Goal: Task Accomplishment & Management: Use online tool/utility

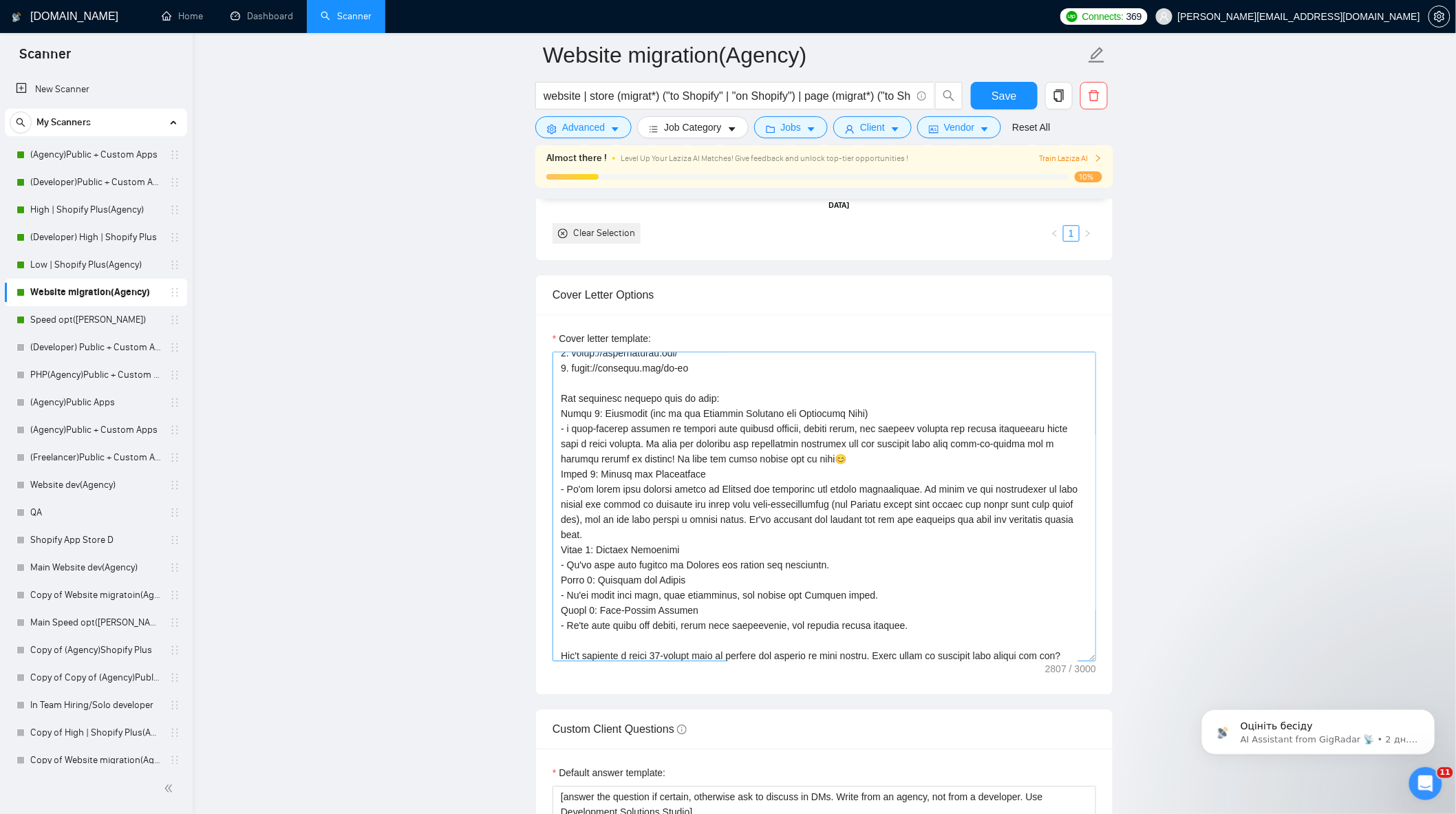
scroll to position [241, 0]
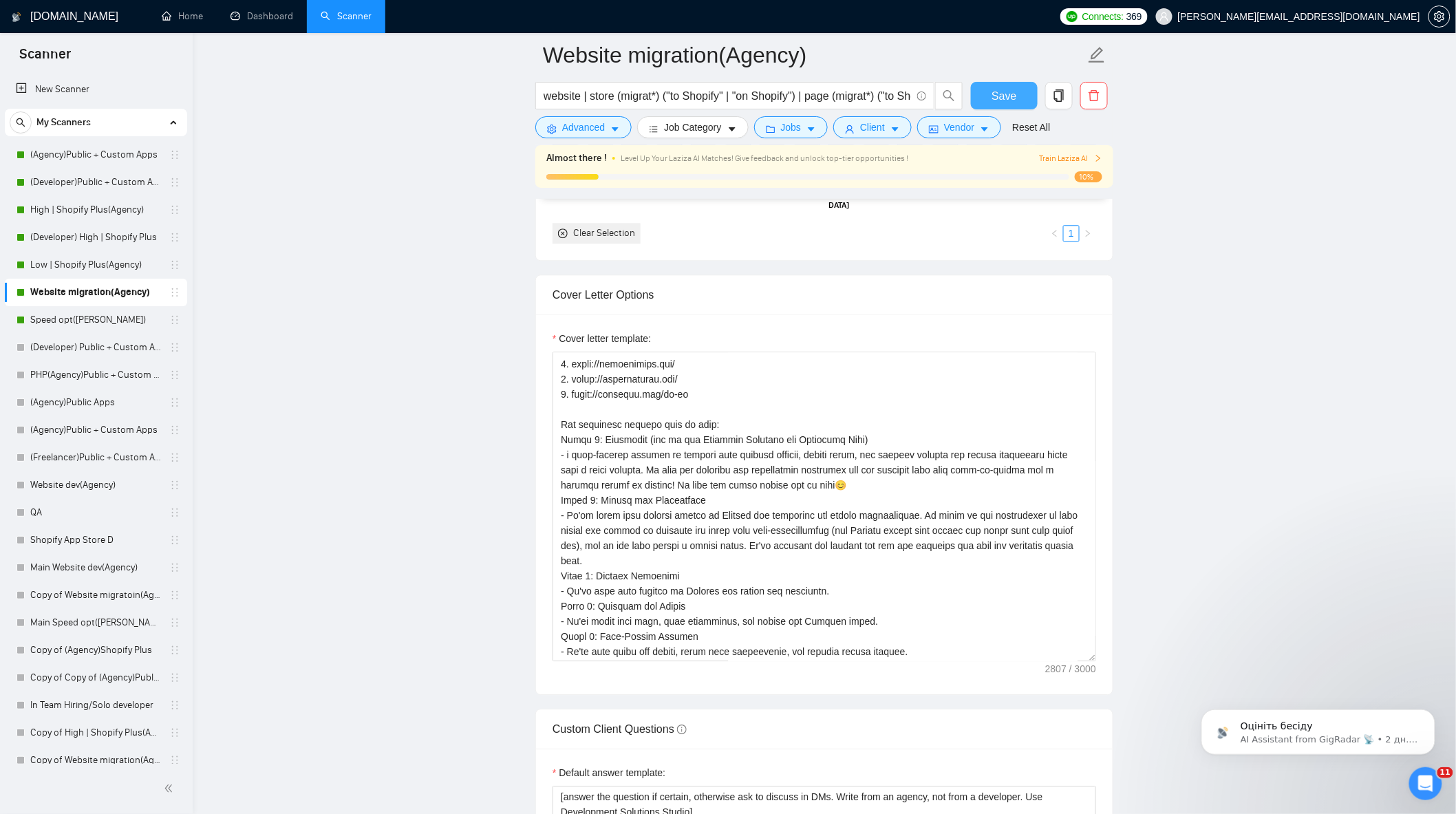
click at [1005, 99] on span "Save" at bounding box center [1004, 96] width 25 height 17
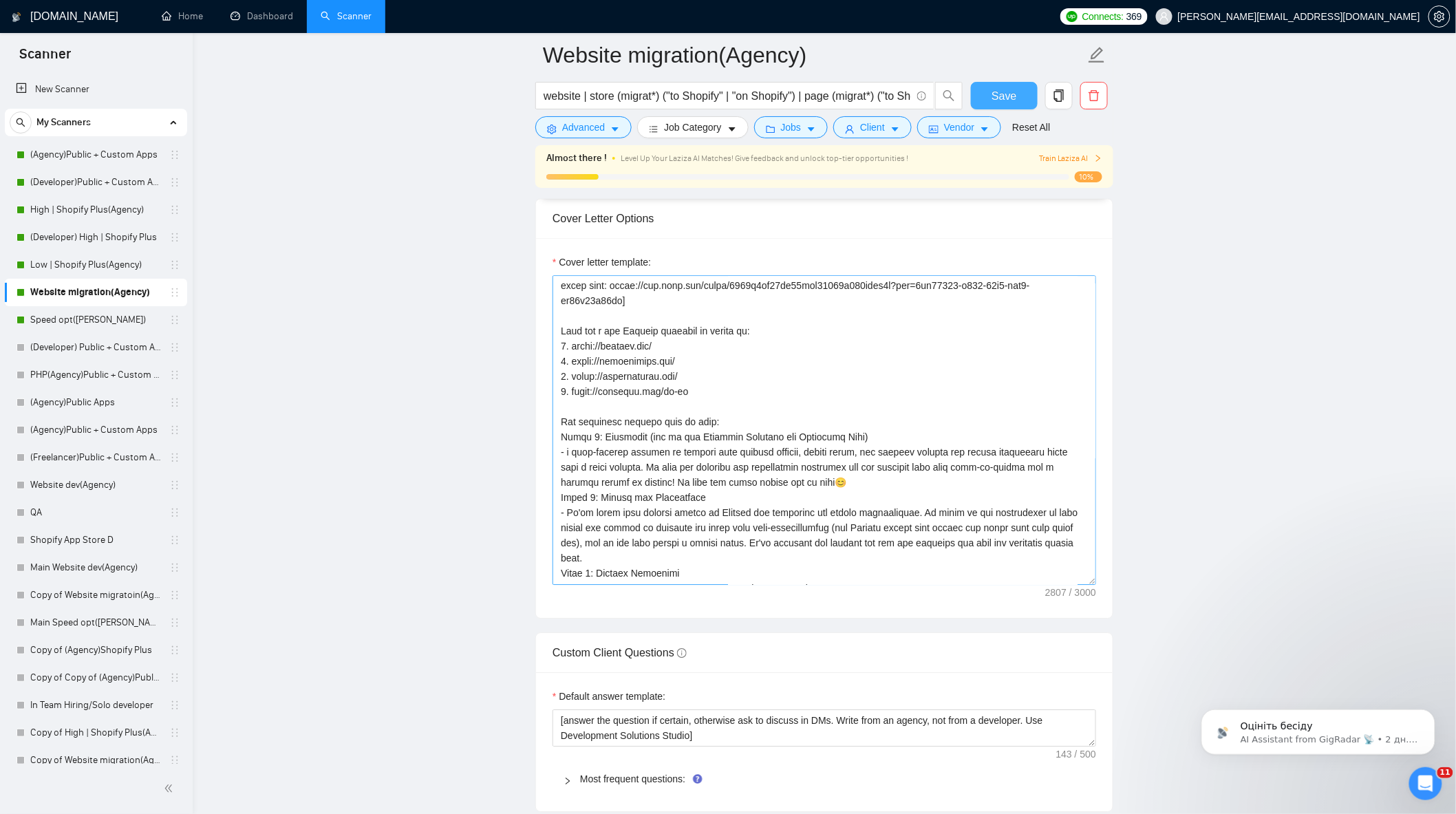
scroll to position [164, 0]
click at [563, 414] on textarea "Cover letter template:" at bounding box center [824, 430] width 543 height 310
click at [631, 416] on textarea "Cover letter template:" at bounding box center [824, 430] width 543 height 310
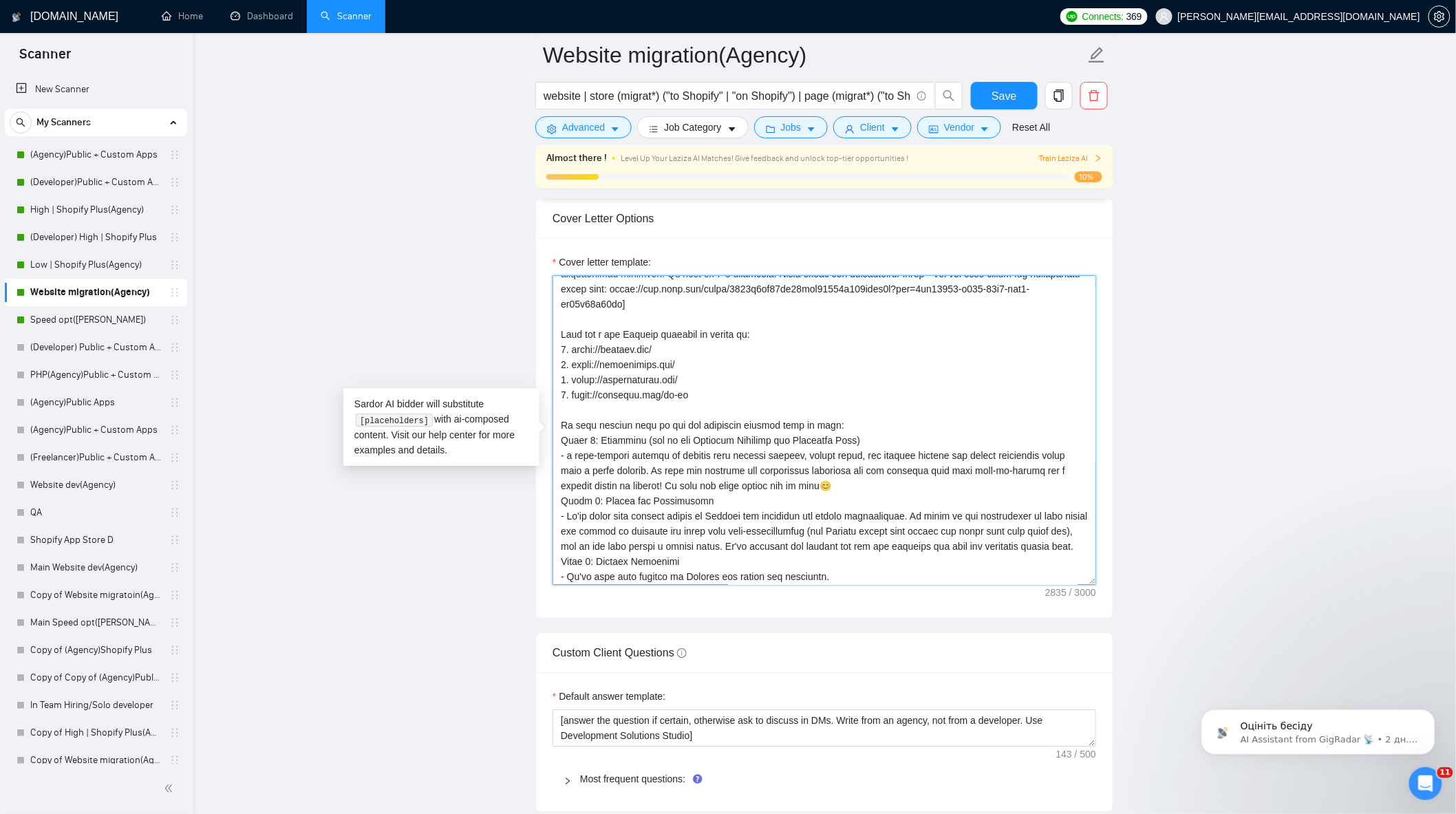
click at [828, 417] on textarea "Cover letter template:" at bounding box center [824, 430] width 543 height 310
click at [807, 420] on textarea "Cover letter template:" at bounding box center [824, 430] width 543 height 310
drag, startPoint x: 631, startPoint y: 416, endPoint x: 640, endPoint y: 432, distance: 18.4
click at [634, 416] on textarea "Cover letter template:" at bounding box center [824, 430] width 543 height 310
drag, startPoint x: 812, startPoint y: 417, endPoint x: 551, endPoint y: 416, distance: 261.0
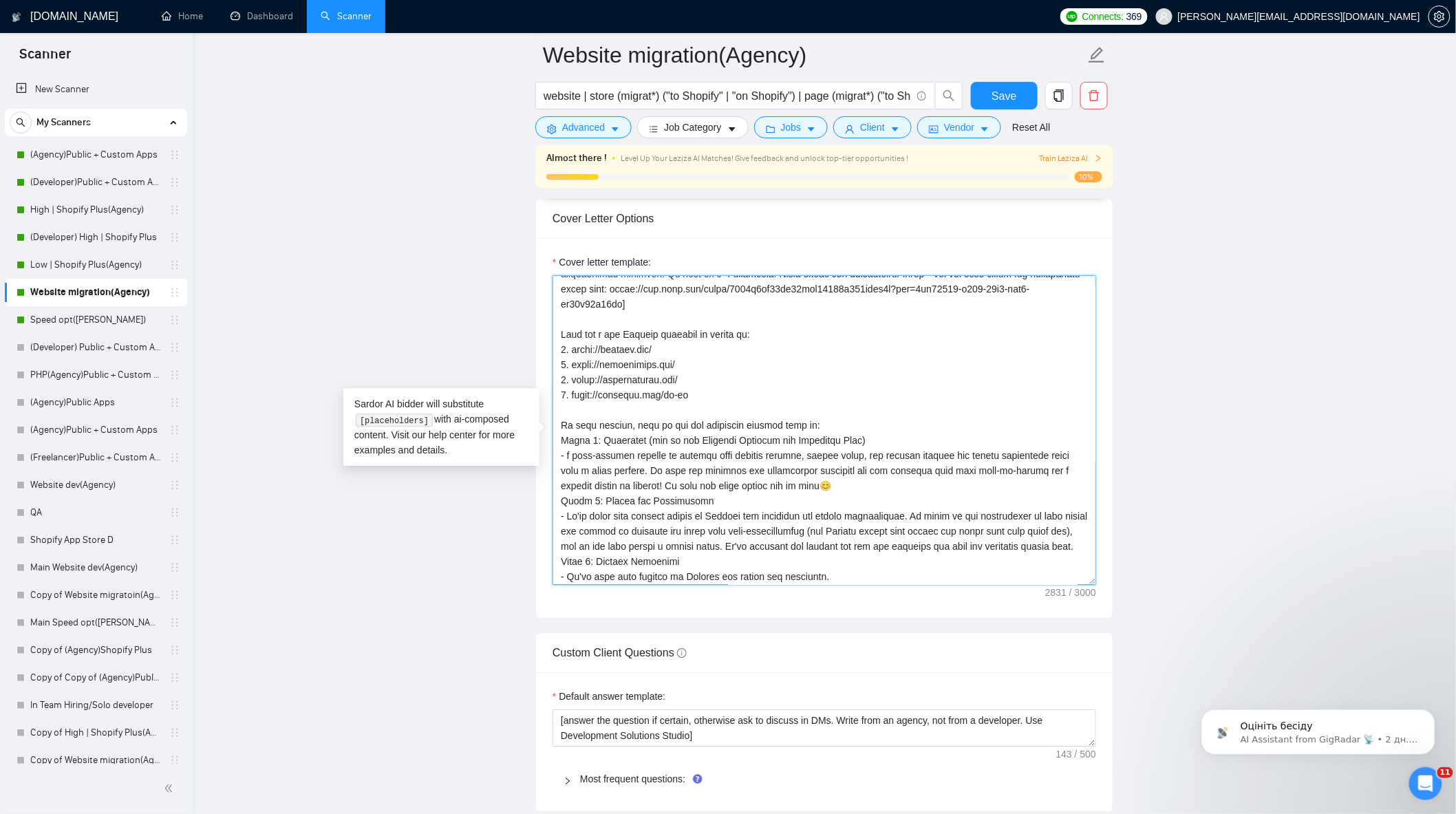
click at [551, 416] on div "Cover letter template:" at bounding box center [825, 428] width 577 height 380
paste textarea "’s how we usually structure the next steps:"
click at [788, 418] on textarea "Cover letter template:" at bounding box center [824, 430] width 543 height 310
click at [912, 416] on textarea "Cover letter template:" at bounding box center [824, 430] width 543 height 310
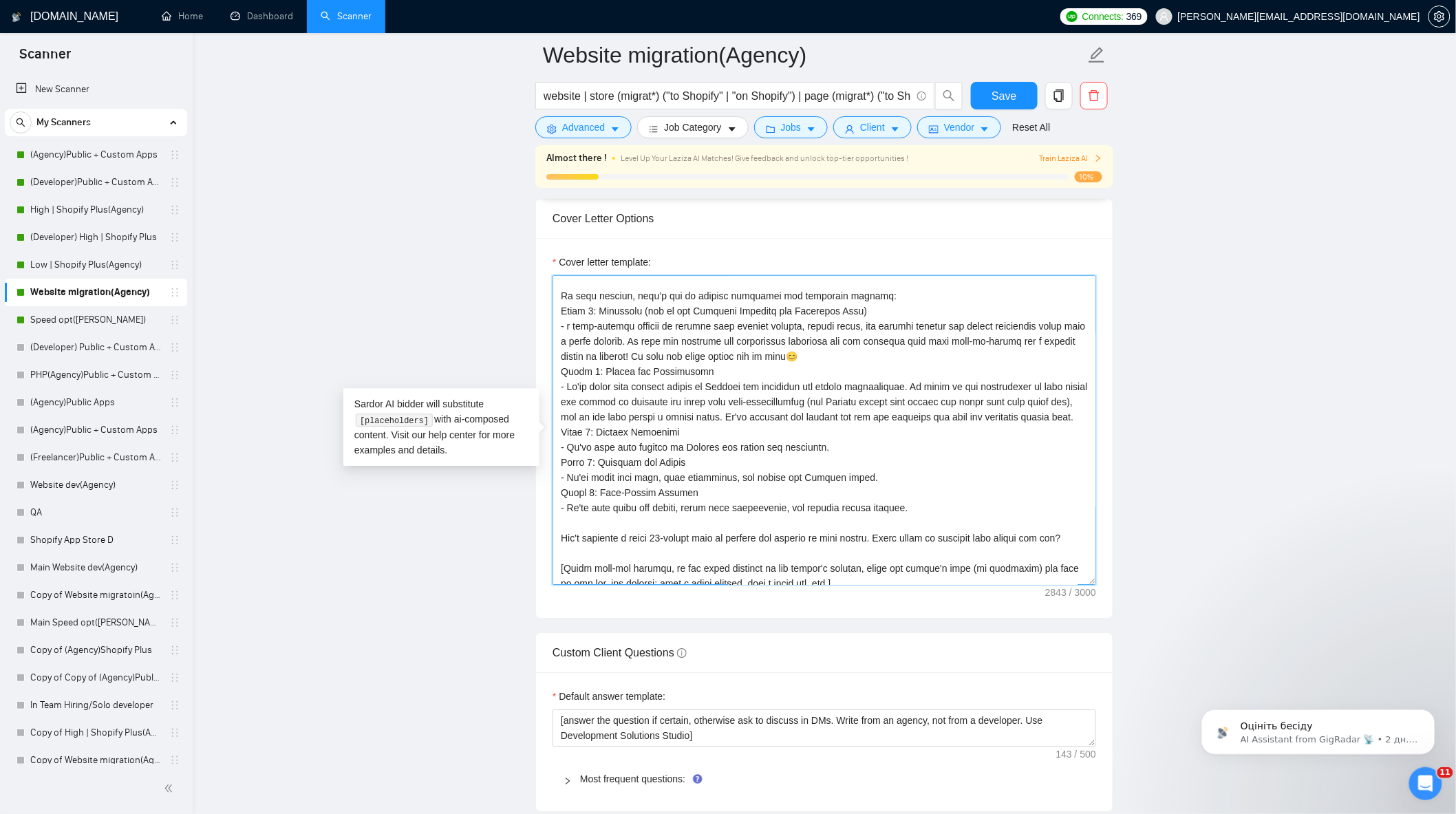
scroll to position [318, 0]
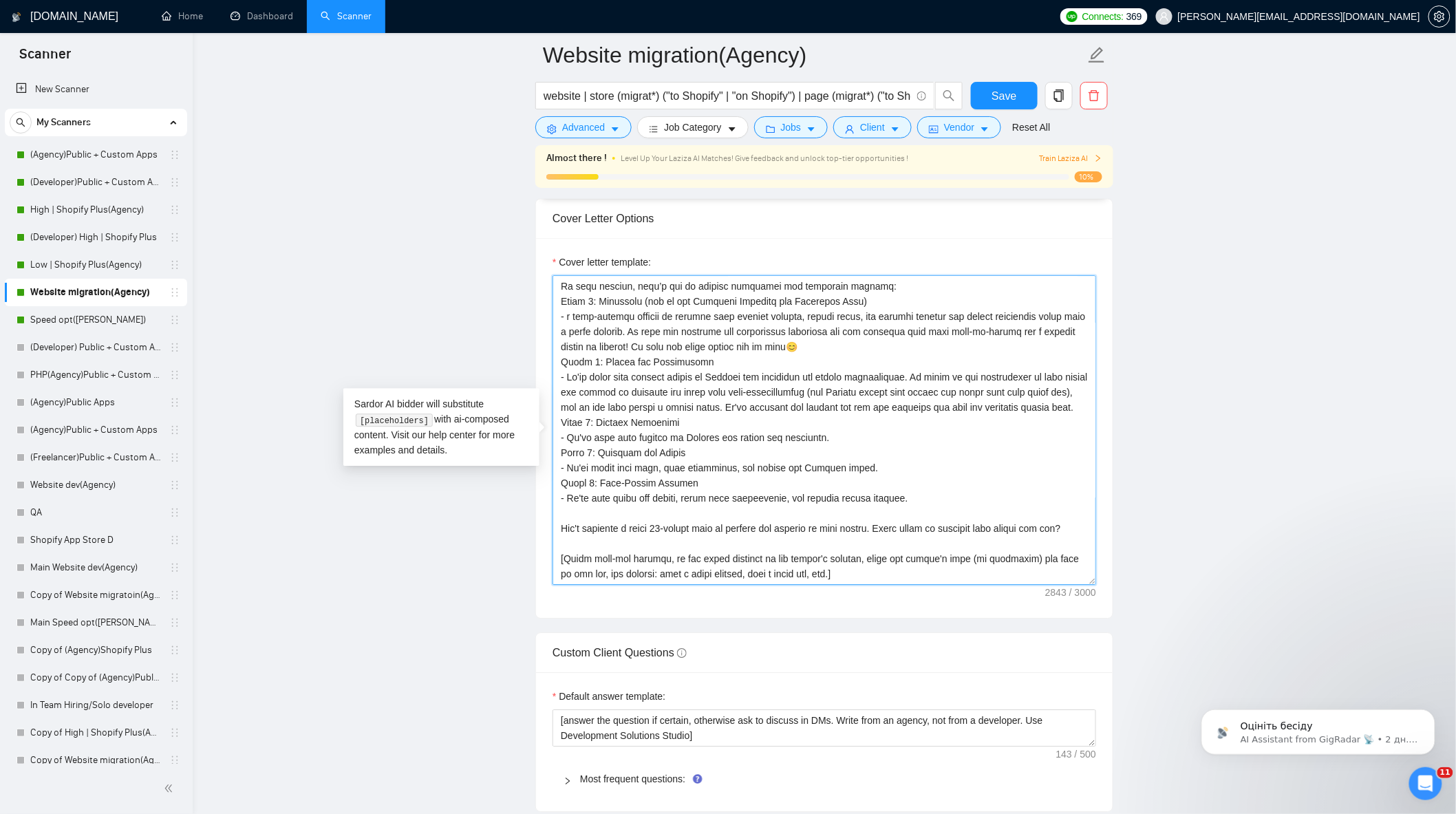
type textarea "[Lorem i dolorsit ametcons adipi eli seddoe't inci ut laboree dolo (ma ali en a…"
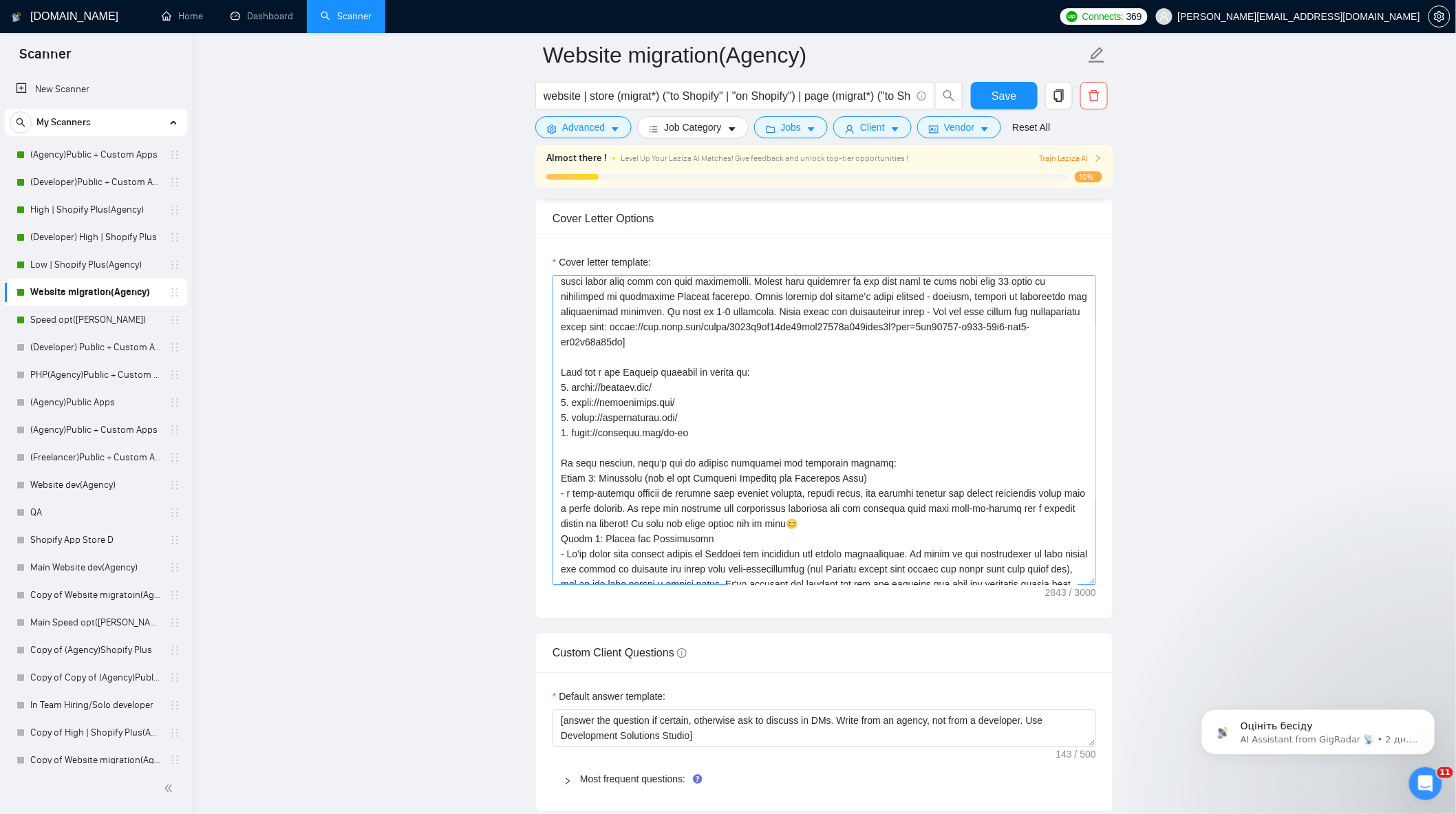
scroll to position [153, 0]
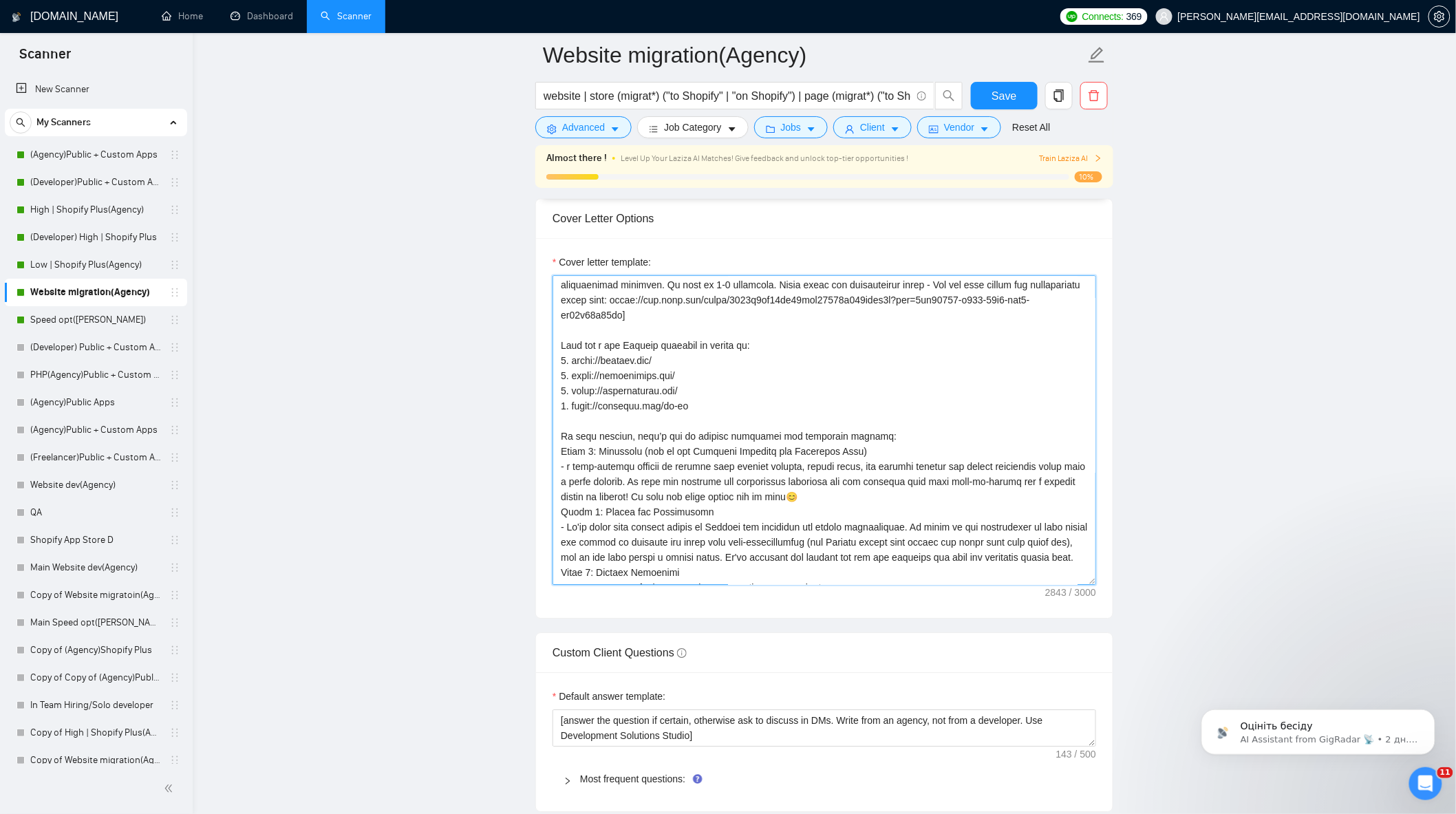
click at [711, 351] on textarea "Cover letter template:" at bounding box center [824, 430] width 543 height 310
click at [798, 337] on textarea "Cover letter template:" at bounding box center [824, 430] width 543 height 310
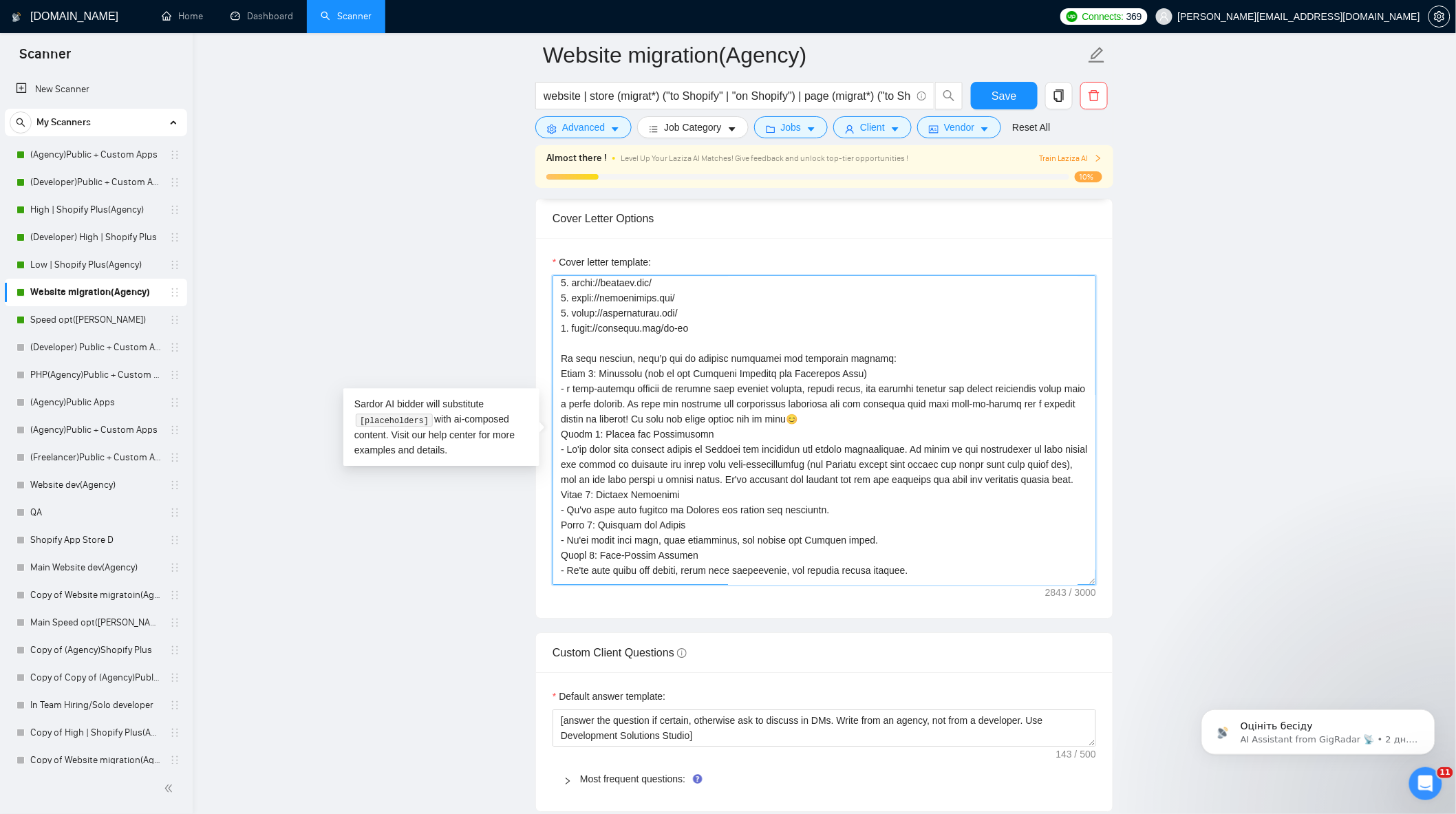
scroll to position [318, 0]
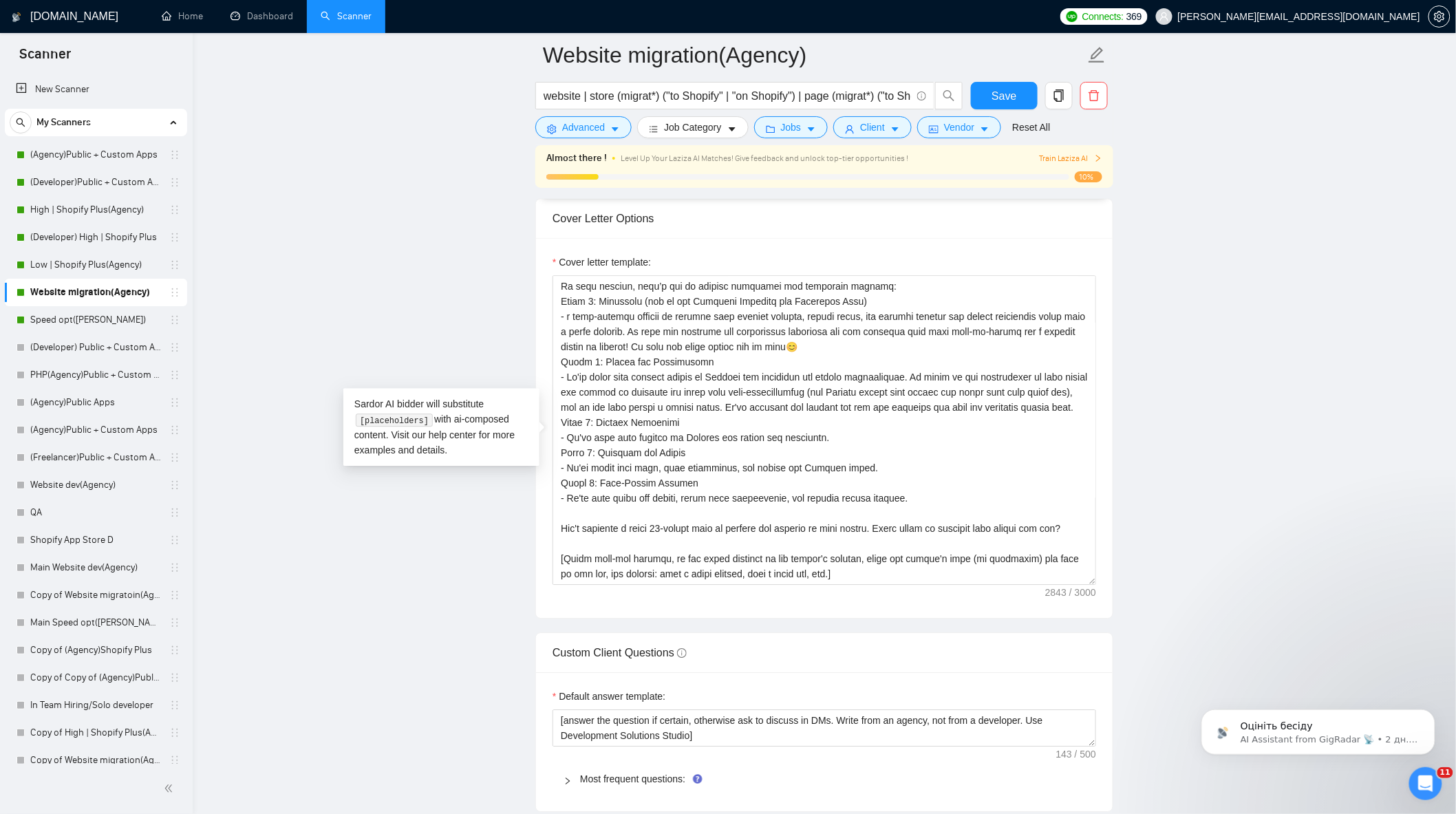
click at [1003, 85] on button "Save" at bounding box center [1004, 95] width 67 height 28
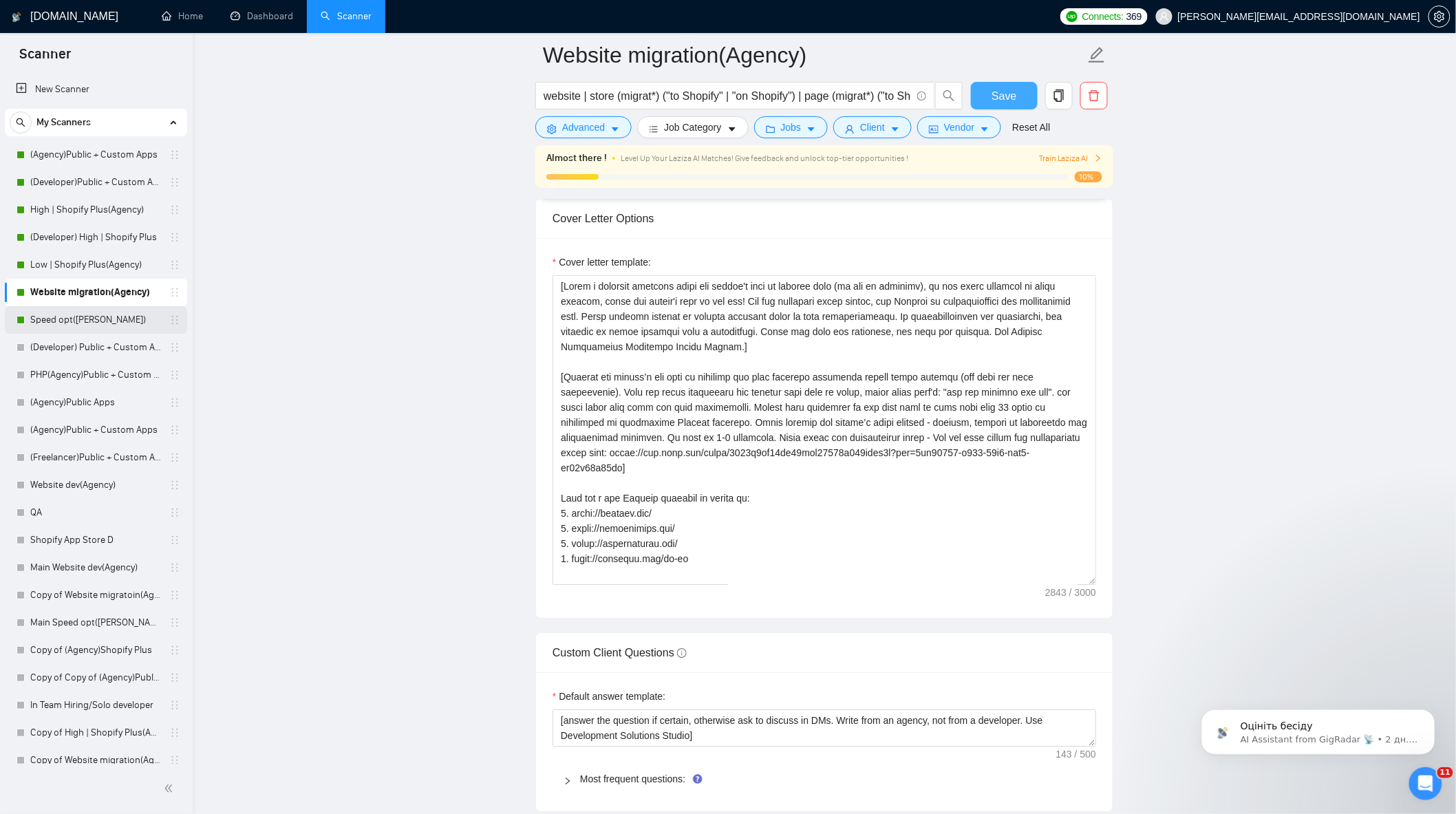
scroll to position [1299, 0]
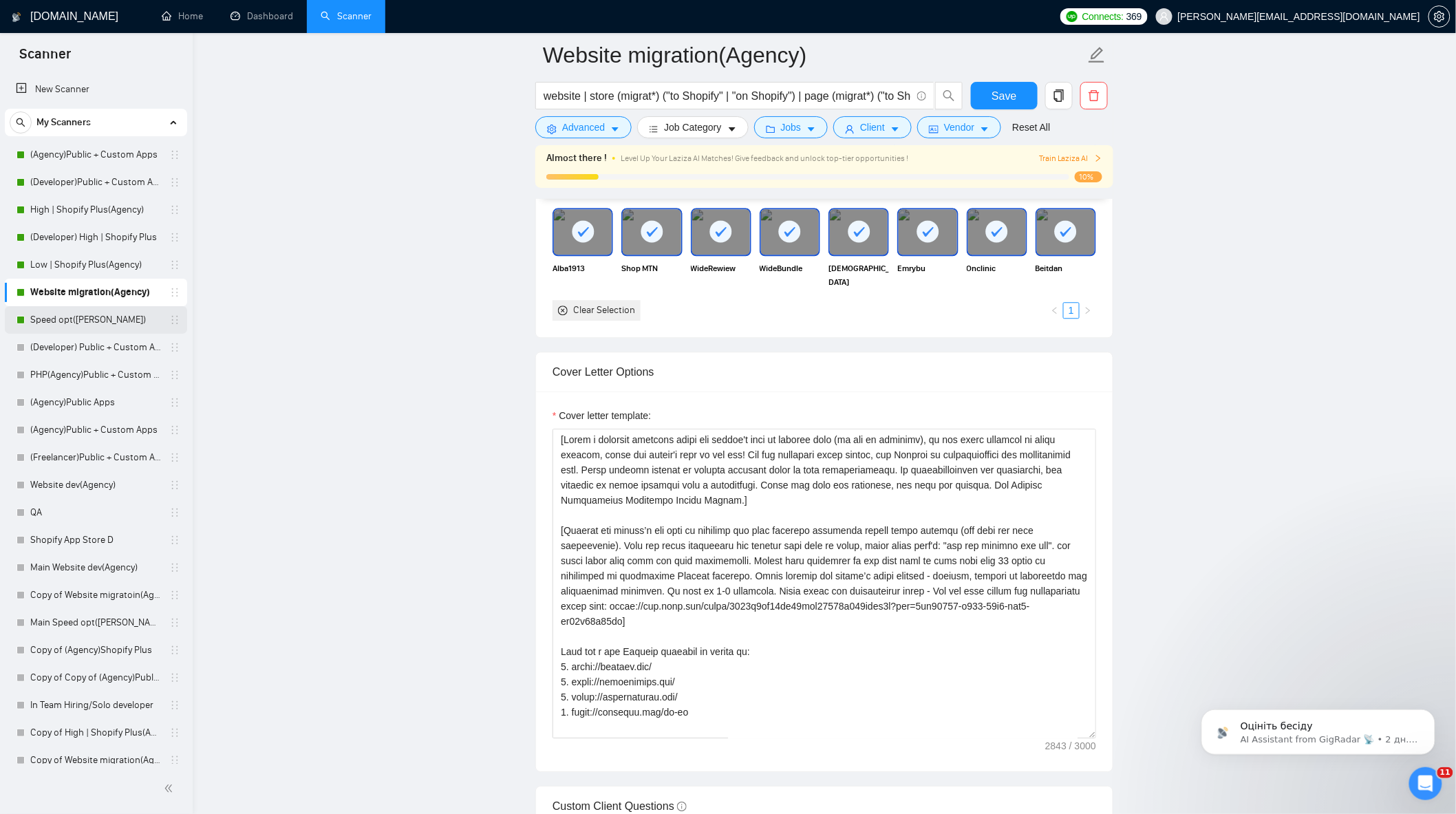
click at [90, 326] on link "Speed opt([PERSON_NAME])" at bounding box center [96, 320] width 131 height 28
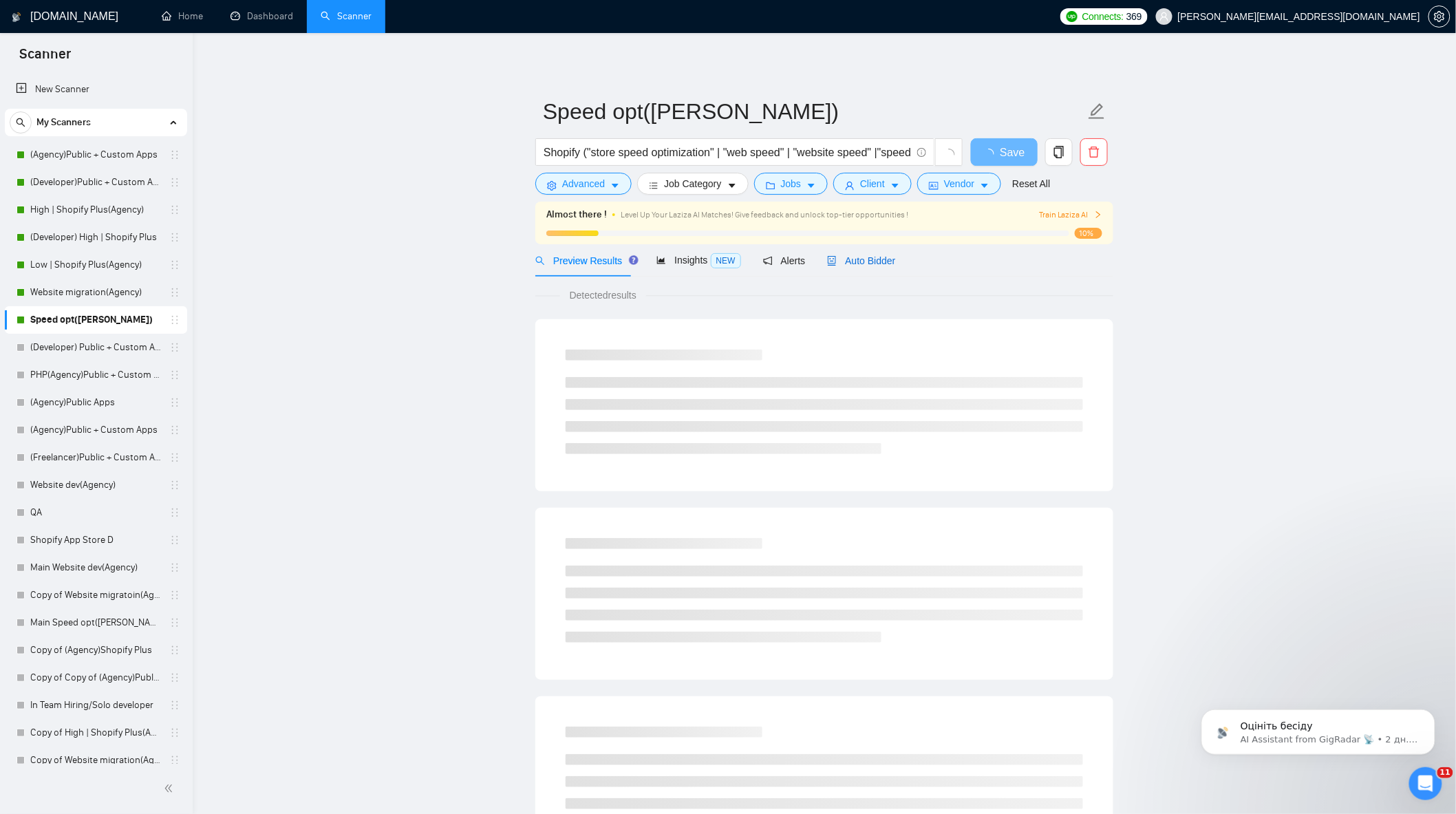
click at [848, 265] on span "Auto Bidder" at bounding box center [861, 261] width 68 height 11
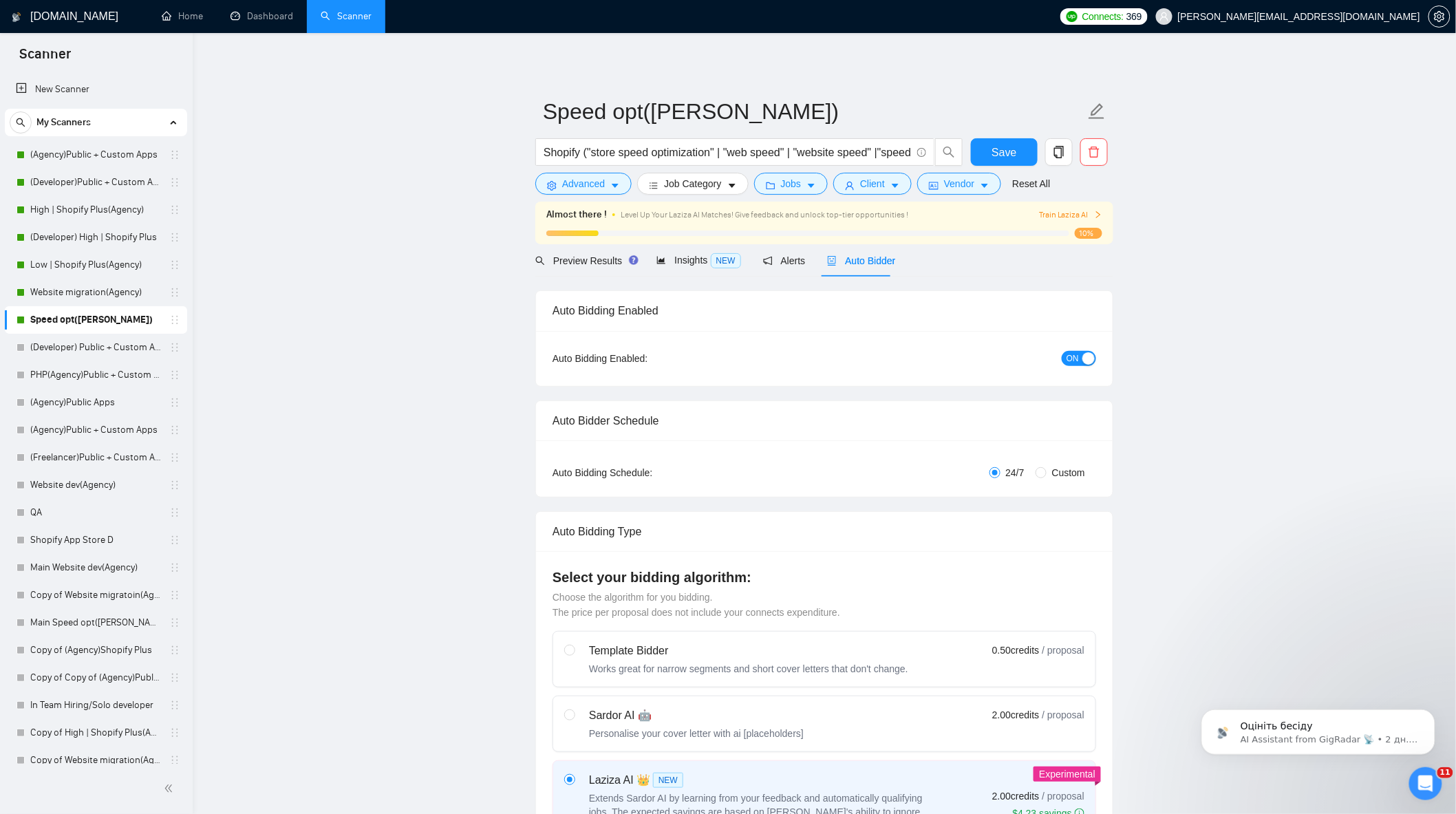
click at [854, 267] on div "Auto Bidder" at bounding box center [861, 261] width 68 height 15
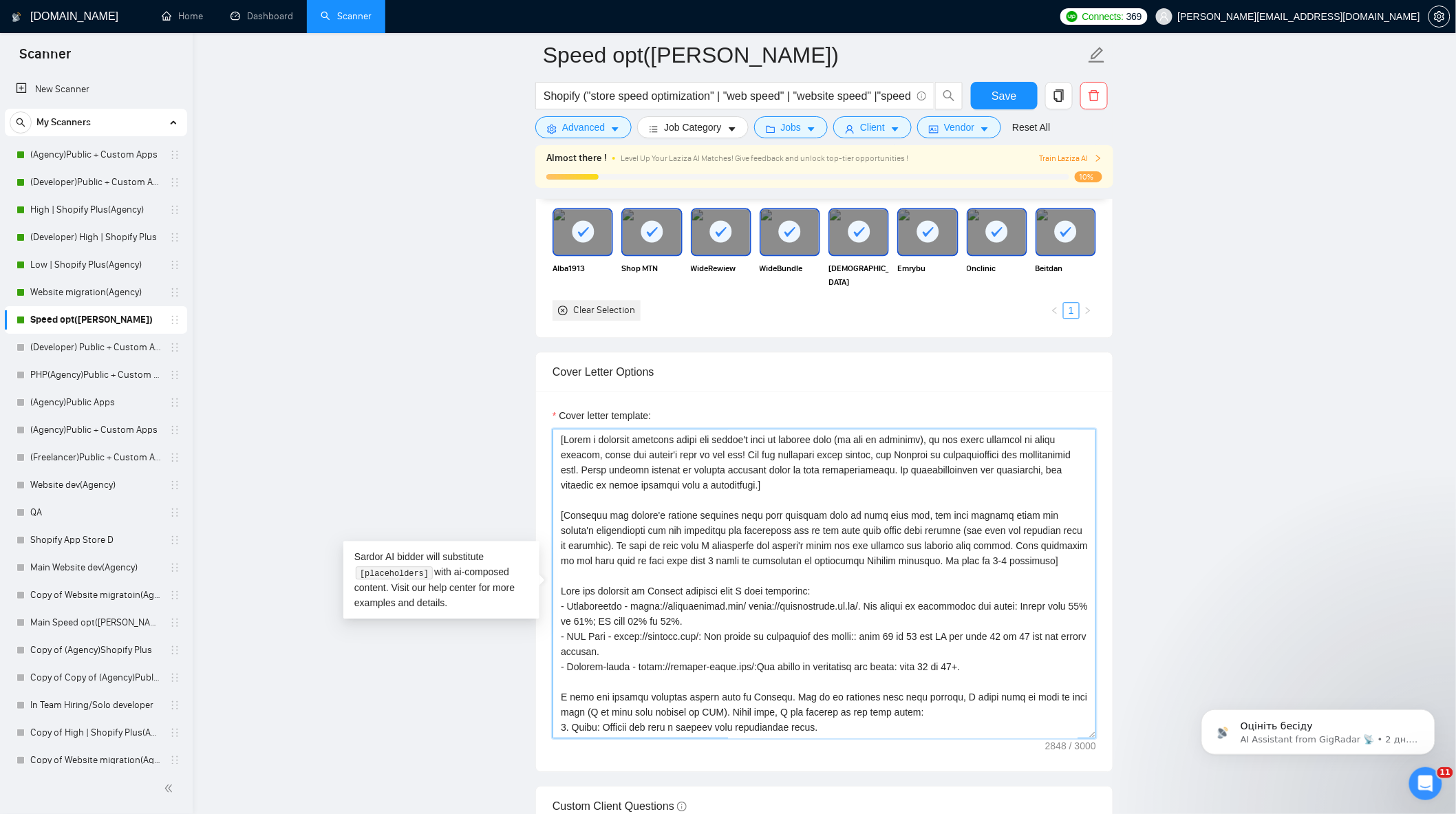
drag, startPoint x: 625, startPoint y: 570, endPoint x: 616, endPoint y: 568, distance: 9.2
click at [616, 568] on textarea "Cover letter template:" at bounding box center [824, 584] width 543 height 310
click at [1201, 492] on main "Speed opt(Alexey) Shopify ("store speed optimization" | "web speed" | "website …" at bounding box center [824, 730] width 1219 height 3949
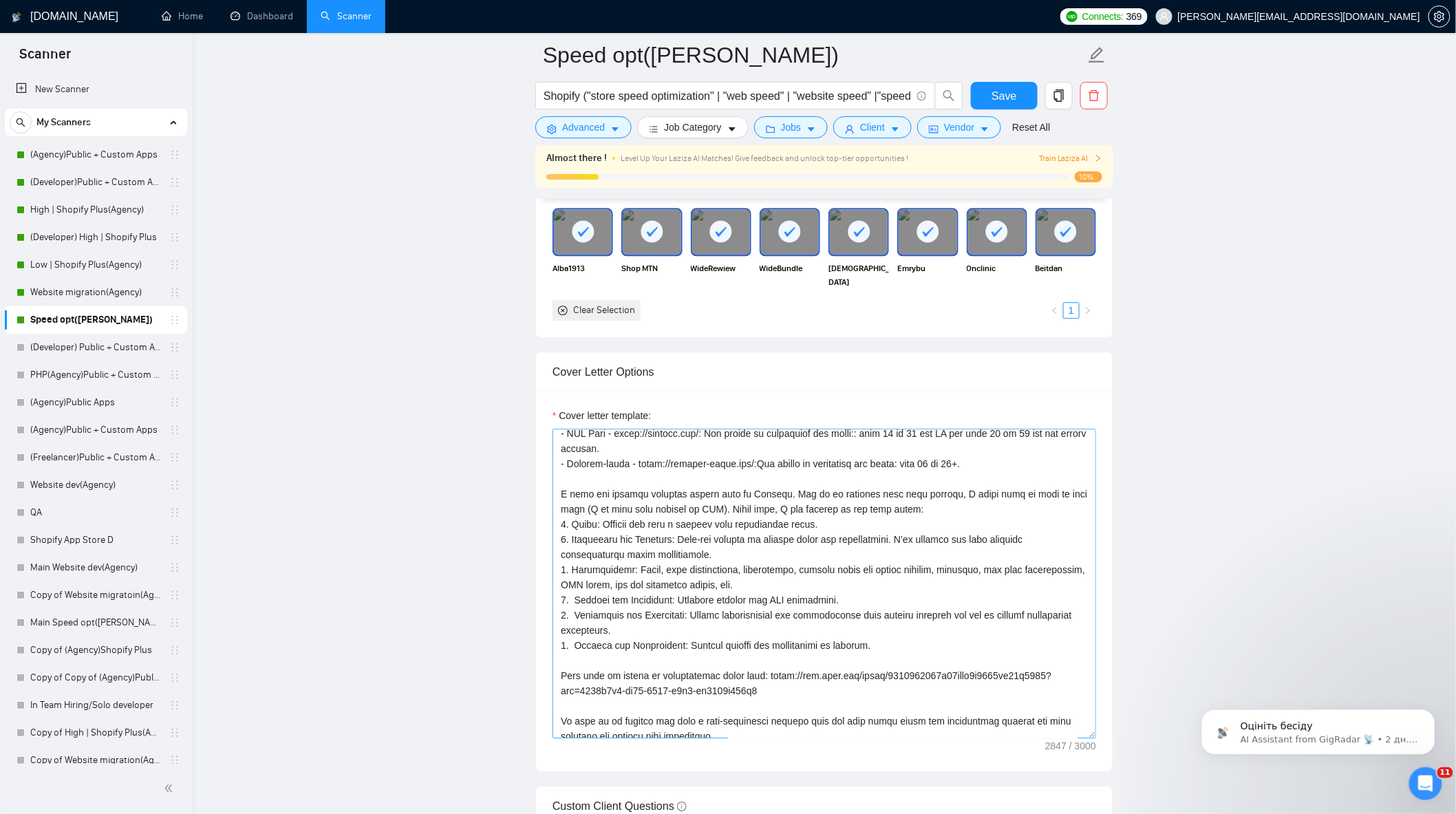
scroll to position [301, 0]
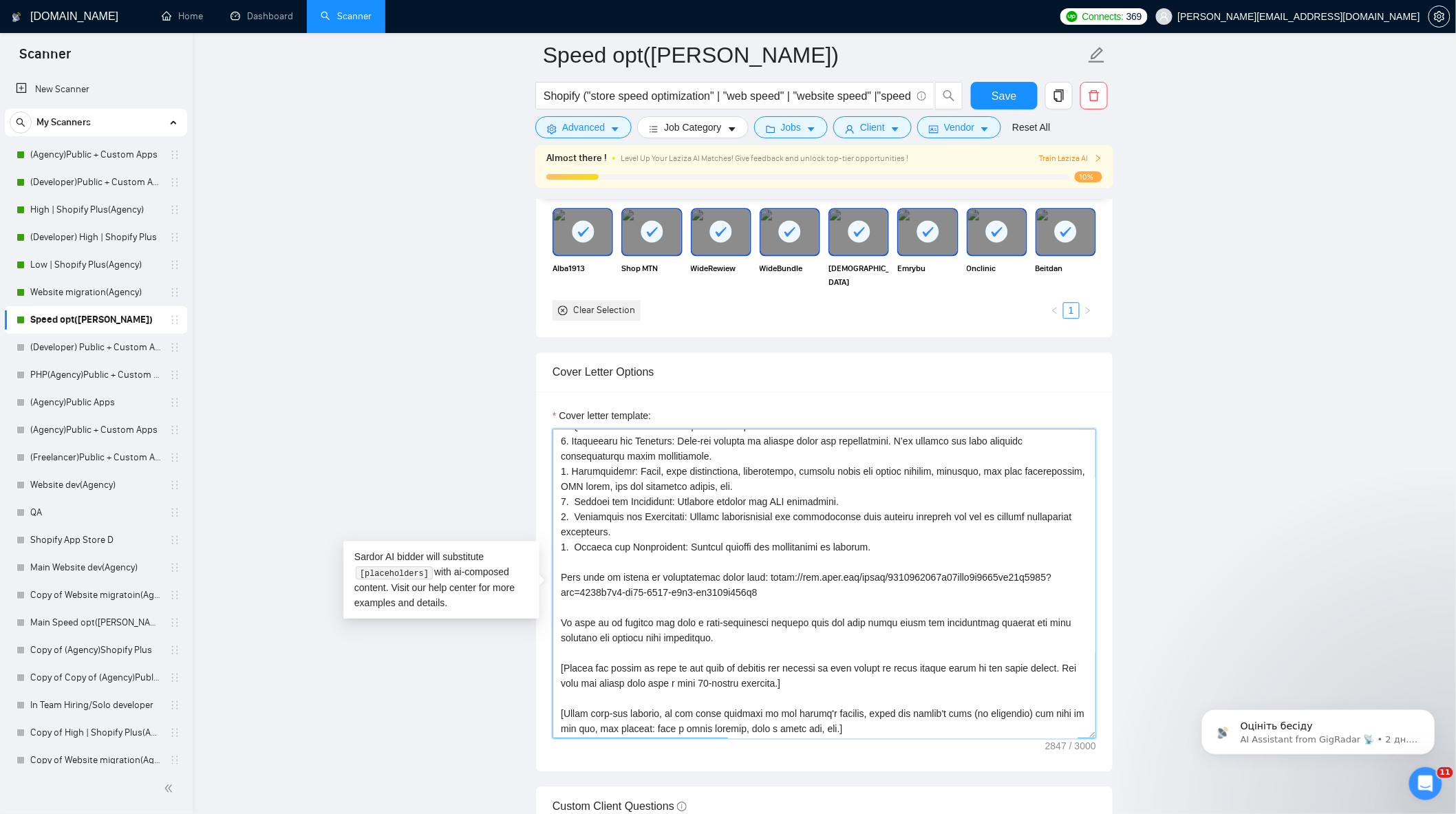
drag, startPoint x: 761, startPoint y: 597, endPoint x: 556, endPoint y: 581, distance: 205.6
click at [556, 581] on textarea "Cover letter template:" at bounding box center [824, 584] width 543 height 310
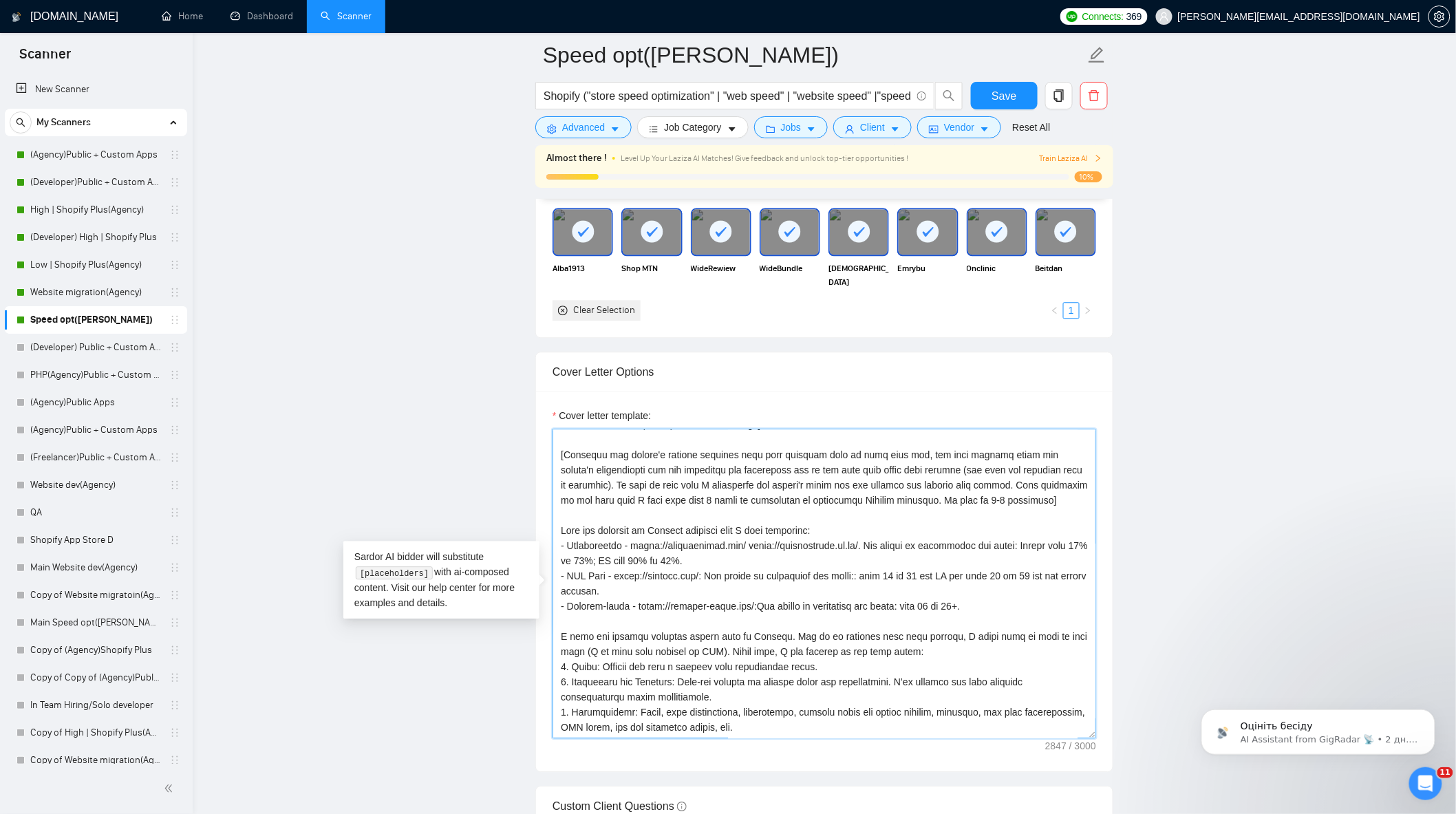
scroll to position [0, 0]
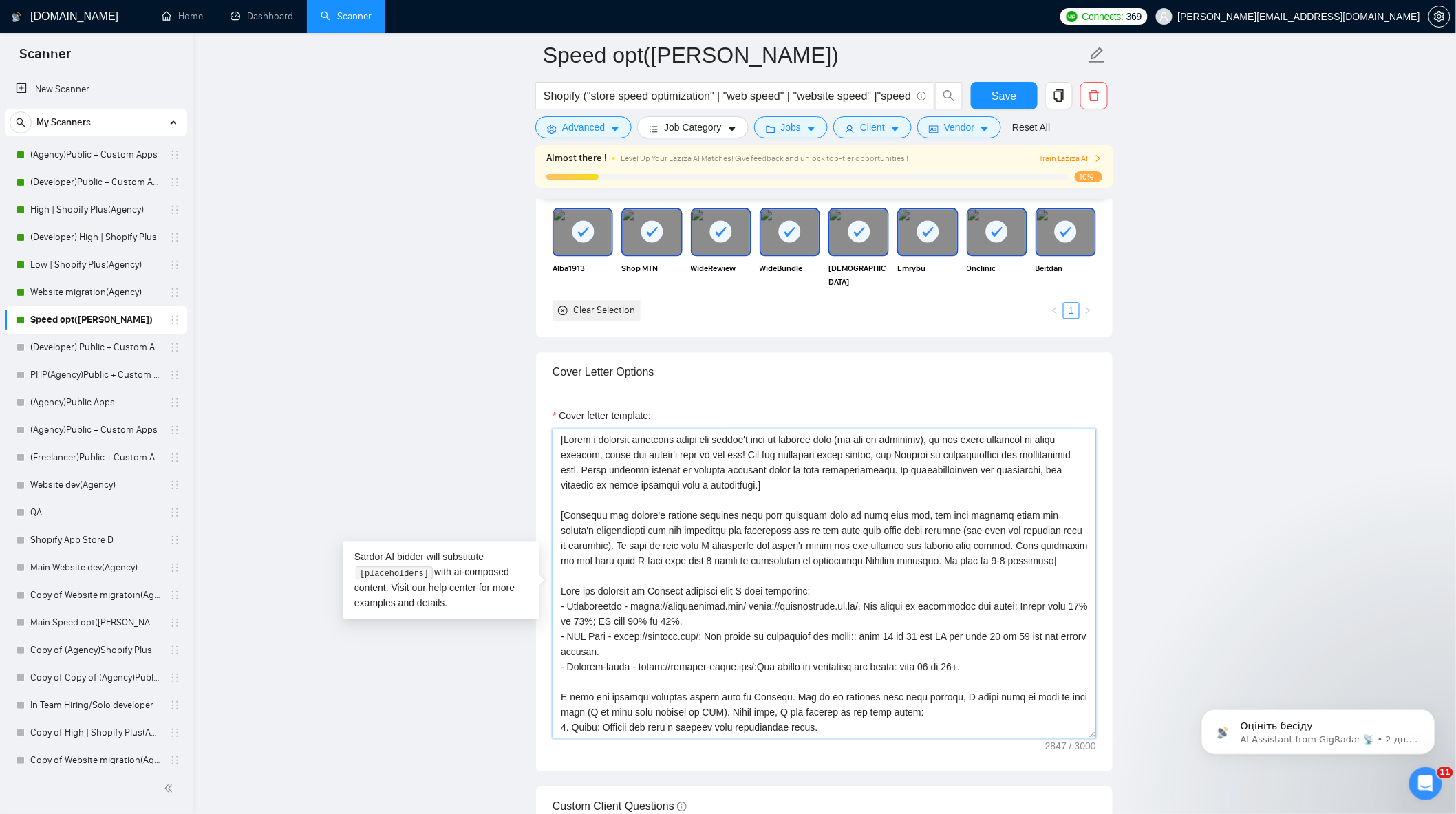
click at [1019, 568] on textarea "Cover letter template:" at bounding box center [824, 584] width 543 height 310
click at [1158, 570] on main "Speed opt(Alexey) Shopify ("store speed optimization" | "web speed" | "website …" at bounding box center [824, 730] width 1219 height 3949
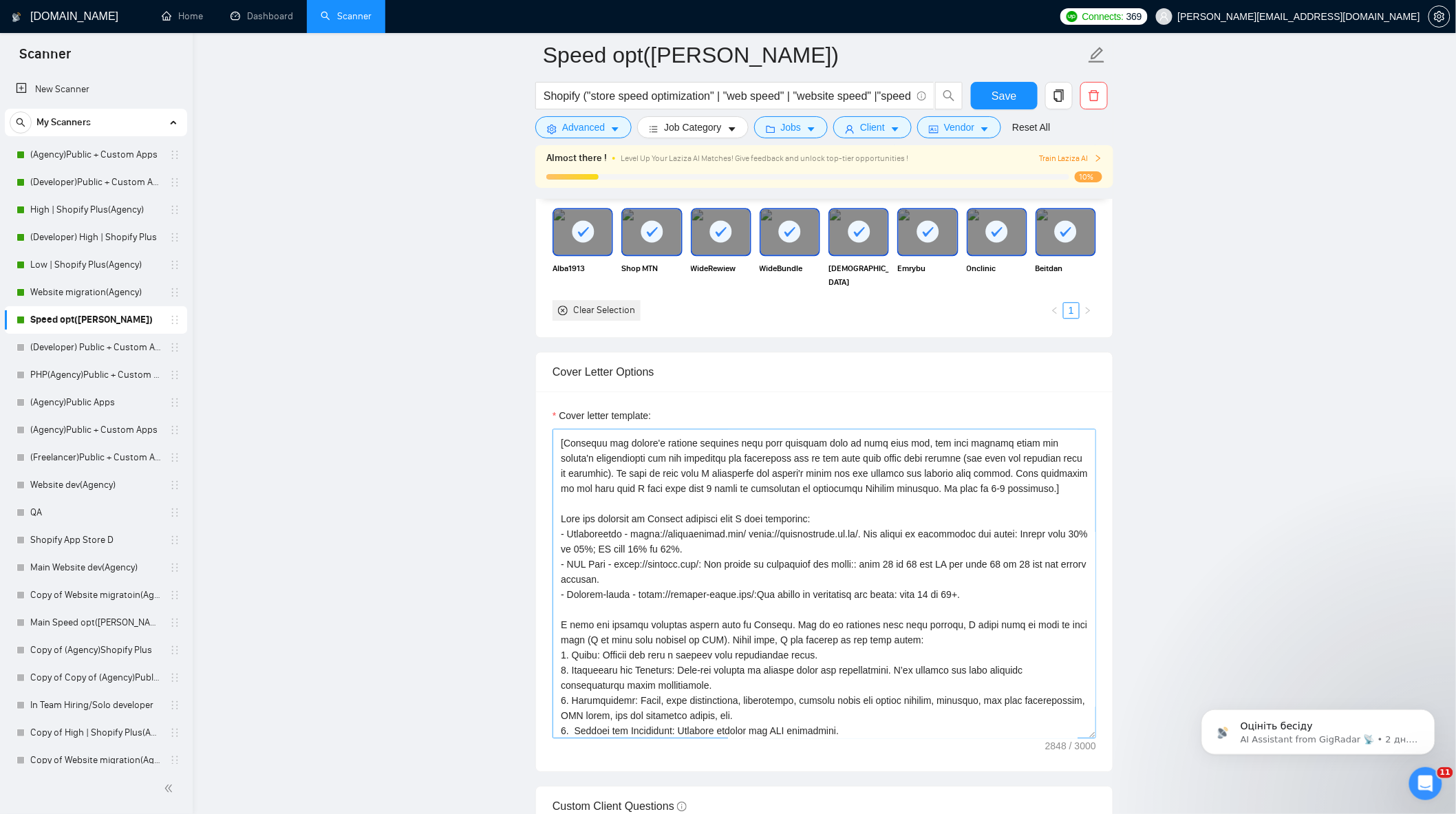
scroll to position [301, 0]
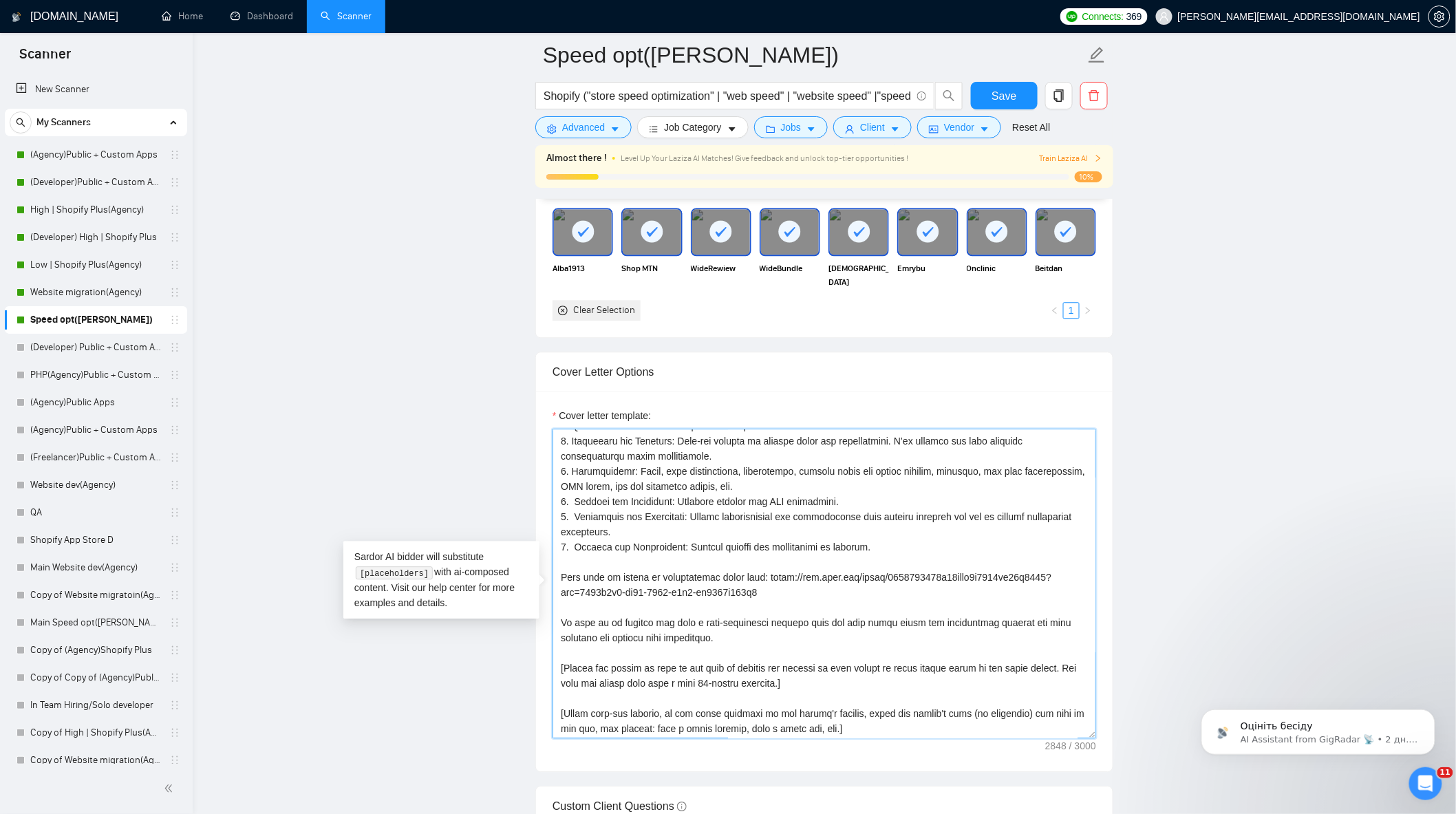
drag, startPoint x: 762, startPoint y: 602, endPoint x: 538, endPoint y: 581, distance: 225.0
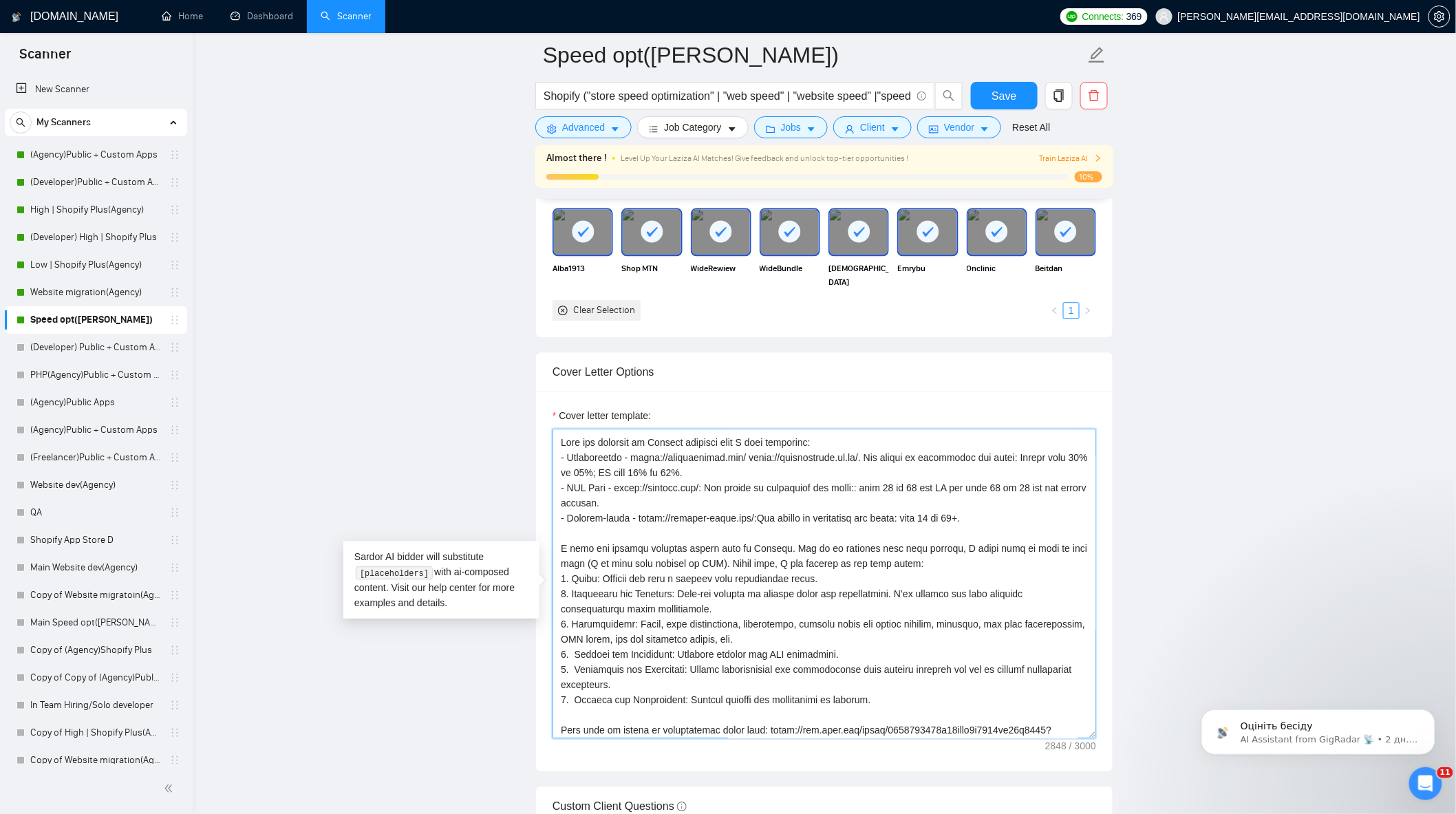
scroll to position [72, 0]
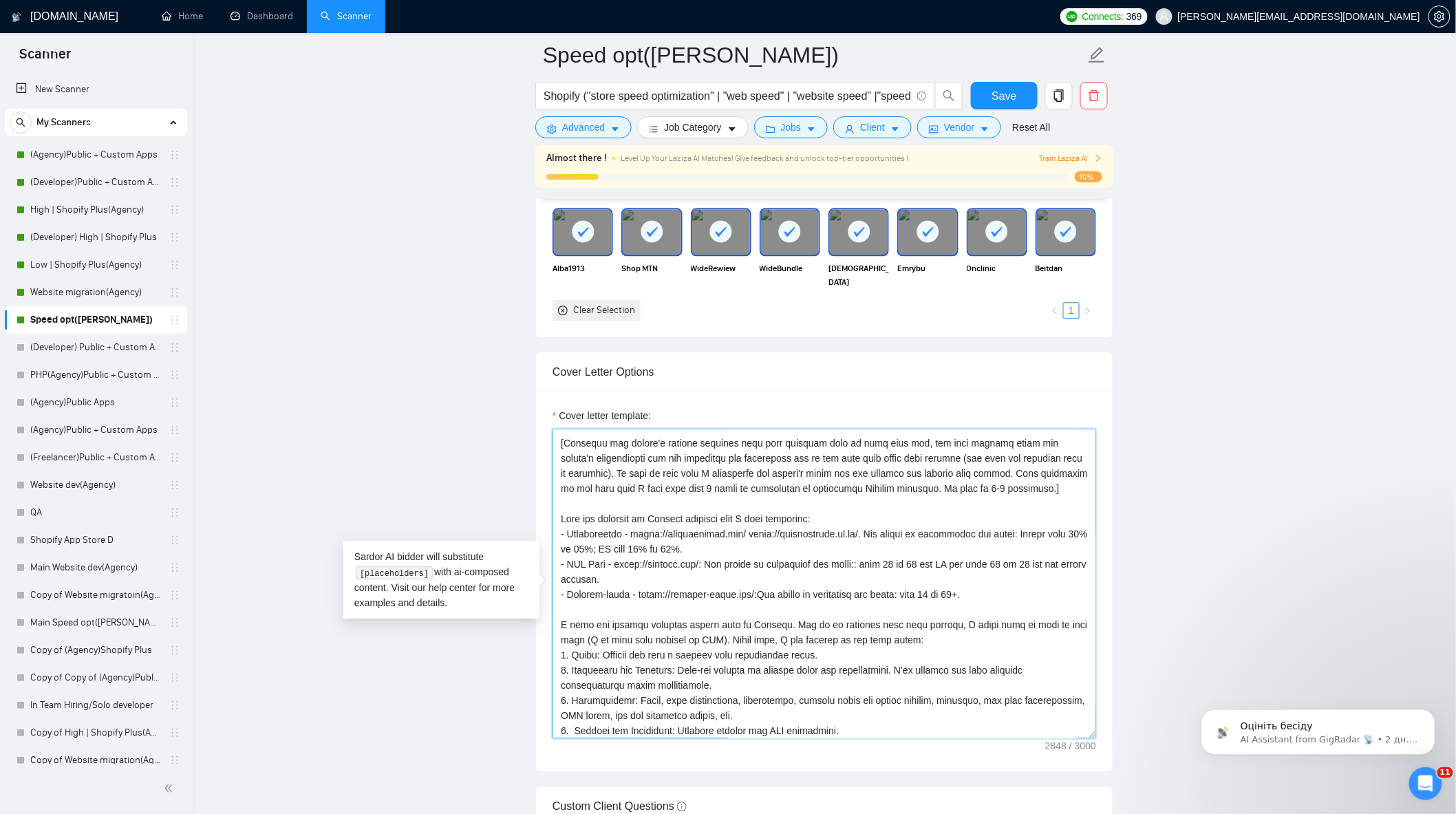
click at [1020, 494] on textarea "Cover letter template:" at bounding box center [824, 584] width 543 height 310
paste textarea "Feel free to review my introduction video here: [URL][DOMAIN_NAME]"
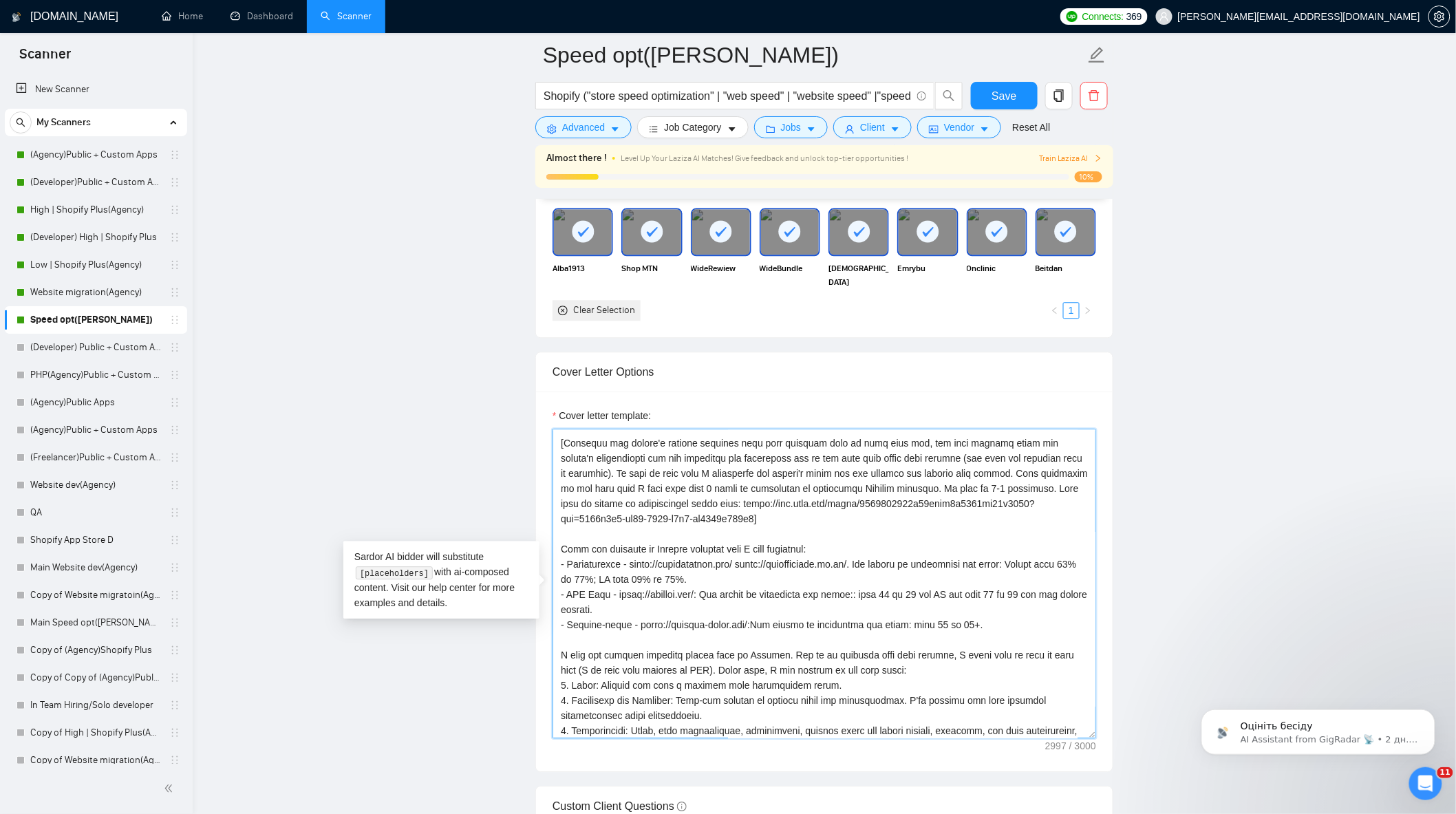
click at [1021, 496] on textarea "Cover letter template:" at bounding box center [824, 584] width 543 height 310
drag, startPoint x: 1026, startPoint y: 494, endPoint x: 710, endPoint y: 509, distance: 316.4
click at [710, 509] on textarea "Cover letter template:" at bounding box center [824, 584] width 543 height 310
paste textarea
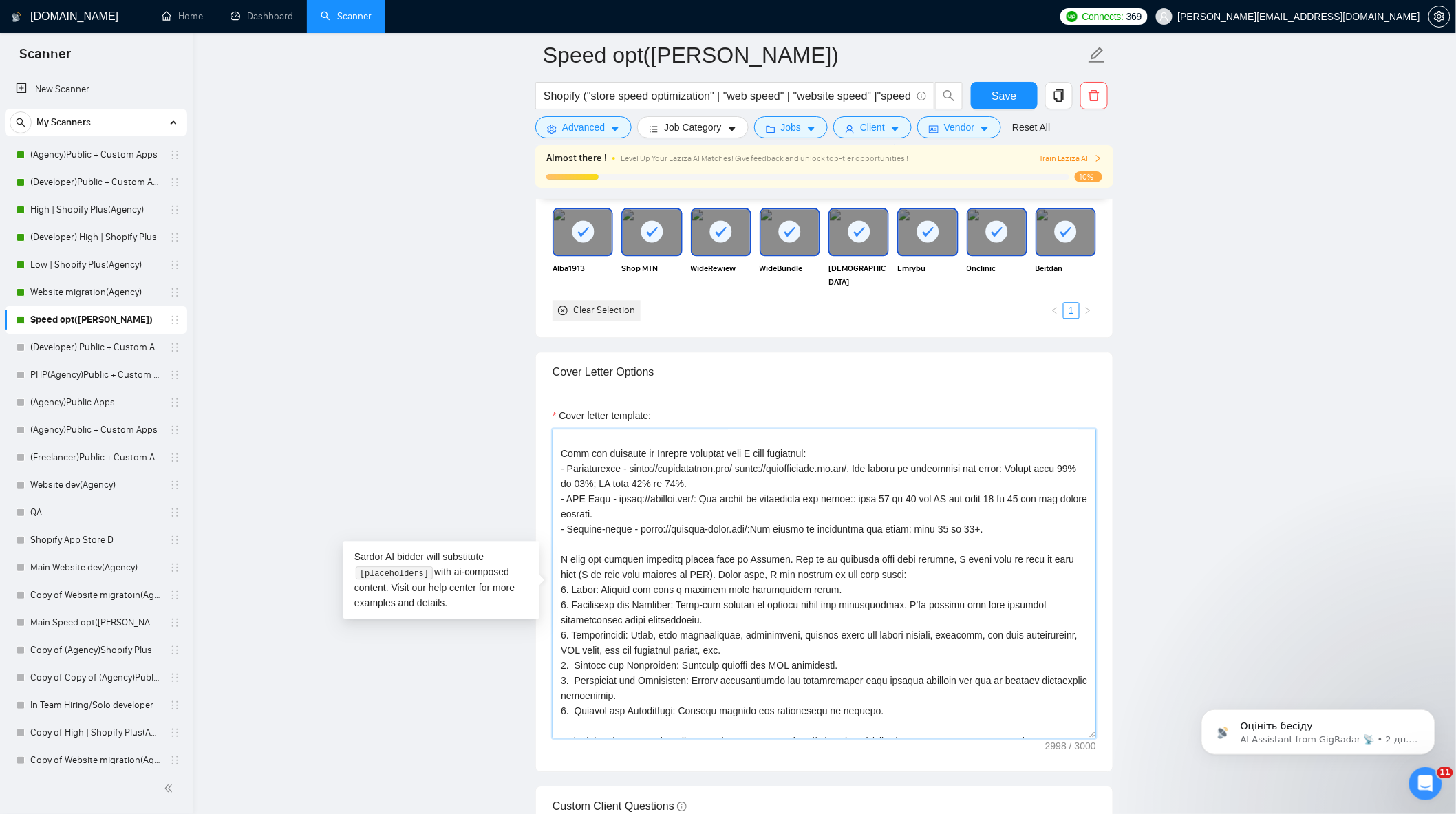
scroll to position [0, 0]
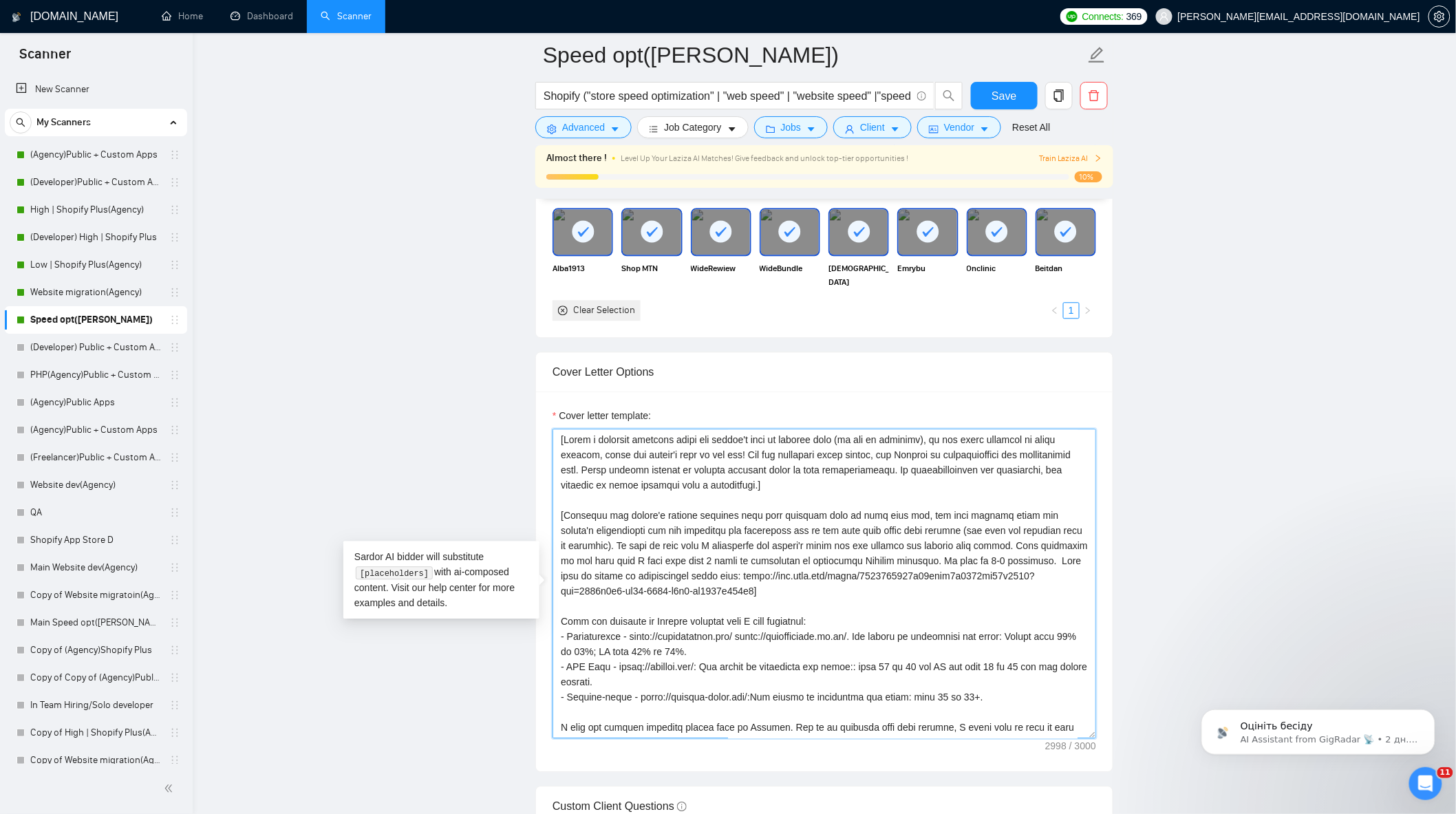
drag, startPoint x: 1024, startPoint y: 568, endPoint x: 1067, endPoint y: 566, distance: 43.0
click at [1067, 566] on textarea "Cover letter template:" at bounding box center [824, 584] width 543 height 310
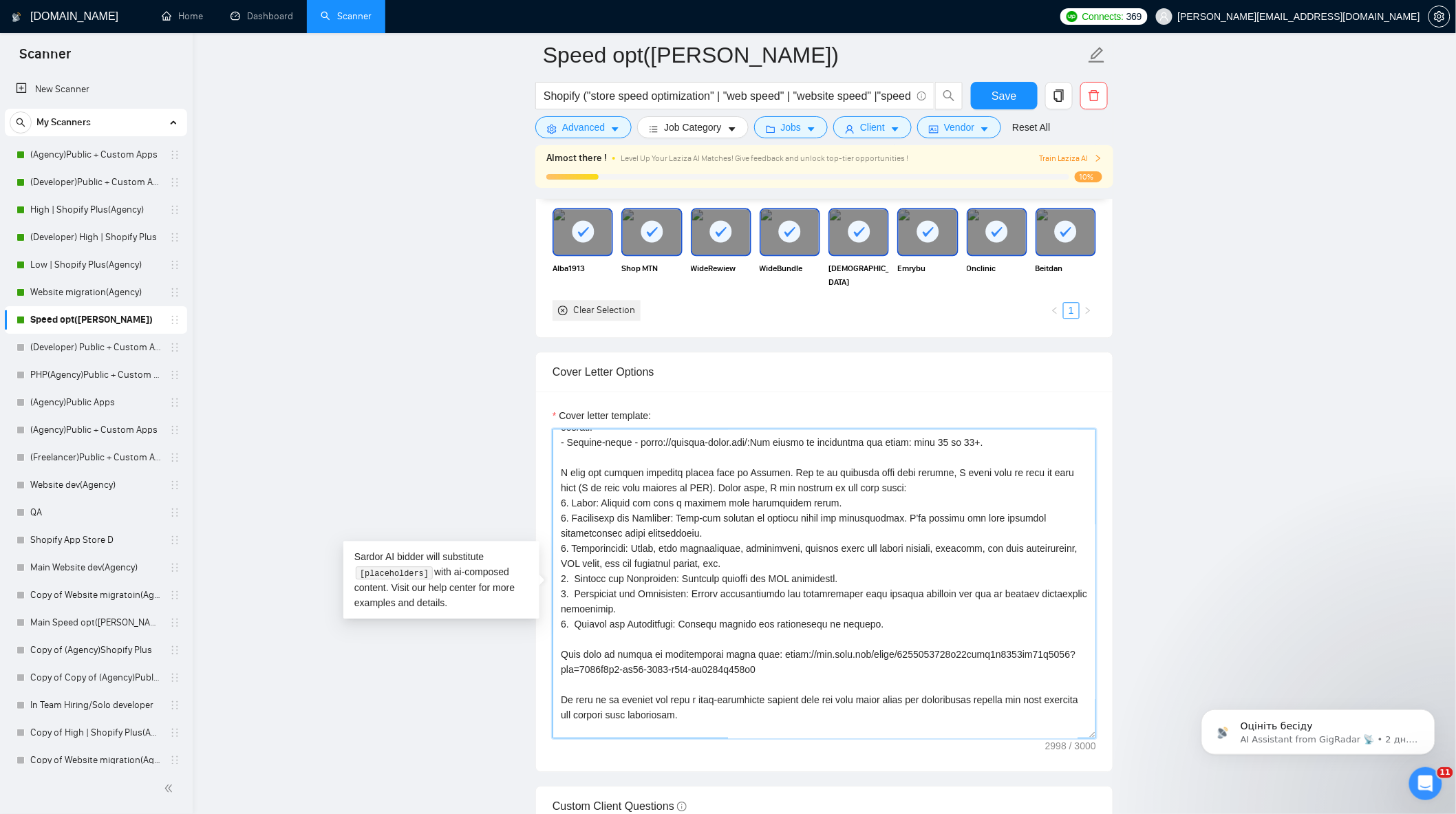
scroll to position [332, 0]
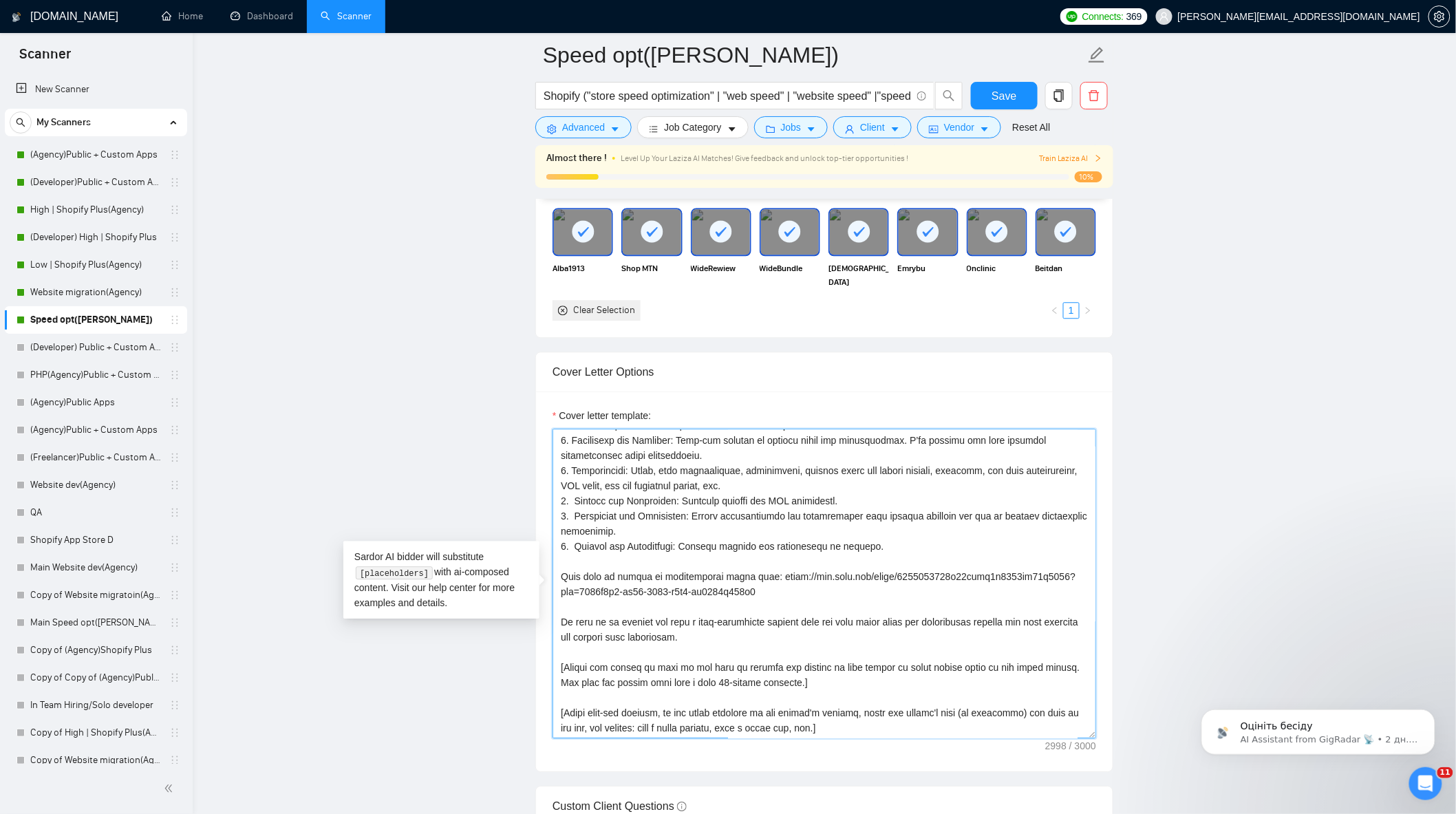
drag, startPoint x: 583, startPoint y: 585, endPoint x: 530, endPoint y: 580, distance: 53.2
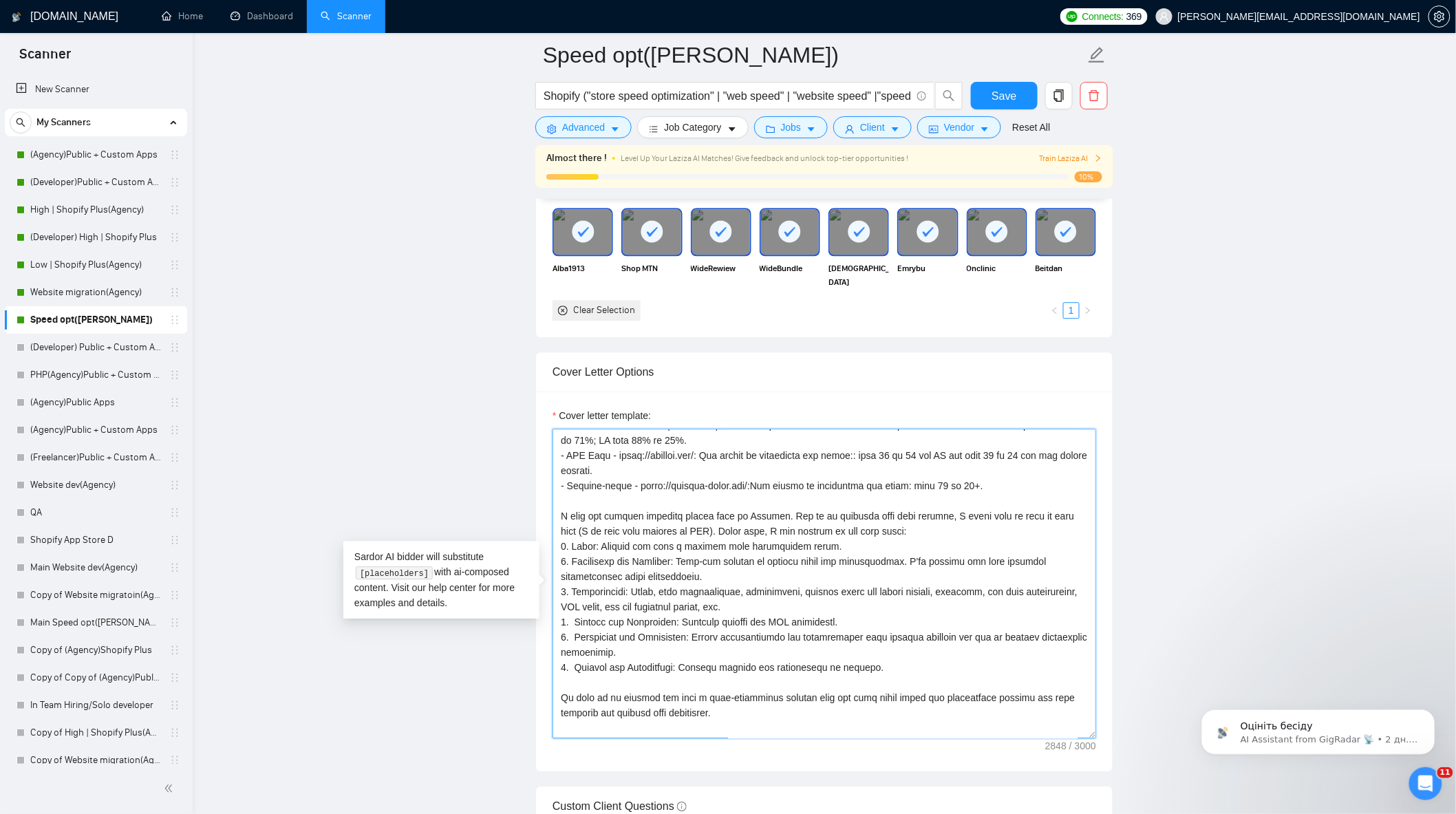
scroll to position [58, 0]
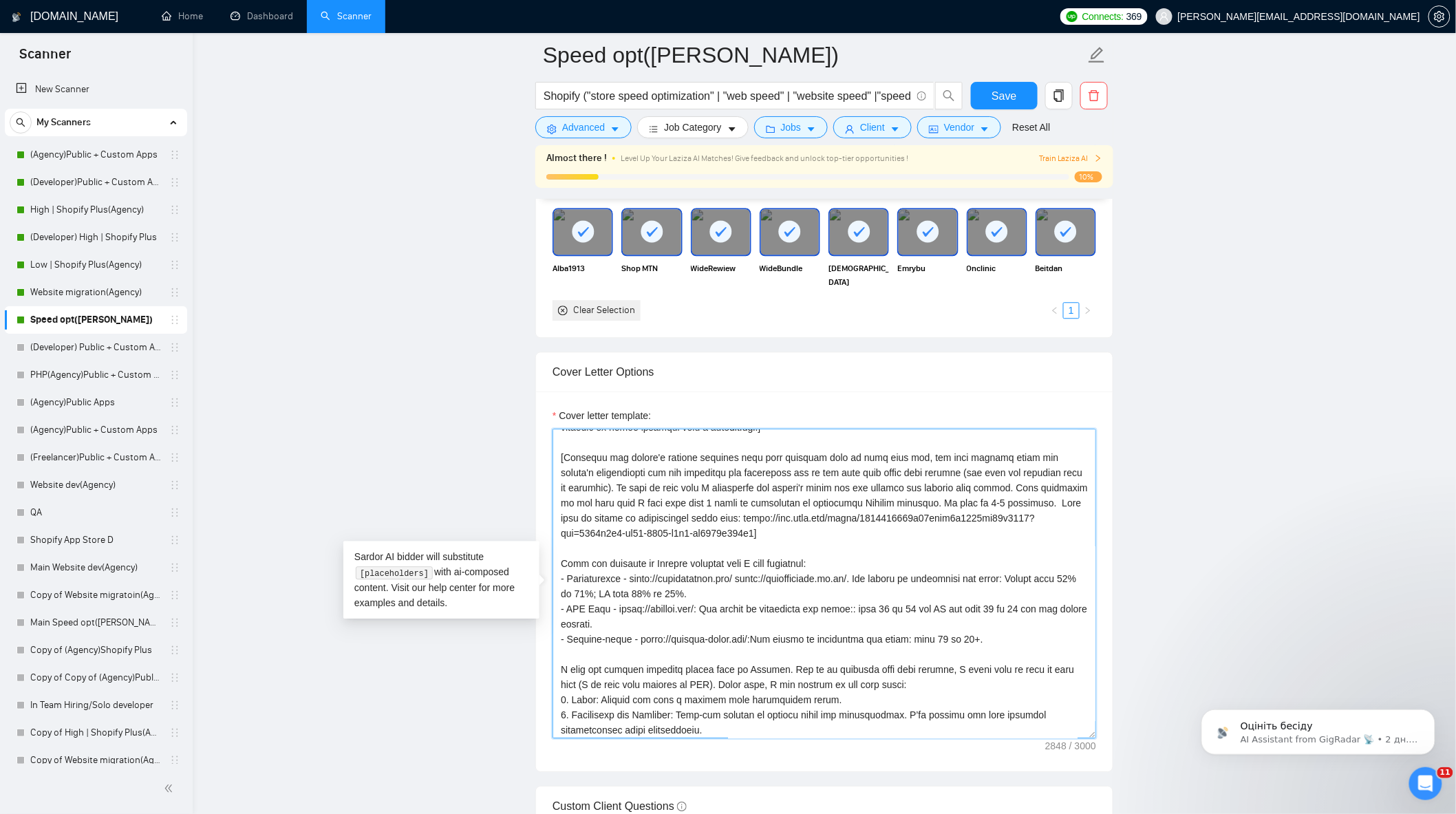
drag, startPoint x: 1024, startPoint y: 510, endPoint x: 707, endPoint y: 528, distance: 317.5
click at [707, 528] on textarea "Cover letter template:" at bounding box center [824, 584] width 543 height 310
paste textarea "Write about our introduction video - You can also review our"
click at [1024, 509] on textarea "Cover letter template:" at bounding box center [824, 584] width 543 height 310
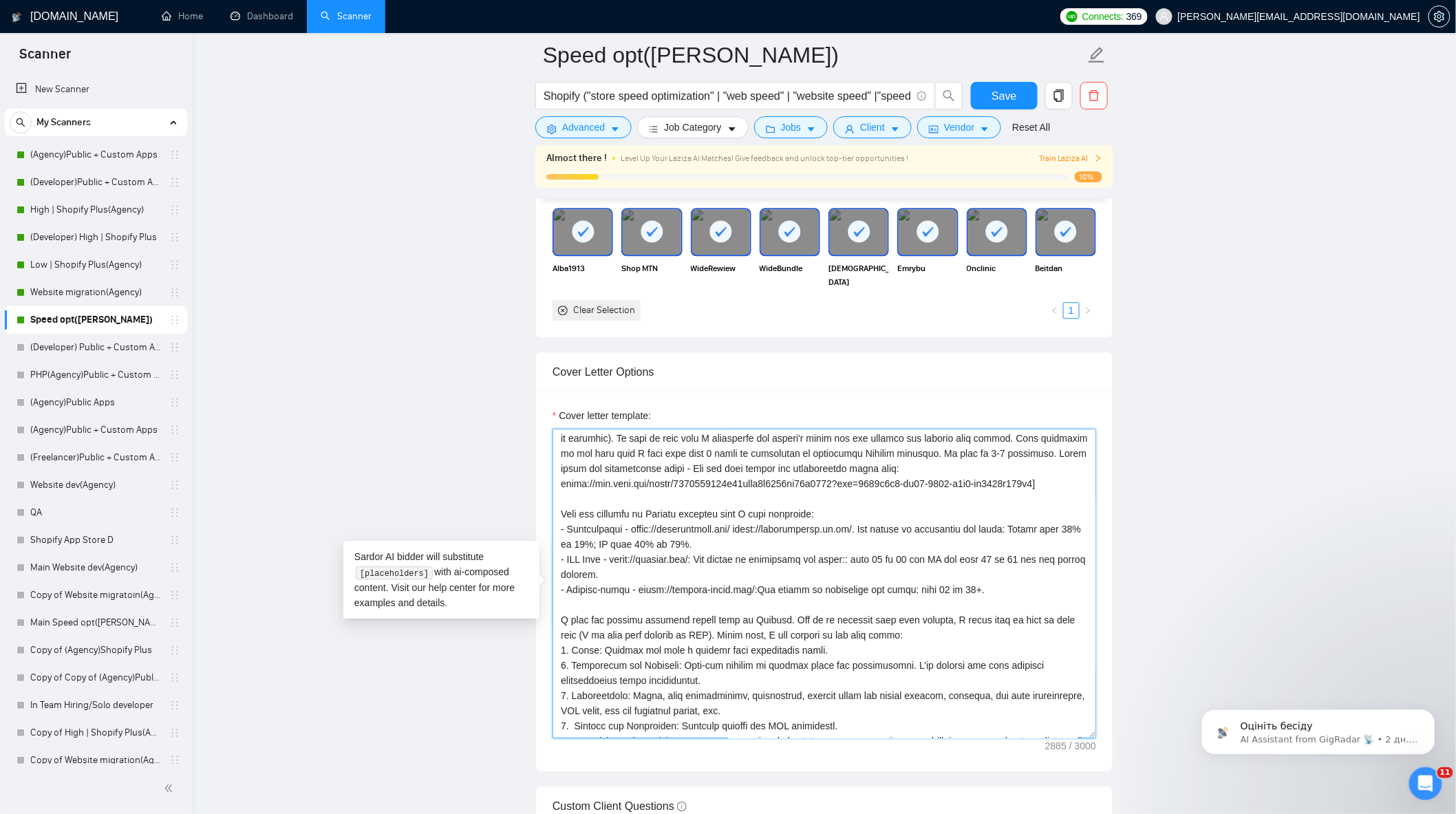
scroll to position [134, 0]
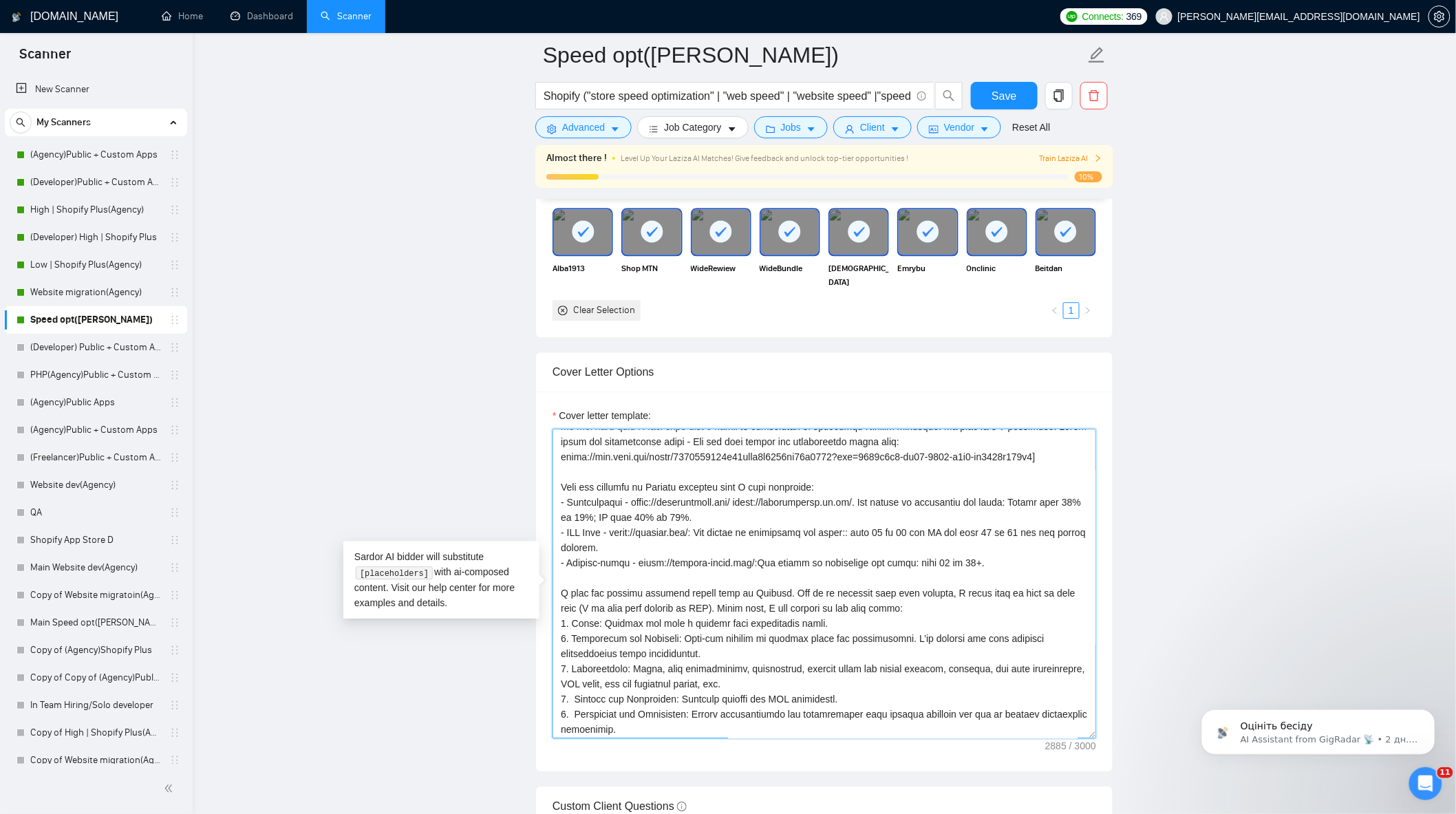
drag, startPoint x: 559, startPoint y: 492, endPoint x: 1003, endPoint y: 575, distance: 451.7
click at [1003, 575] on textarea "Cover letter template:" at bounding box center [824, 584] width 543 height 310
paste textarea "ere are a few Shopify websites I have optimized for performance: Trendgallery –…"
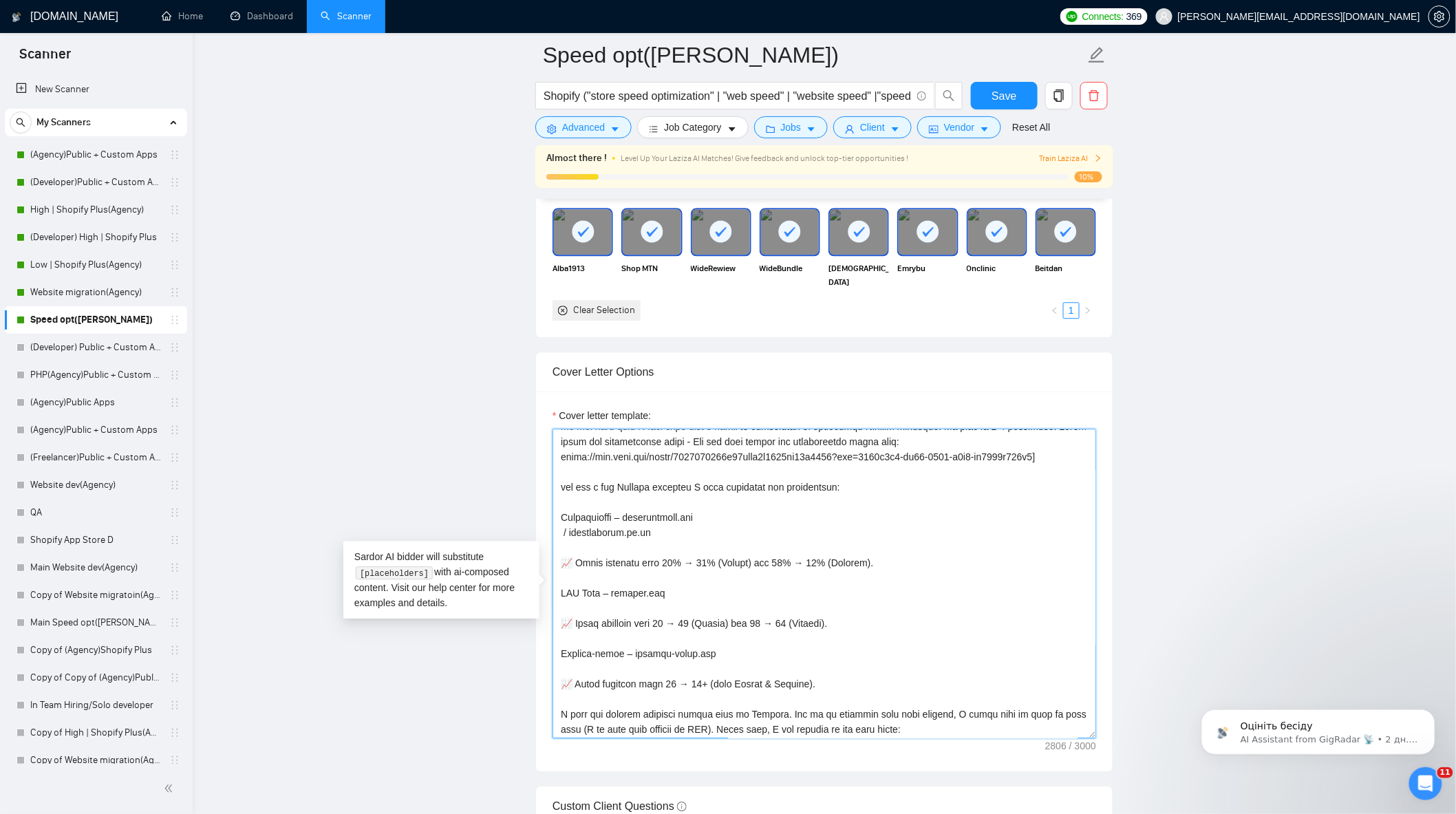
drag, startPoint x: 830, startPoint y: 494, endPoint x: 765, endPoint y: 493, distance: 65.0
click at [765, 493] on textarea "Cover letter template:" at bounding box center [824, 584] width 543 height 310
click at [624, 555] on textarea "Cover letter template:" at bounding box center [824, 584] width 543 height 310
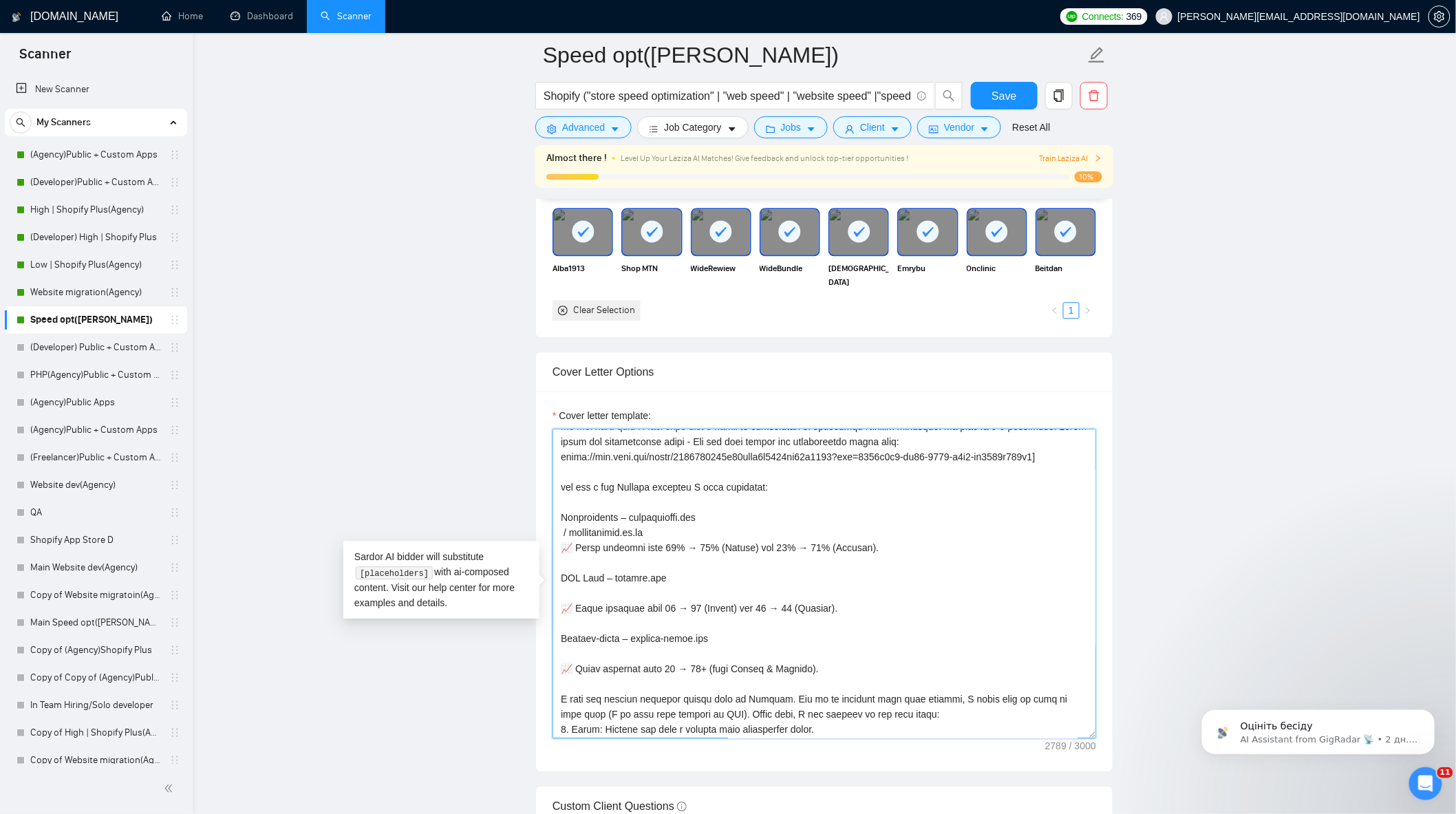
click at [614, 595] on textarea "Cover letter template:" at bounding box center [824, 584] width 543 height 310
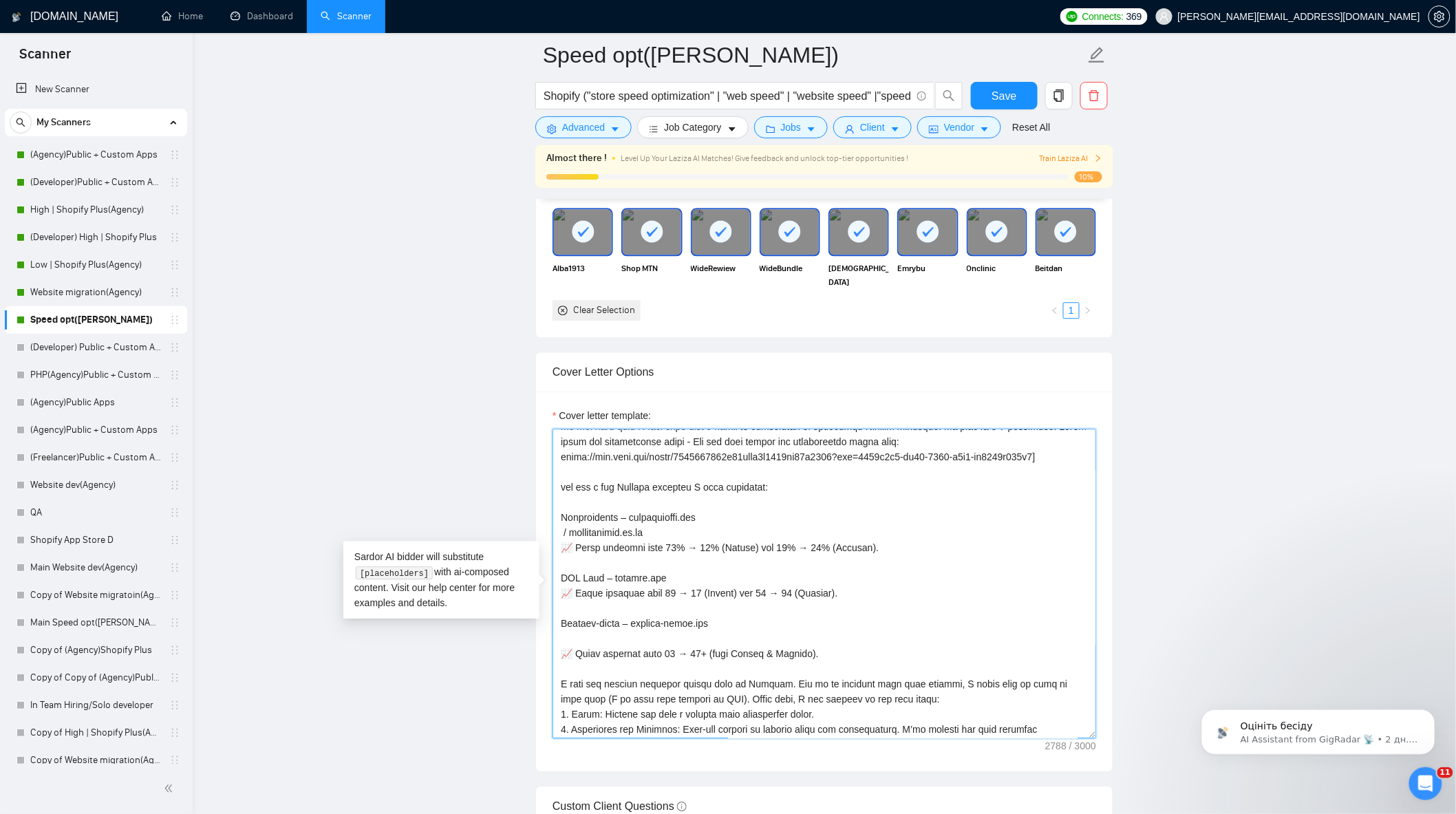
click at [595, 642] on textarea "Cover letter template:" at bounding box center [824, 584] width 543 height 310
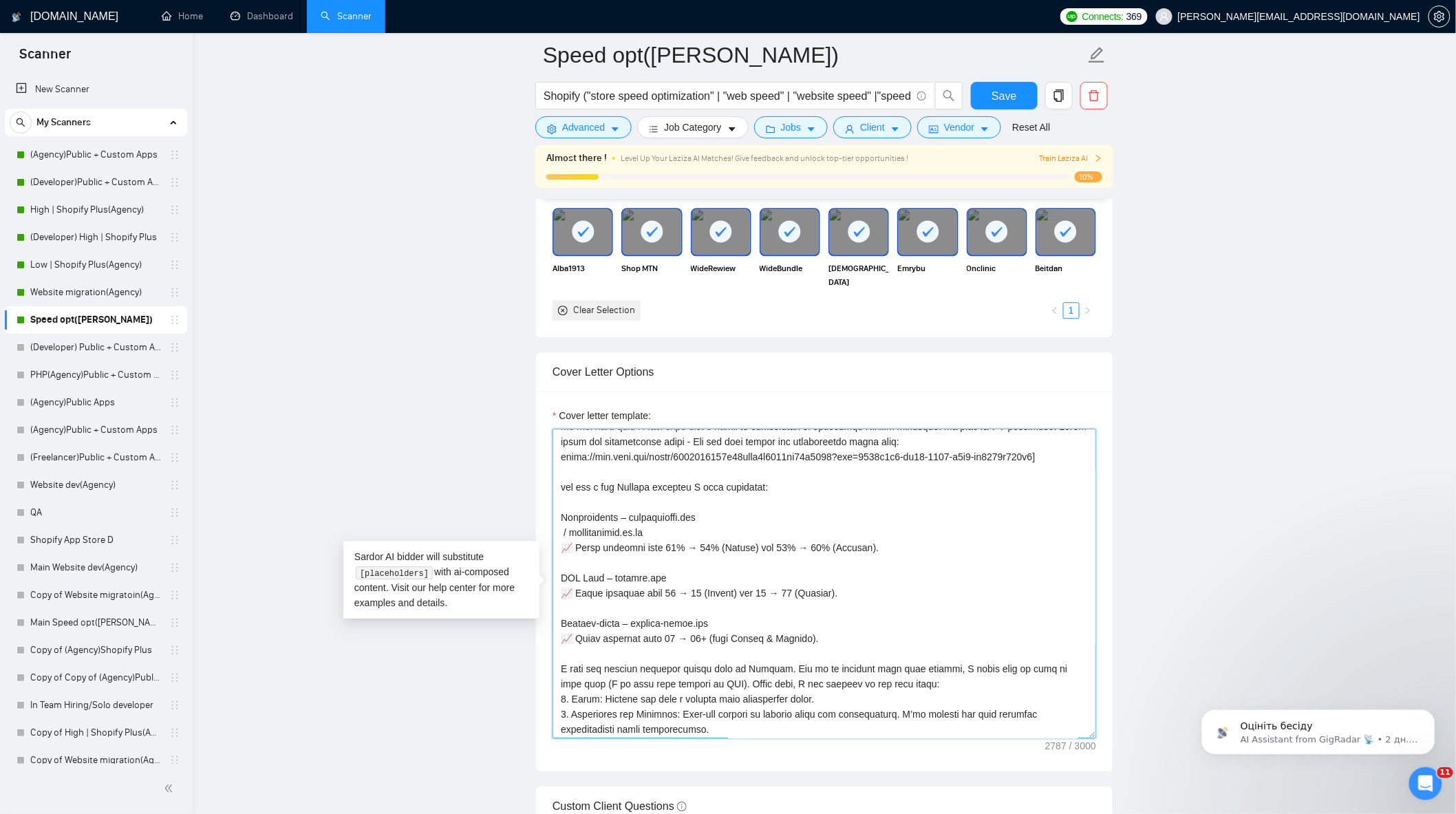
click at [555, 523] on textarea "Cover letter template:" at bounding box center [824, 584] width 543 height 310
click at [620, 523] on textarea "Cover letter template:" at bounding box center [824, 584] width 543 height 310
click at [610, 587] on textarea "Cover letter template:" at bounding box center [824, 584] width 543 height 310
click at [622, 633] on textarea "Cover letter template:" at bounding box center [824, 584] width 543 height 310
click at [563, 541] on textarea "Cover letter template:" at bounding box center [824, 584] width 543 height 310
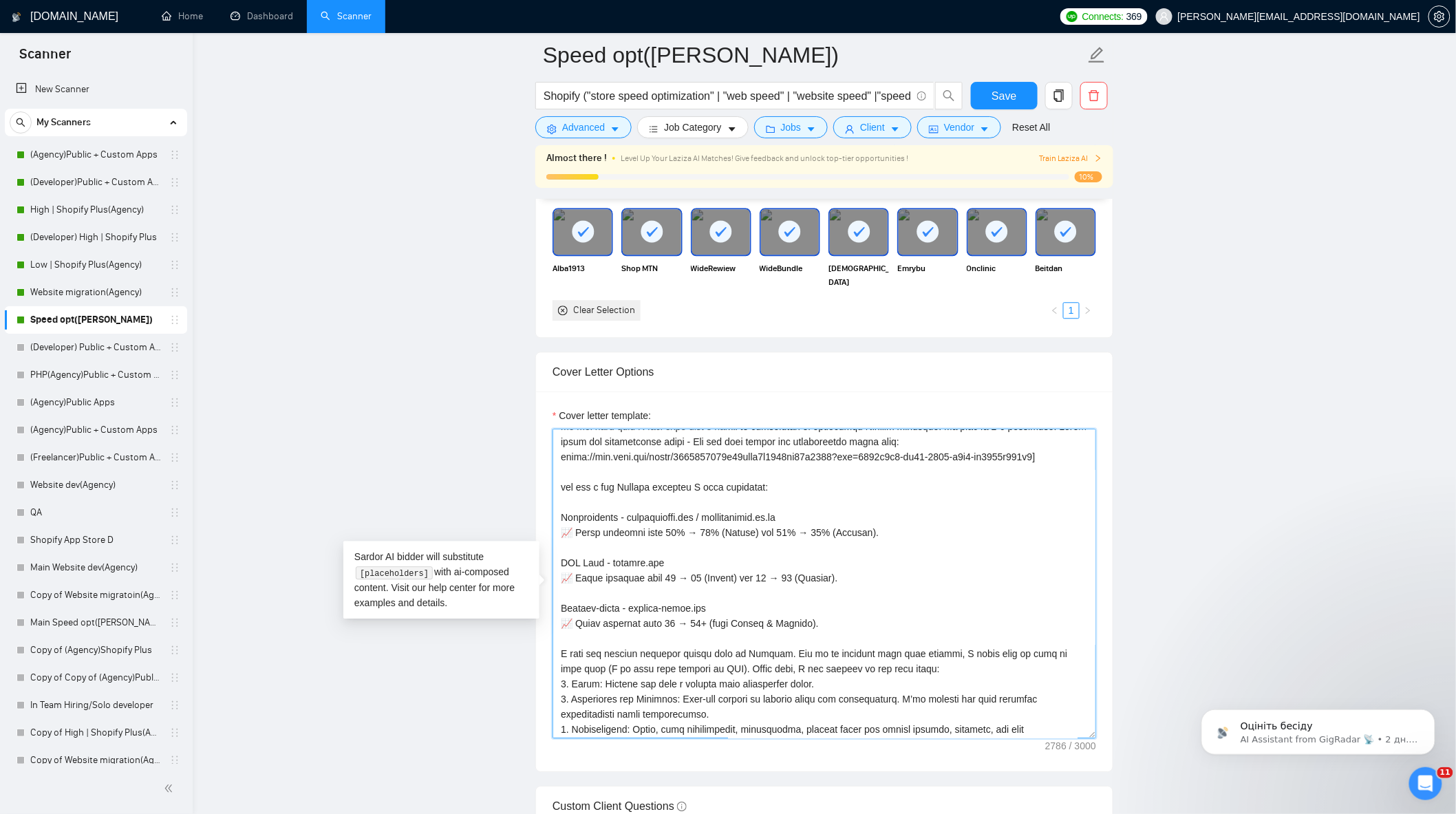
click at [896, 546] on textarea "Cover letter template:" at bounding box center [824, 584] width 543 height 310
click at [895, 536] on textarea "Cover letter template:" at bounding box center [824, 584] width 543 height 310
click at [688, 539] on textarea "Cover letter template:" at bounding box center [824, 584] width 543 height 310
click at [714, 541] on textarea "Cover letter template:" at bounding box center [824, 584] width 543 height 310
click at [783, 540] on textarea "Cover letter template:" at bounding box center [824, 584] width 543 height 310
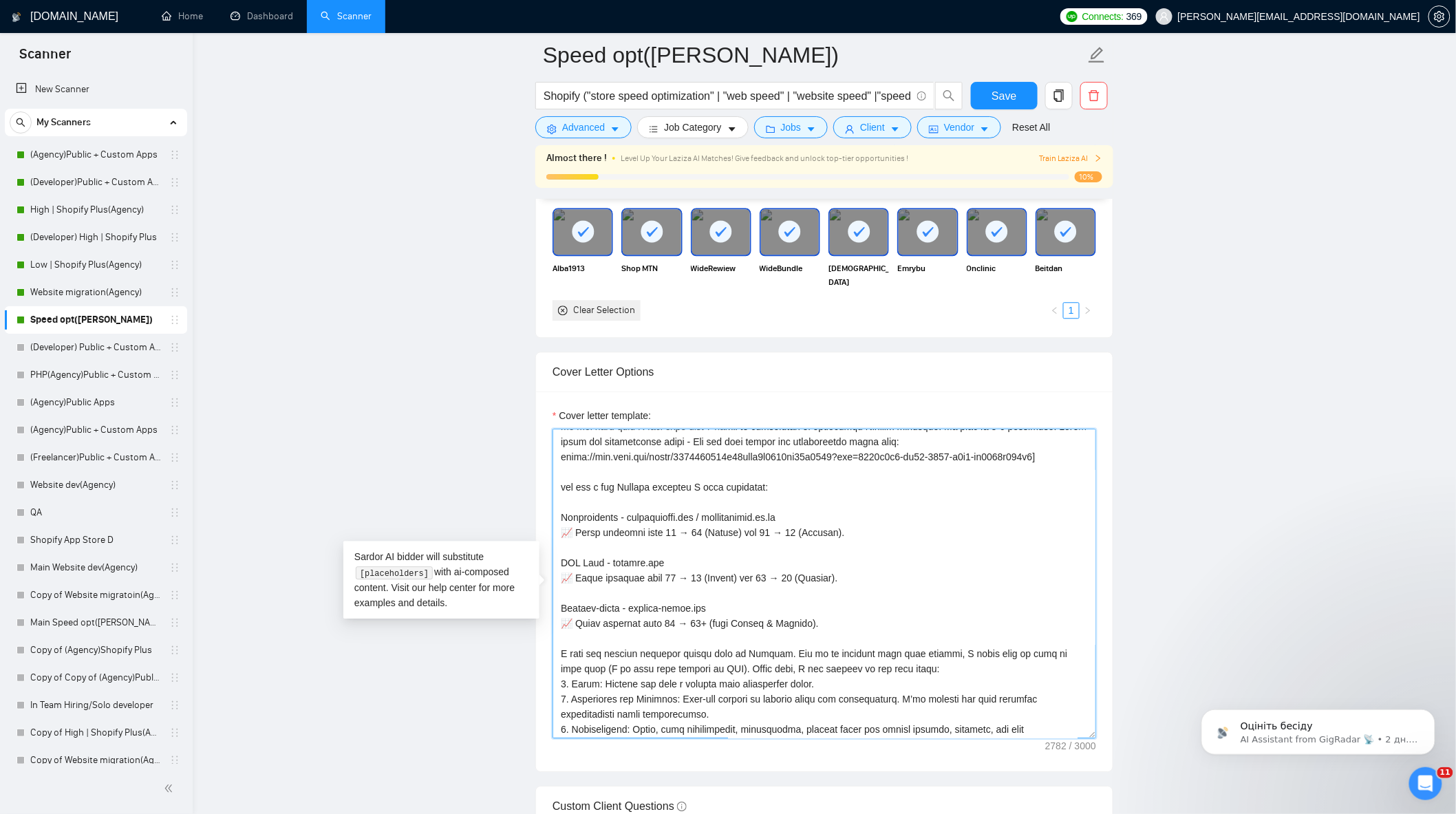
click at [842, 626] on textarea "Cover letter template:" at bounding box center [824, 584] width 543 height 310
click at [704, 599] on textarea "Cover letter template:" at bounding box center [824, 584] width 543 height 310
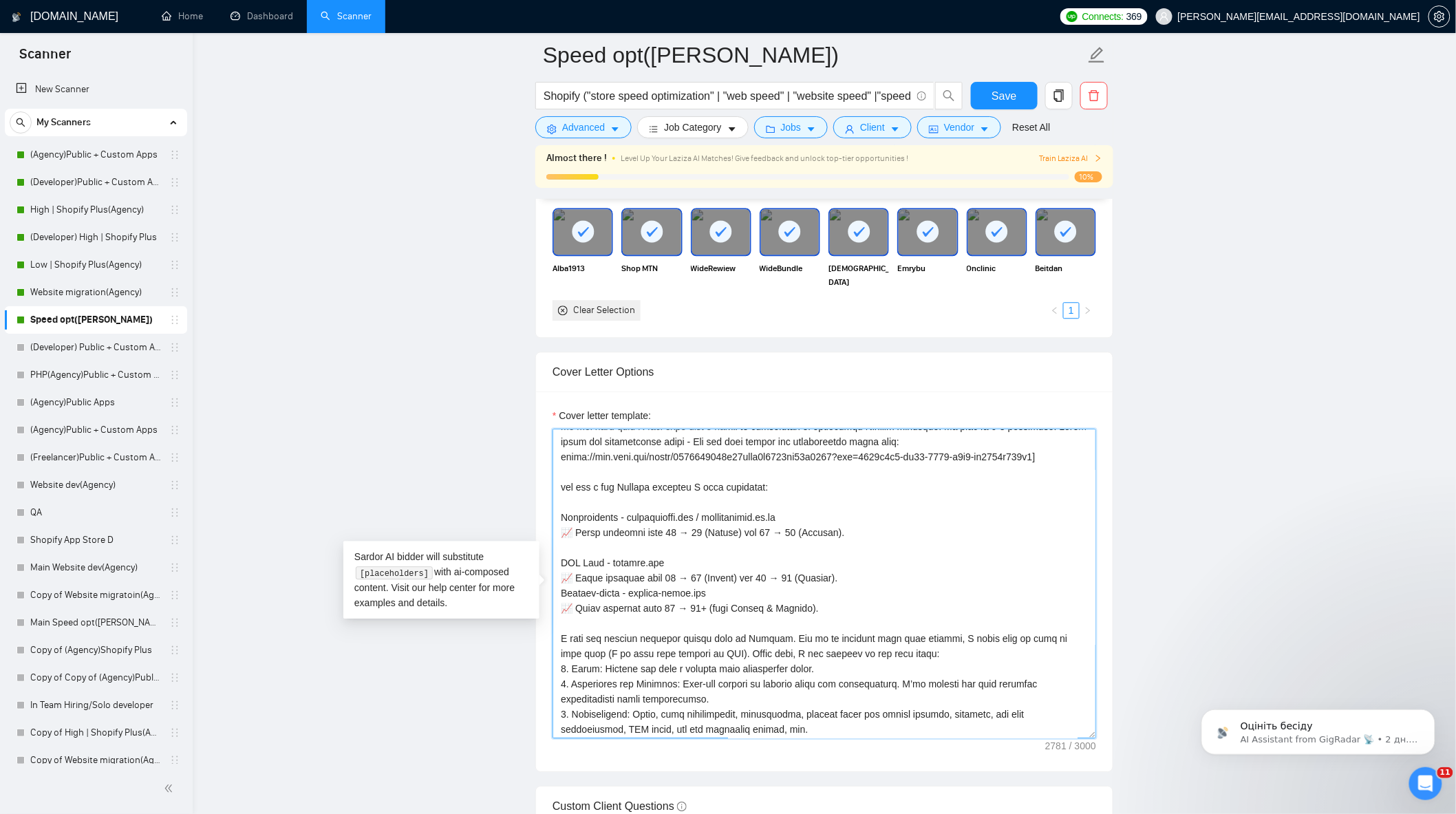
click at [683, 562] on textarea "Cover letter template:" at bounding box center [824, 584] width 543 height 310
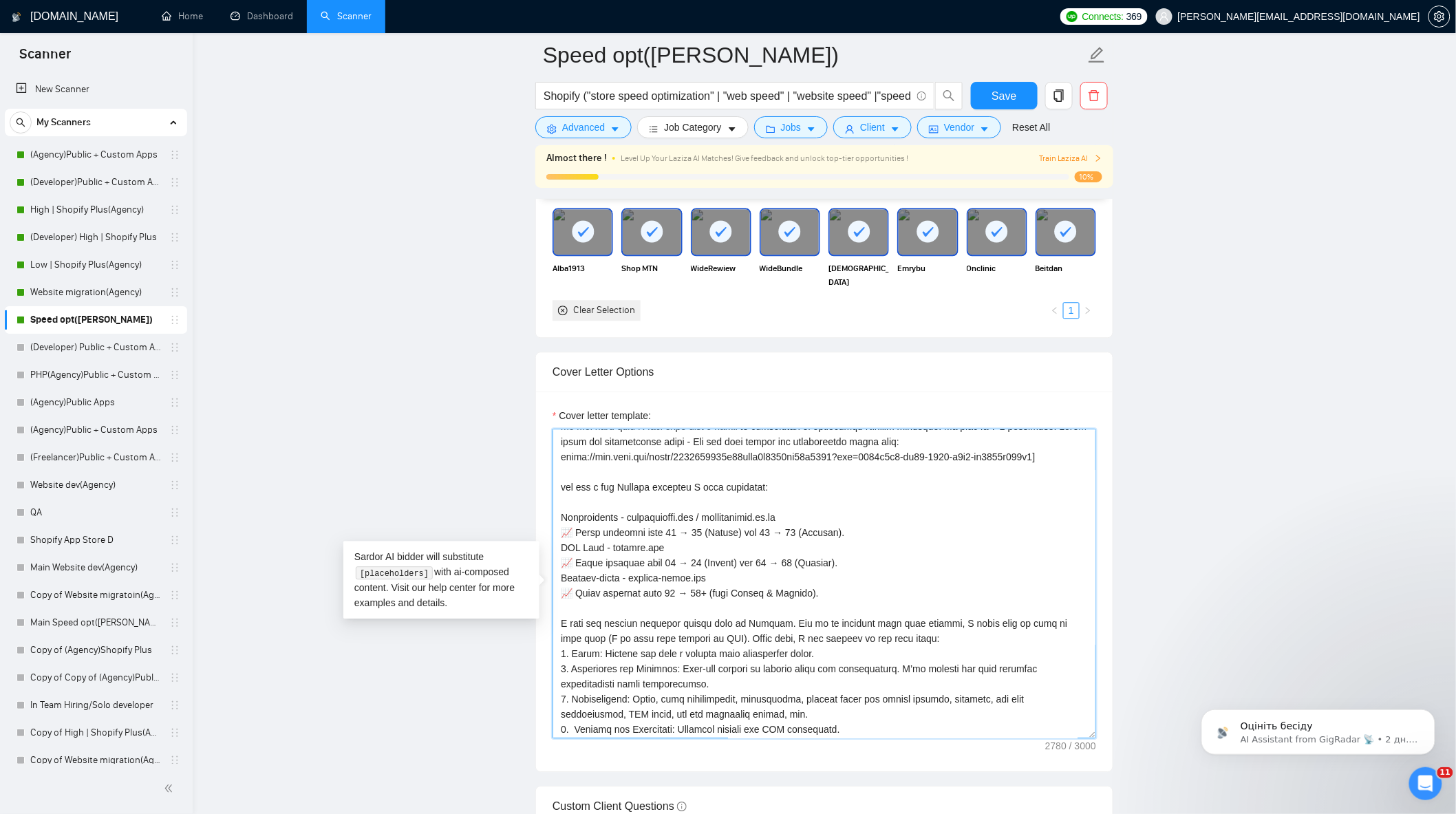
click at [560, 520] on textarea "Cover letter template:" at bounding box center [824, 584] width 543 height 310
paste textarea "•"
click at [559, 556] on textarea "Cover letter template:" at bounding box center [824, 584] width 543 height 310
paste textarea "•"
click at [560, 574] on textarea "Cover letter template:" at bounding box center [824, 584] width 543 height 310
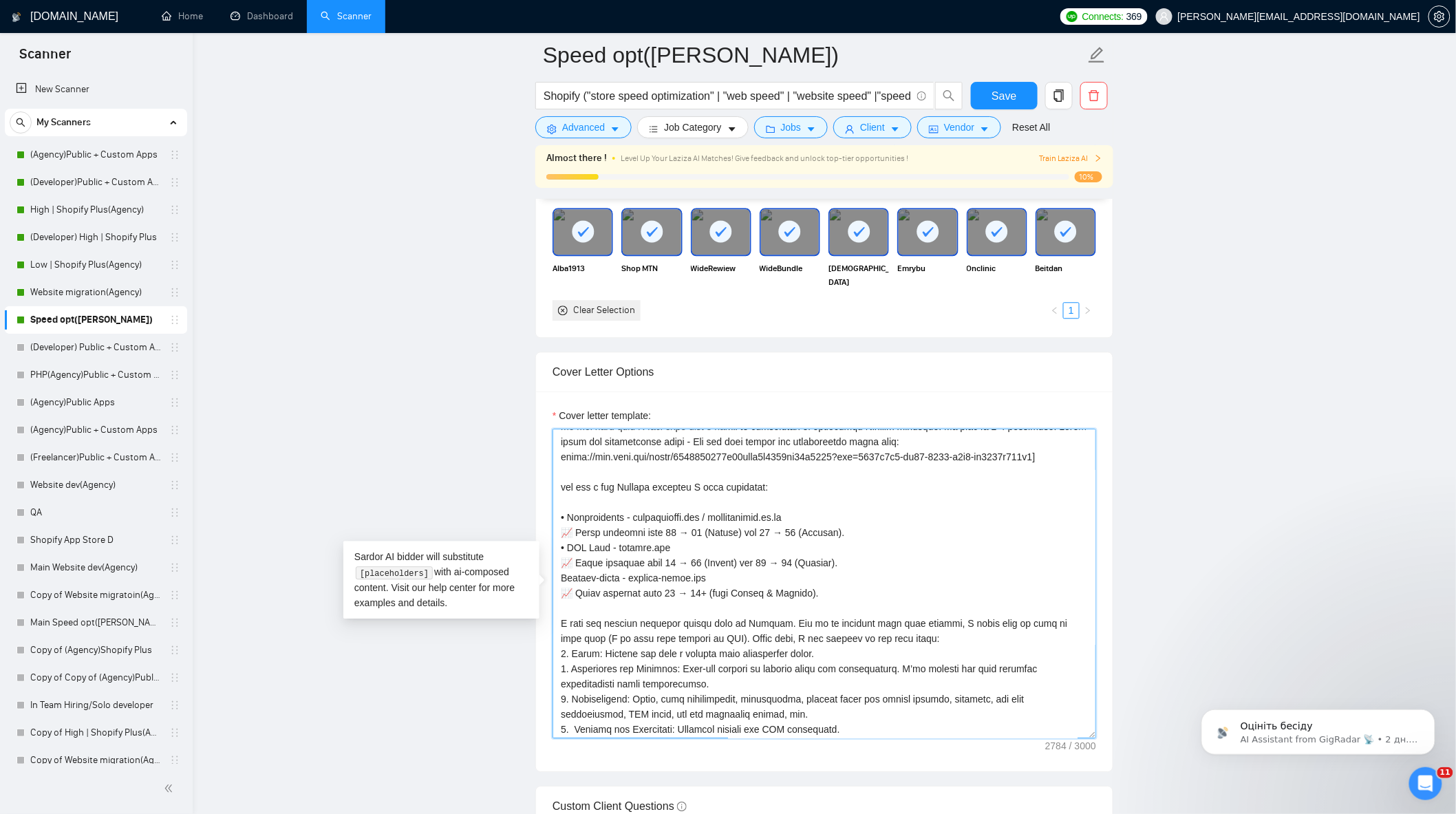
click at [560, 583] on textarea "Cover letter template:" at bounding box center [824, 584] width 543 height 310
paste textarea "•"
click at [1207, 452] on main "Speed opt(Alexey) Shopify ("store speed optimization" | "web speed" | "website …" at bounding box center [824, 730] width 1219 height 3949
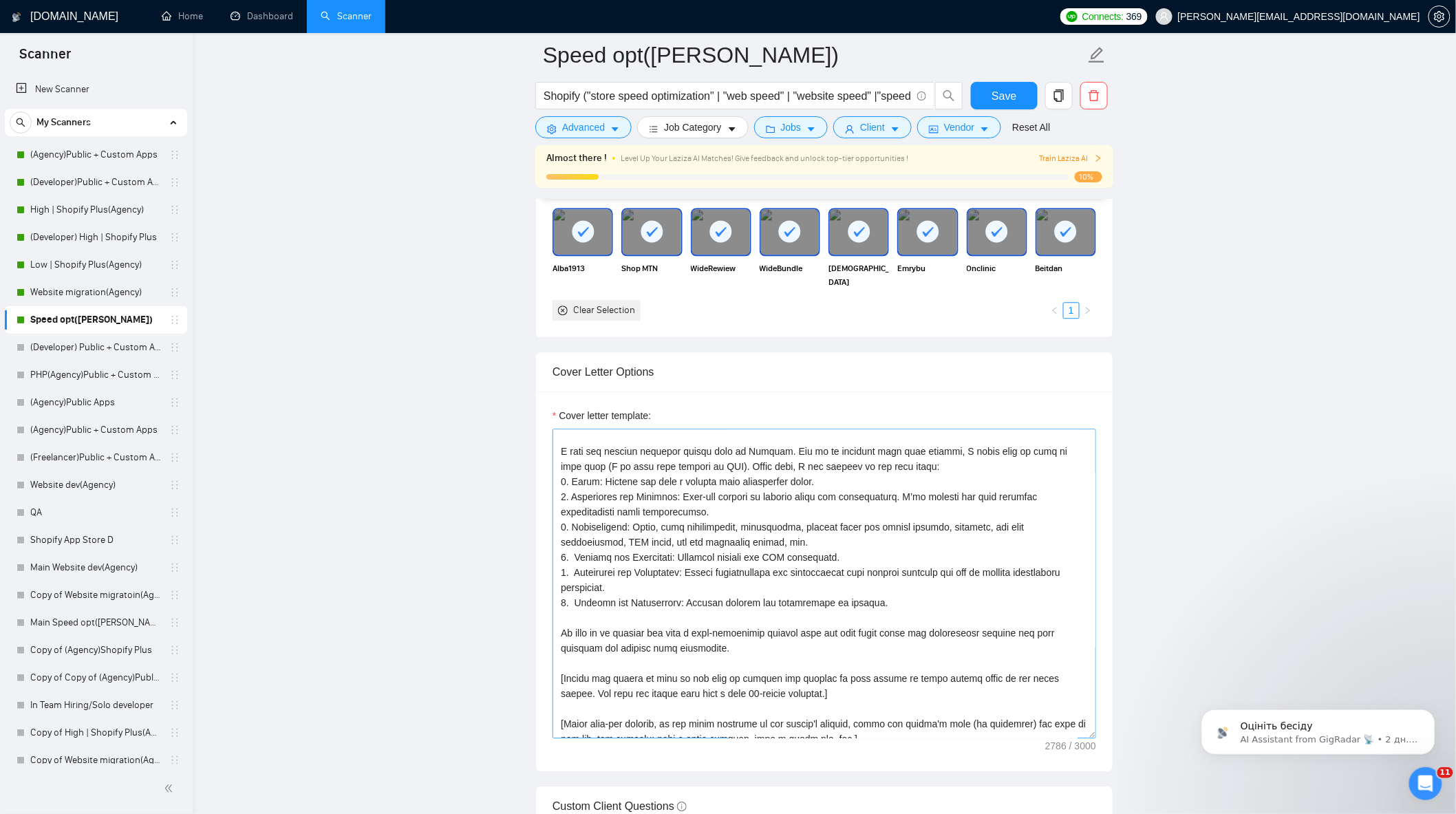
scroll to position [318, 0]
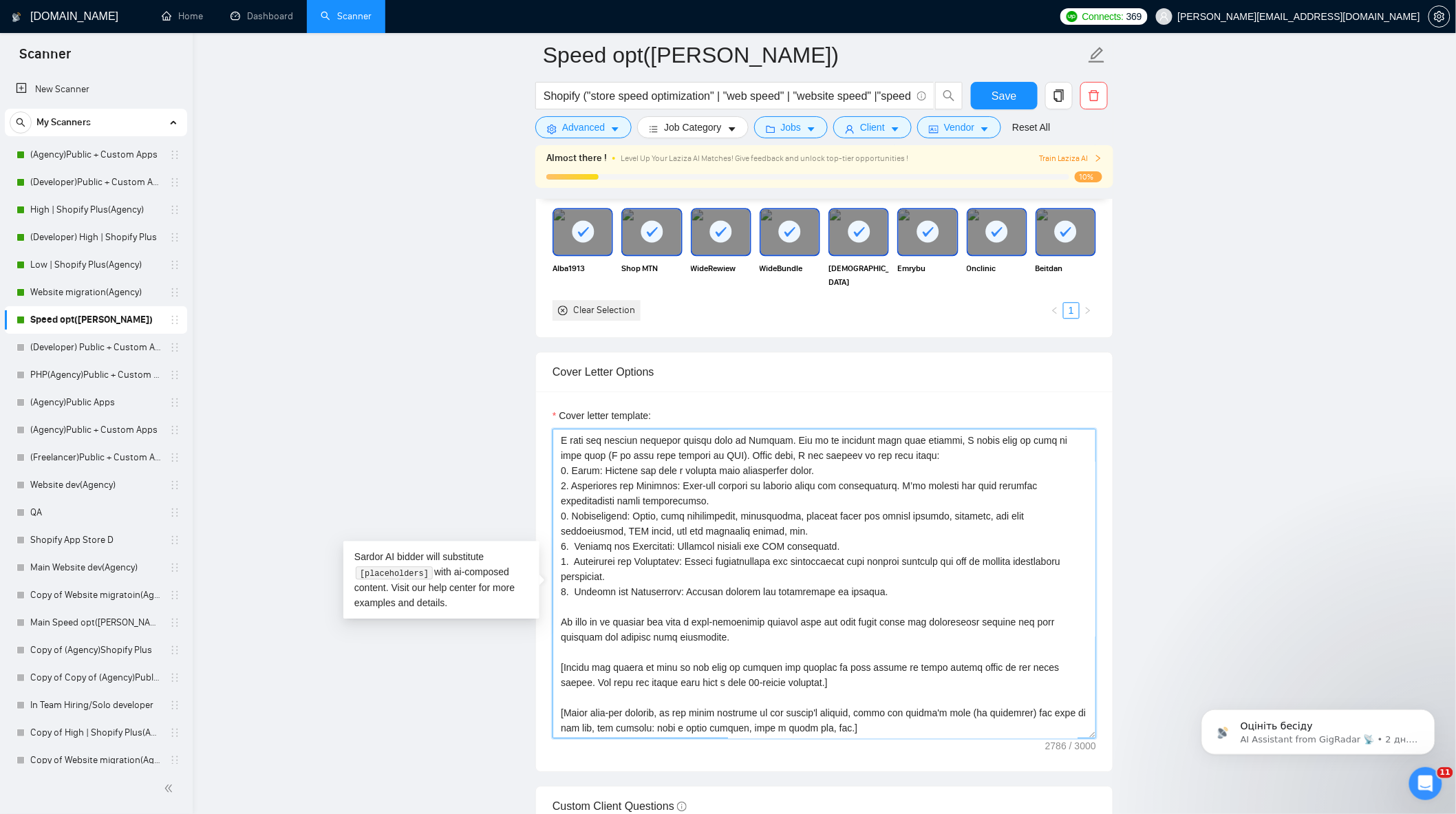
drag, startPoint x: 780, startPoint y: 690, endPoint x: 540, endPoint y: 672, distance: 240.7
click at [540, 672] on div "Cover letter template:" at bounding box center [825, 581] width 577 height 380
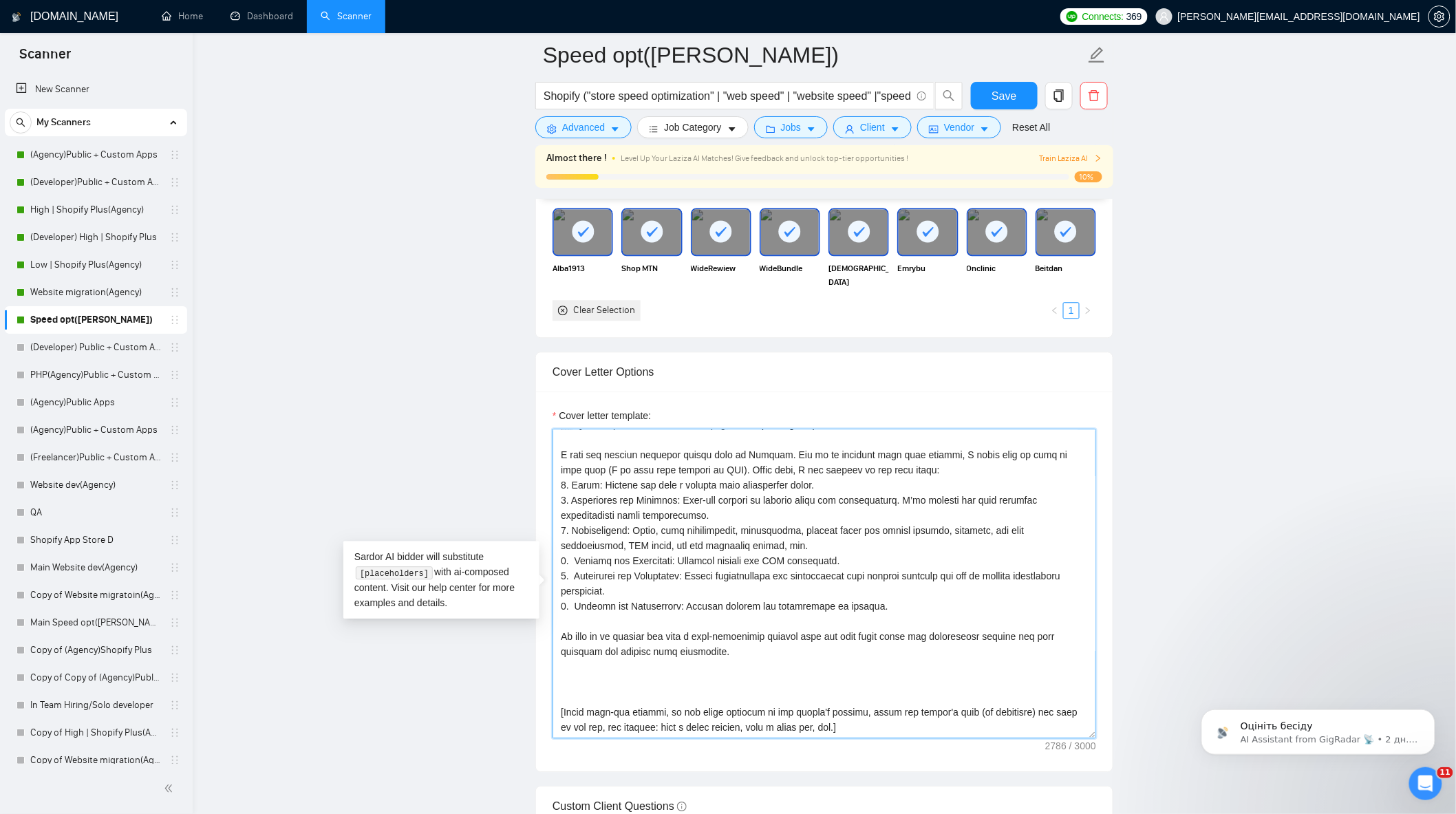
scroll to position [301, 0]
paste textarea "[Use a “choice without choice” question: e.g., instead of “When are you free?”,…"
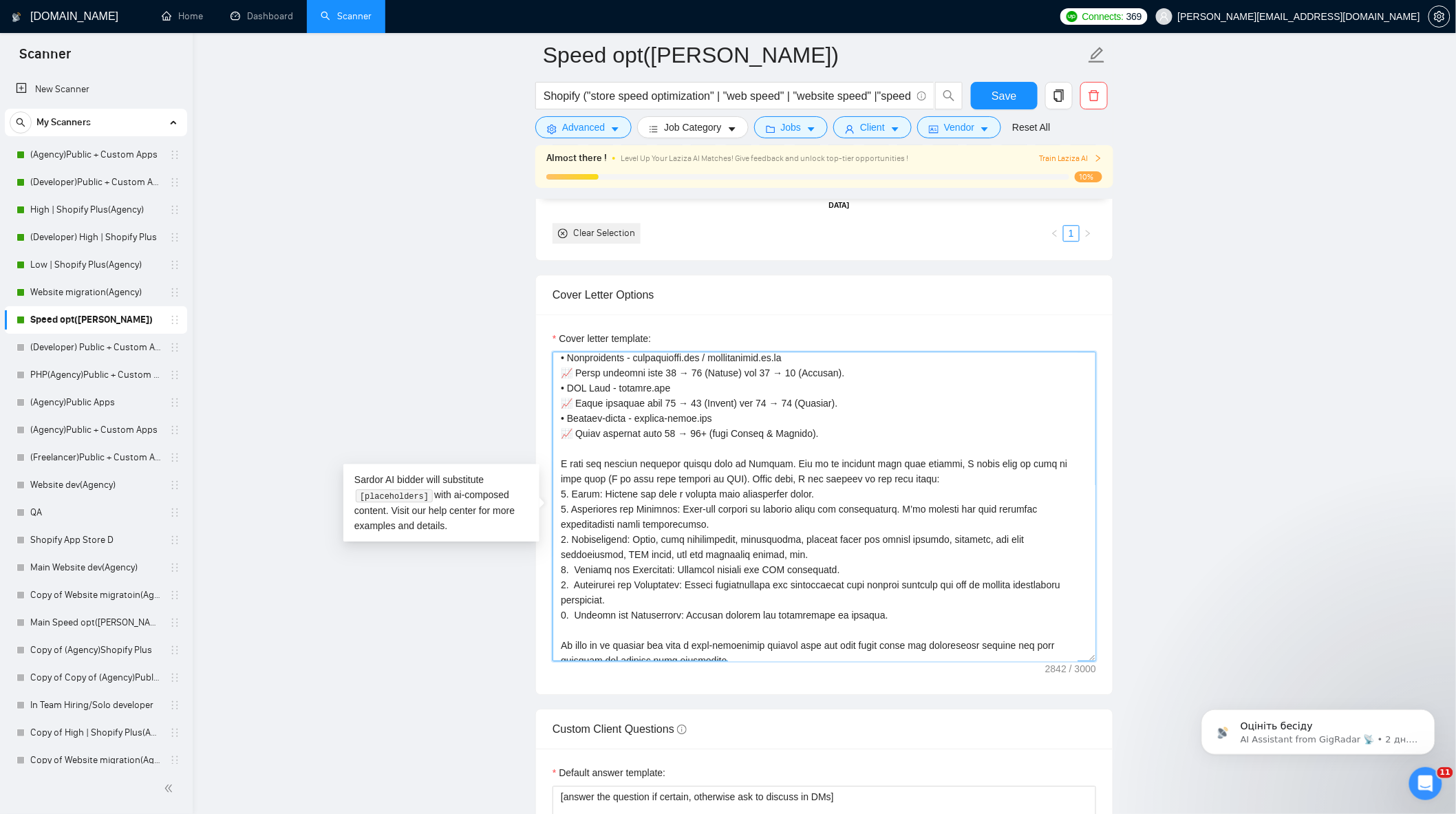
scroll to position [241, 0]
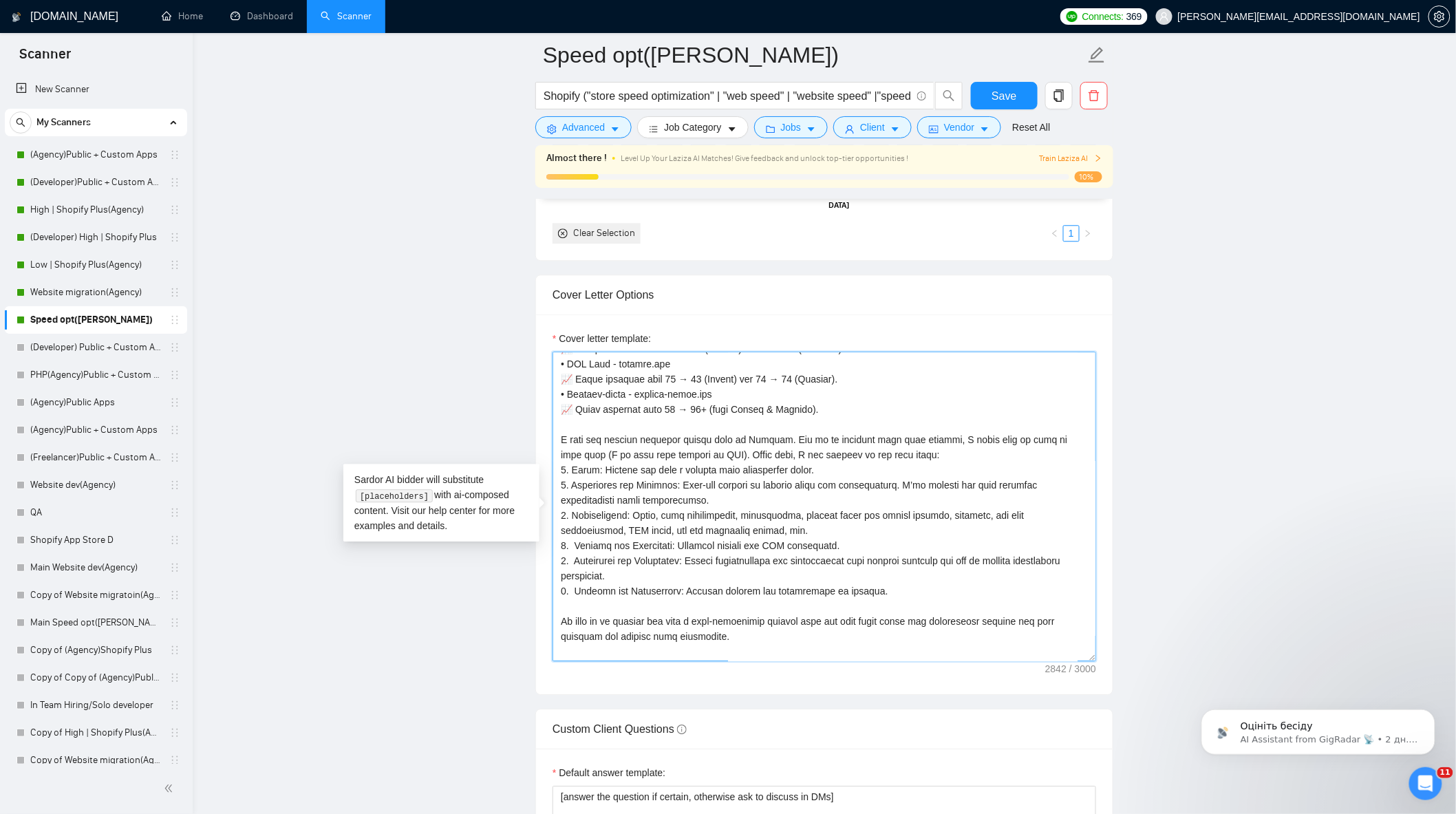
drag, startPoint x: 869, startPoint y: 593, endPoint x: 561, endPoint y: 446, distance: 341.3
click at [561, 446] on textarea "Cover letter template:" at bounding box center [824, 506] width 543 height 310
click at [835, 609] on textarea "Cover letter template:" at bounding box center [824, 506] width 543 height 310
drag, startPoint x: 876, startPoint y: 599, endPoint x: 849, endPoint y: 600, distance: 27.0
click at [849, 600] on textarea "Cover letter template:" at bounding box center [824, 506] width 543 height 310
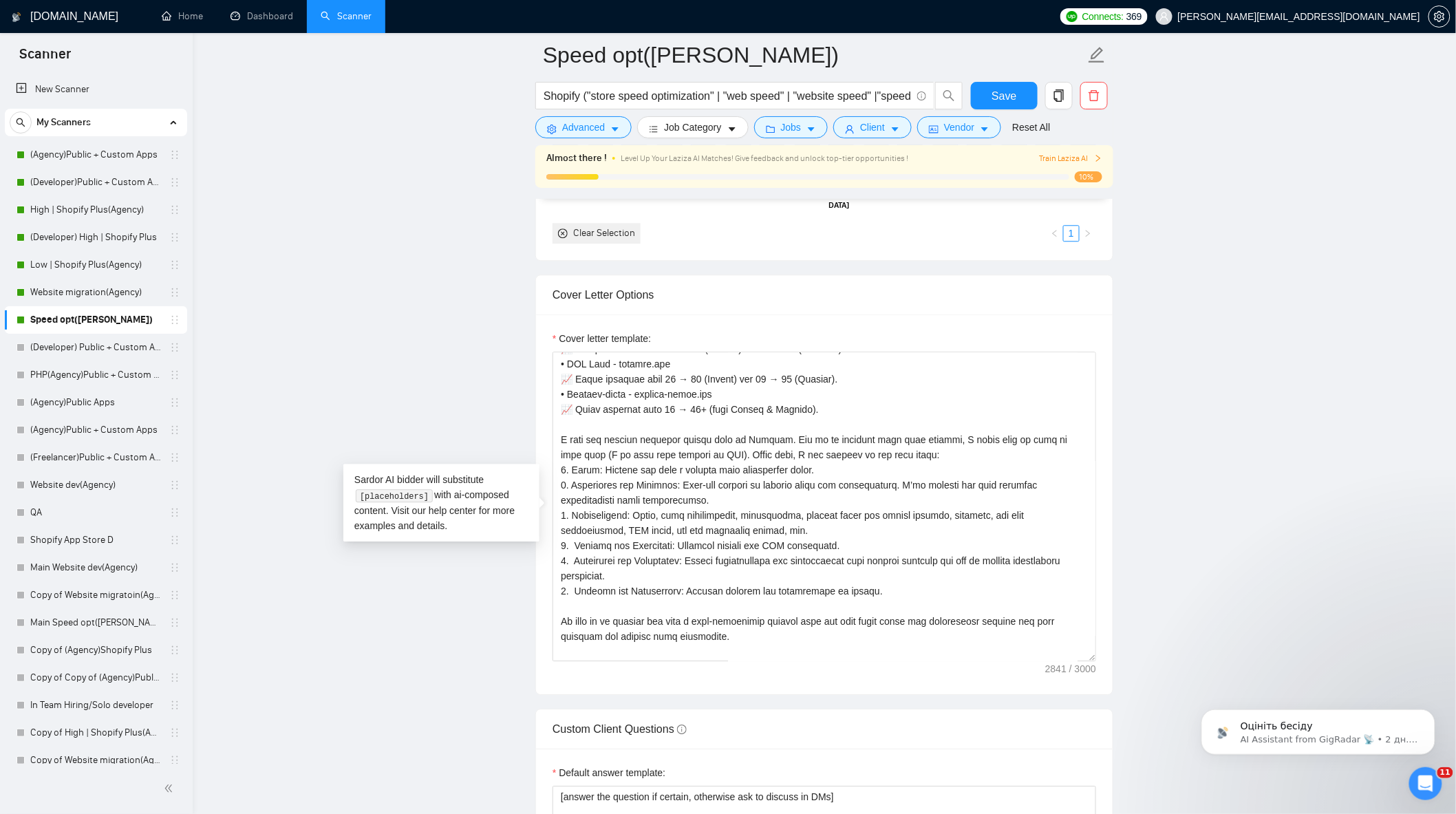
click at [1215, 487] on main "Speed opt(Alexey) Shopify ("store speed optimization" | "web speed" | "website …" at bounding box center [824, 653] width 1219 height 3949
drag, startPoint x: 559, startPoint y: 446, endPoint x: 931, endPoint y: 606, distance: 404.9
click at [931, 606] on textarea "Cover letter template:" at bounding box center [824, 506] width 543 height 310
click at [771, 479] on textarea "Cover letter template:" at bounding box center [824, 506] width 543 height 310
drag, startPoint x: 560, startPoint y: 448, endPoint x: 702, endPoint y: 460, distance: 142.5
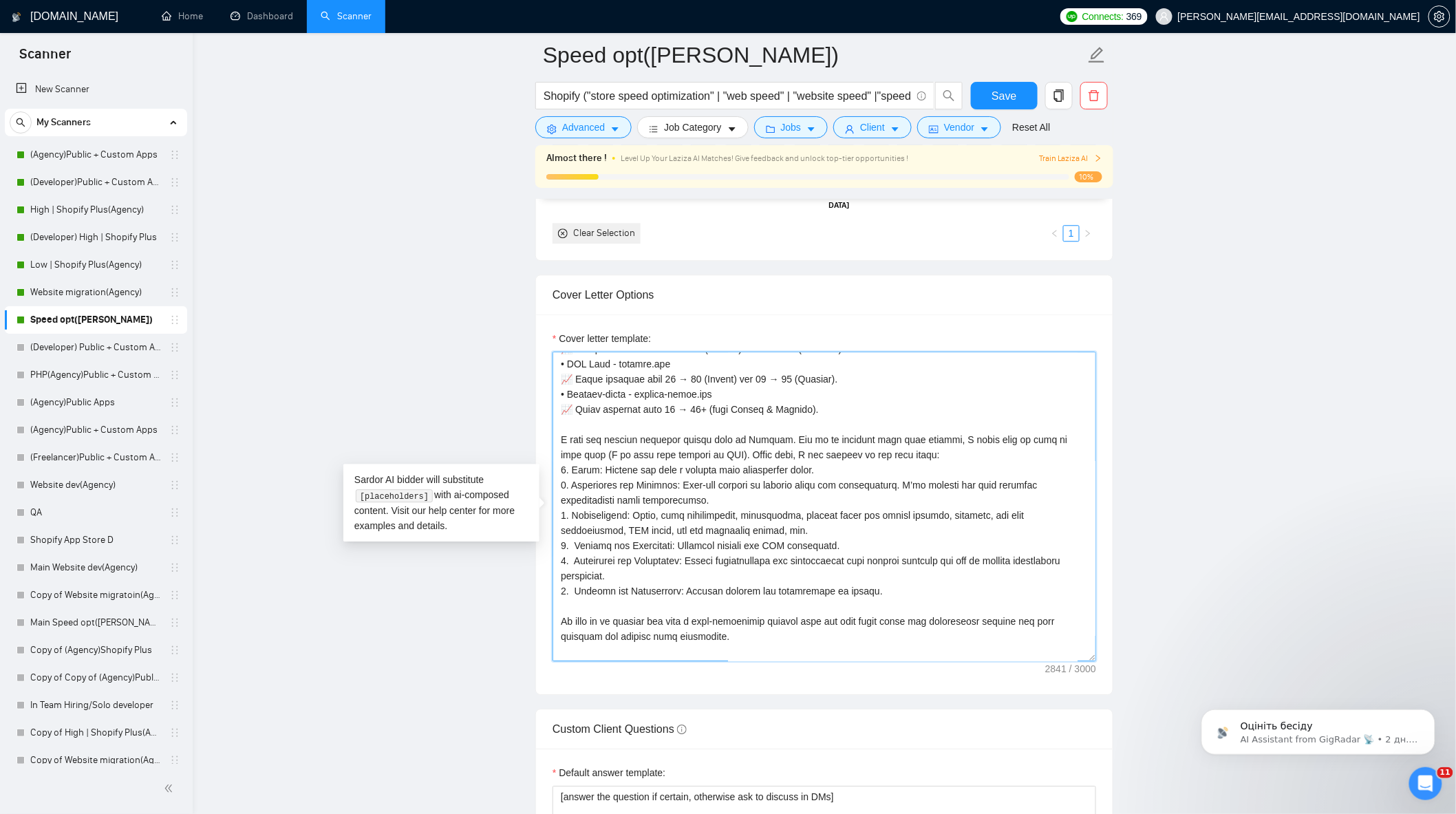
click at [703, 462] on textarea "Cover letter template:" at bounding box center [824, 506] width 543 height 310
drag, startPoint x: 898, startPoint y: 462, endPoint x: 533, endPoint y: 445, distance: 365.4
click at [533, 445] on main "Speed opt(Alexey) Shopify ("store speed optimization" | "web speed" | "website …" at bounding box center [824, 653] width 1219 height 3949
paste textarea "stores. To be specific with your website, I’d like to review your code first (h…"
drag, startPoint x: 609, startPoint y: 462, endPoint x: 584, endPoint y: 461, distance: 25.0
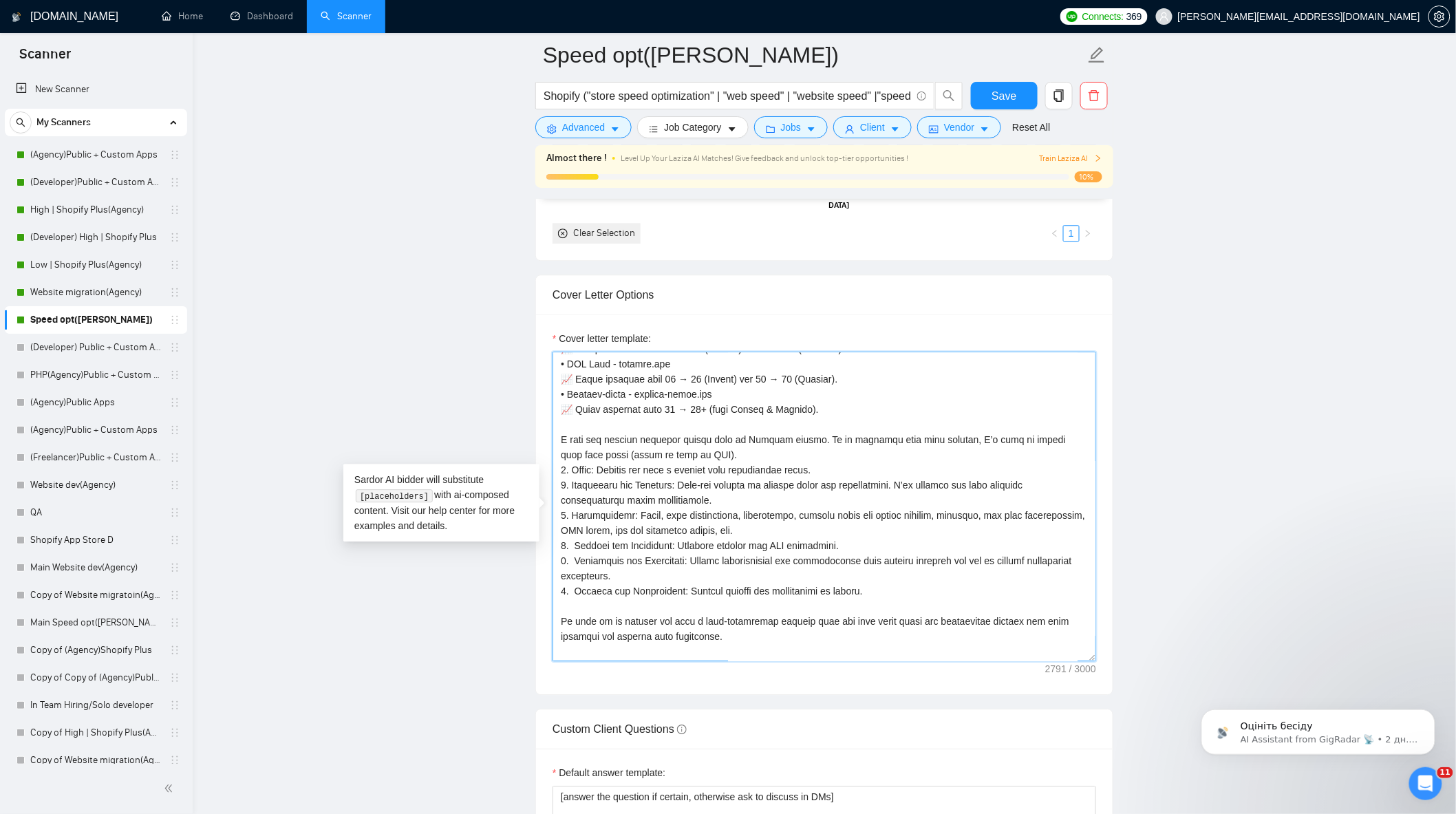
click at [584, 461] on textarea "Cover letter template:" at bounding box center [824, 506] width 543 height 310
drag, startPoint x: 618, startPoint y: 462, endPoint x: 611, endPoint y: 460, distance: 7.3
click at [611, 460] on textarea "Cover letter template:" at bounding box center [824, 506] width 543 height 310
click at [711, 465] on textarea "Cover letter template:" at bounding box center [824, 506] width 543 height 310
click at [673, 463] on textarea "Cover letter template:" at bounding box center [824, 506] width 543 height 310
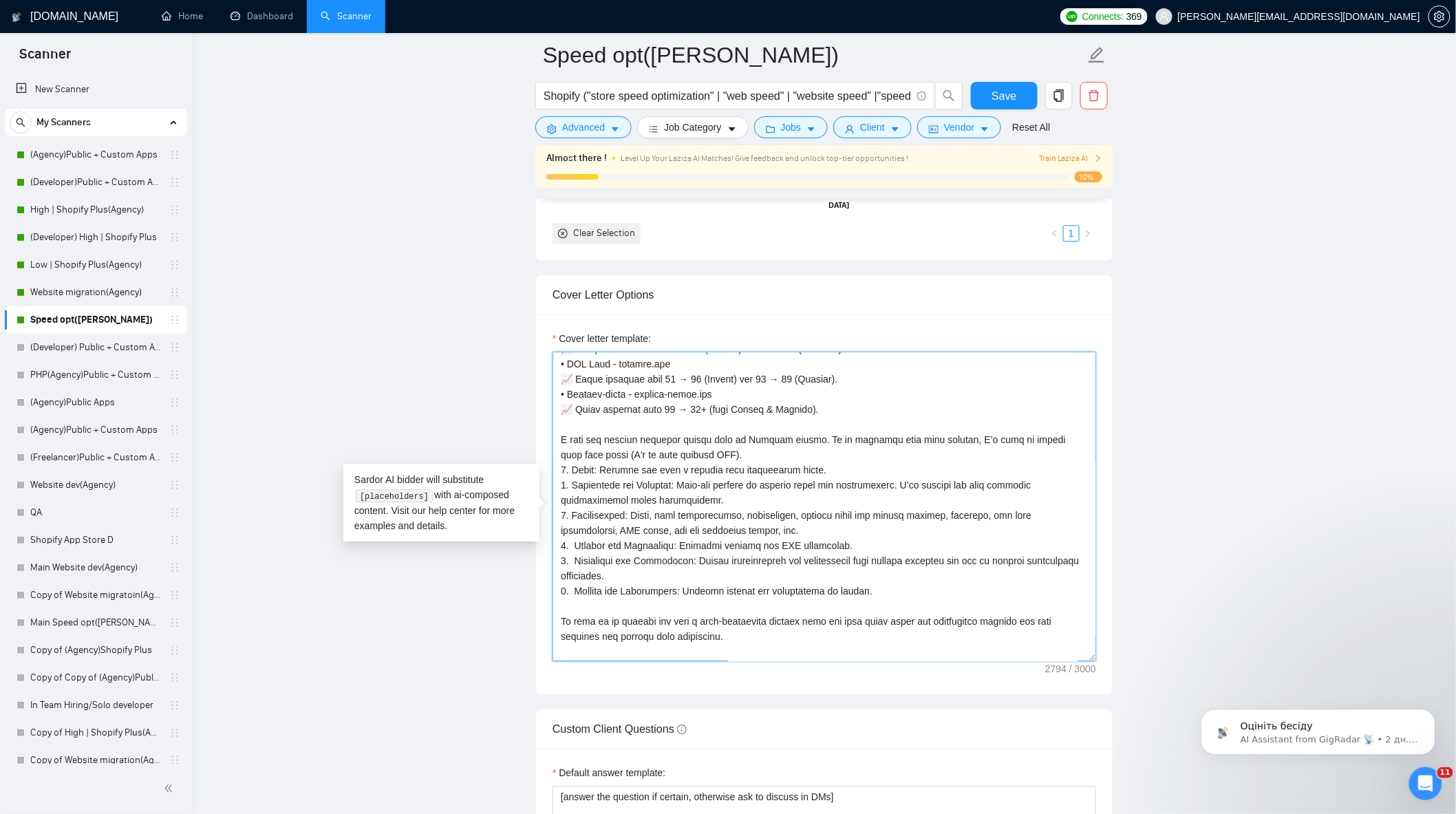
click at [705, 462] on textarea "Cover letter template:" at bounding box center [824, 506] width 543 height 310
paste textarea "After the review, we’ll follow a structured, results-driven six-step roadmap:"
click at [778, 462] on textarea "Cover letter template:" at bounding box center [824, 506] width 543 height 310
drag, startPoint x: 995, startPoint y: 465, endPoint x: 924, endPoint y: 458, distance: 71.3
click at [924, 458] on textarea "Cover letter template:" at bounding box center [824, 506] width 543 height 310
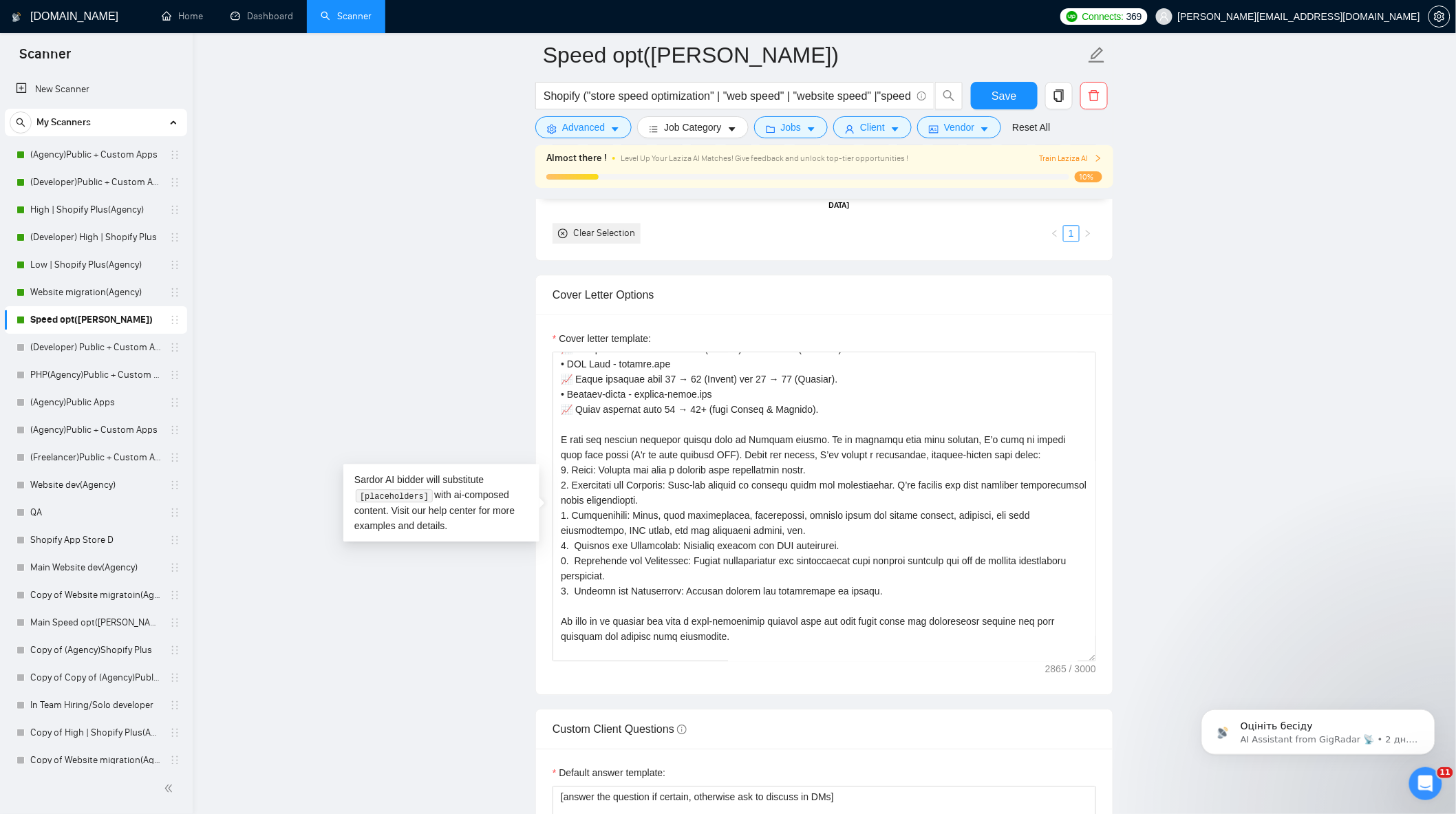
drag, startPoint x: 1254, startPoint y: 450, endPoint x: 1240, endPoint y: 452, distance: 14.1
click at [1254, 449] on main "Speed opt(Alexey) Shopify ("store speed optimization" | "web speed" | "website …" at bounding box center [824, 653] width 1219 height 3949
drag, startPoint x: 563, startPoint y: 479, endPoint x: 889, endPoint y: 595, distance: 346.0
click at [889, 595] on textarea "Cover letter template:" at bounding box center [824, 506] width 543 height 310
paste textarea "Audit – A complete technical performance review of your store. Assessment & Pla…"
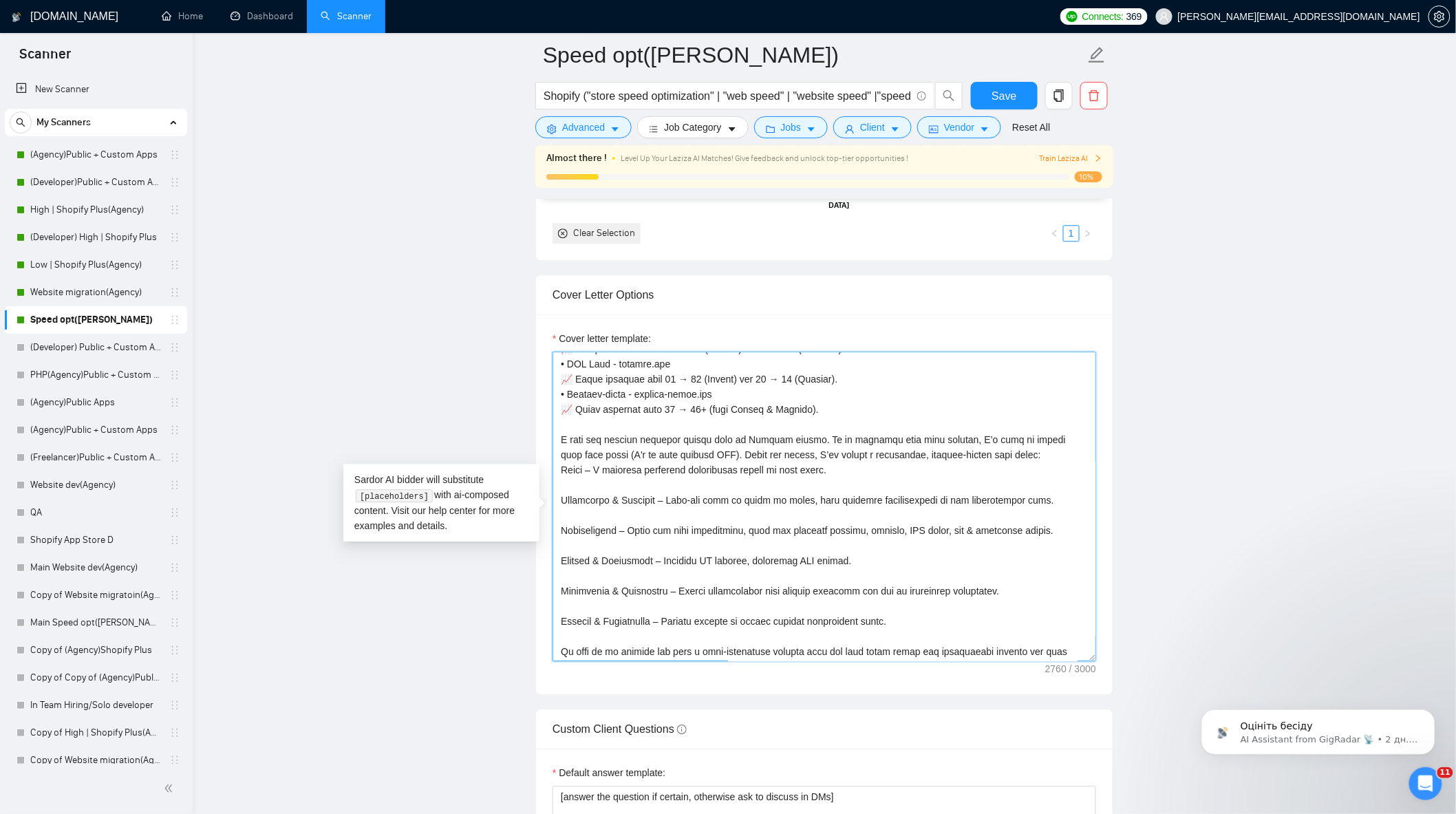
click at [608, 497] on textarea "Cover letter template:" at bounding box center [824, 506] width 543 height 310
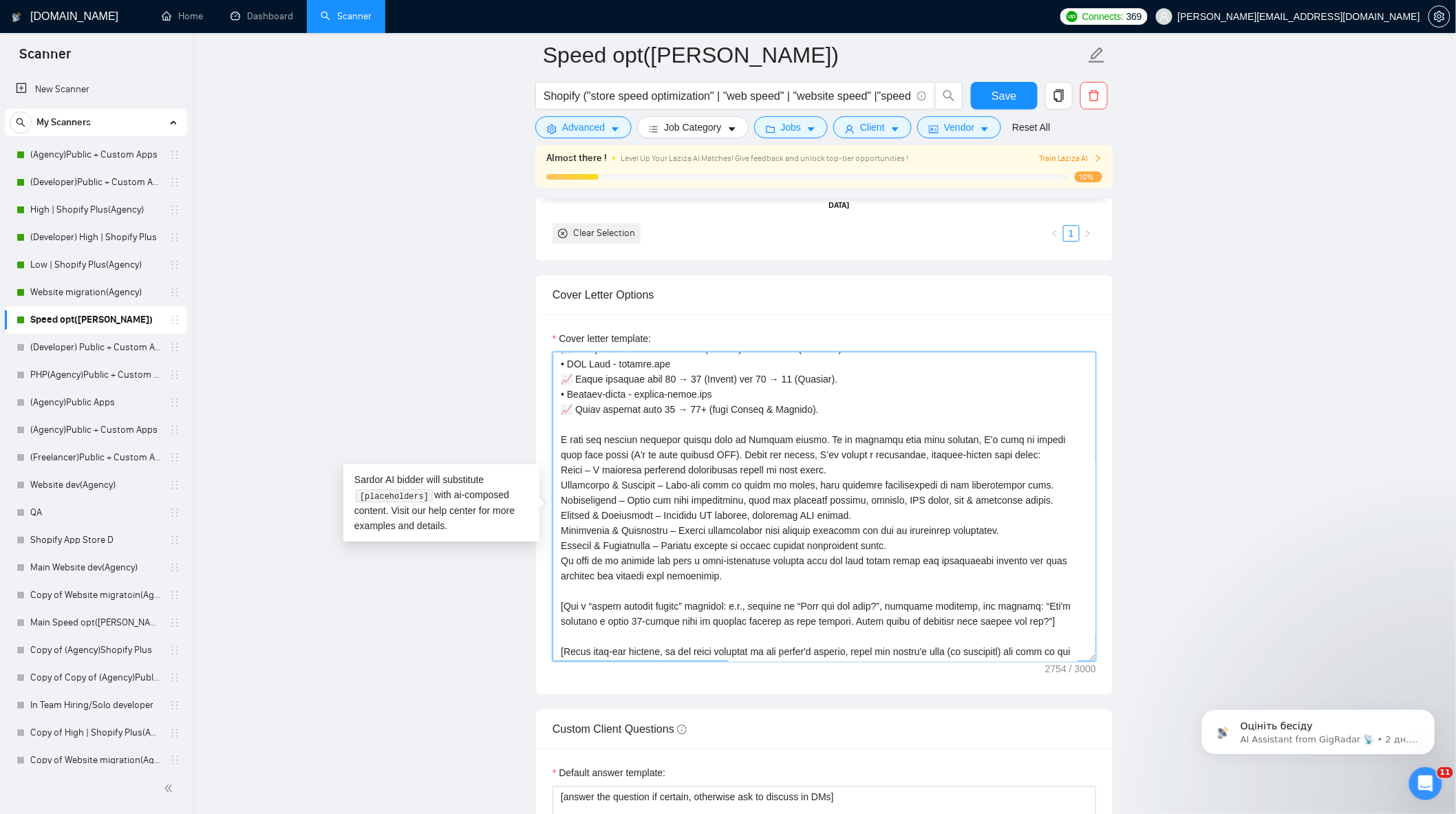
click at [565, 482] on textarea "Cover letter template:" at bounding box center [824, 506] width 543 height 310
click at [961, 553] on textarea "Cover letter template:" at bounding box center [824, 506] width 543 height 310
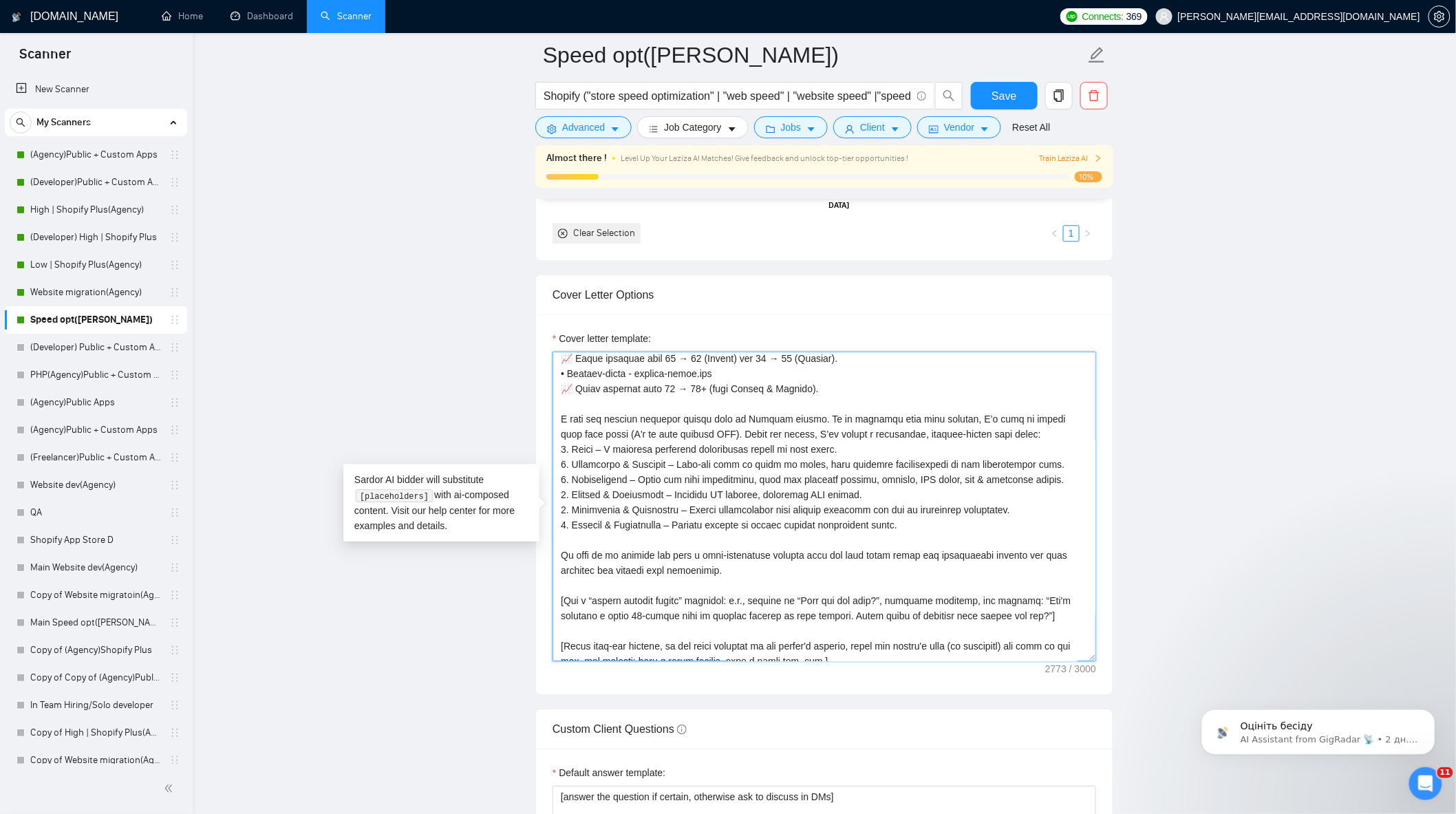
scroll to position [272, 0]
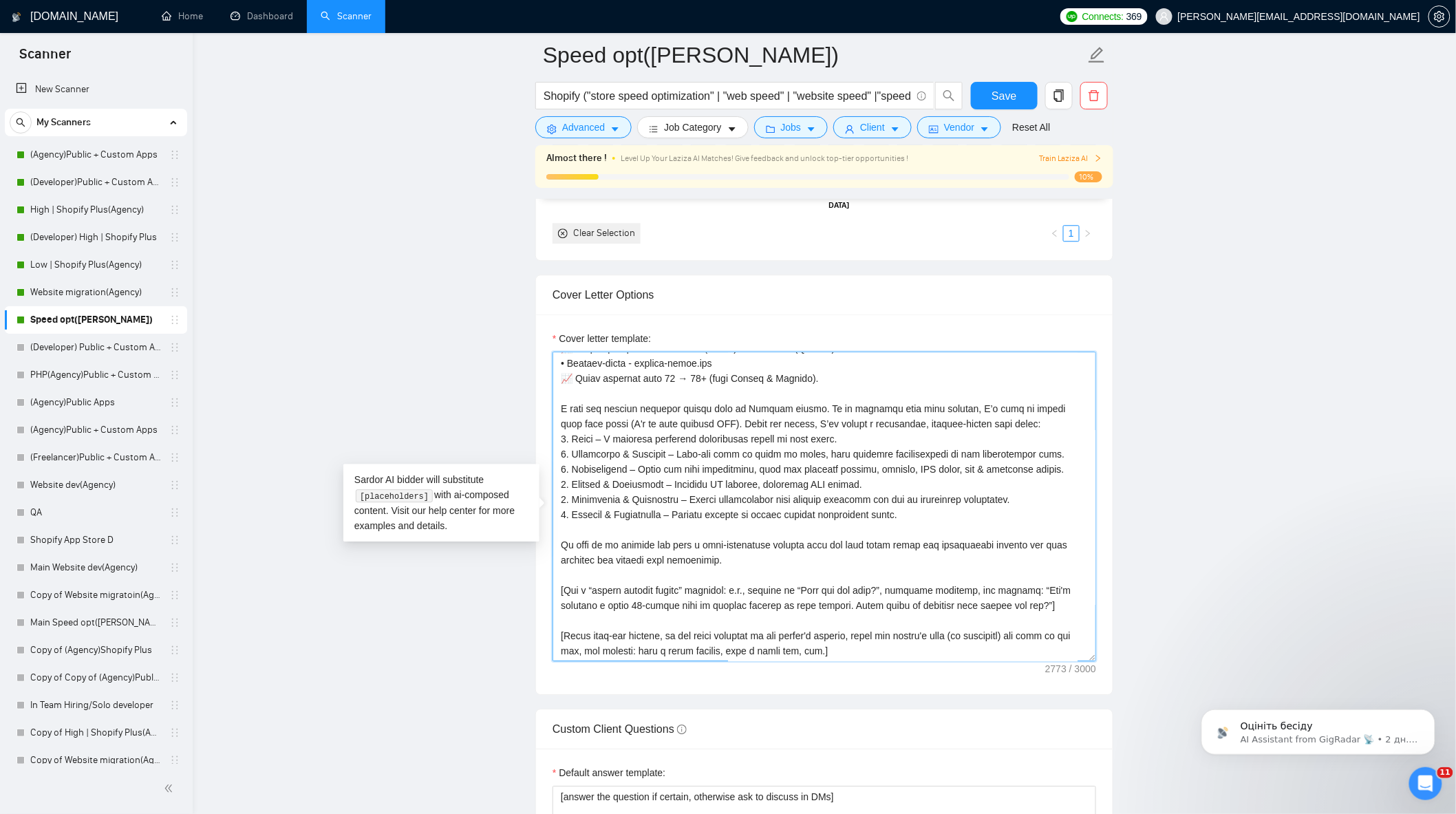
click at [680, 524] on textarea "Cover letter template:" at bounding box center [824, 506] width 543 height 310
click at [815, 491] on textarea "Cover letter template:" at bounding box center [824, 506] width 543 height 310
drag, startPoint x: 602, startPoint y: 447, endPoint x: 876, endPoint y: 445, distance: 274.0
click at [876, 445] on textarea "Cover letter template:" at bounding box center [824, 506] width 543 height 310
click at [930, 519] on textarea "Cover letter template:" at bounding box center [824, 506] width 543 height 310
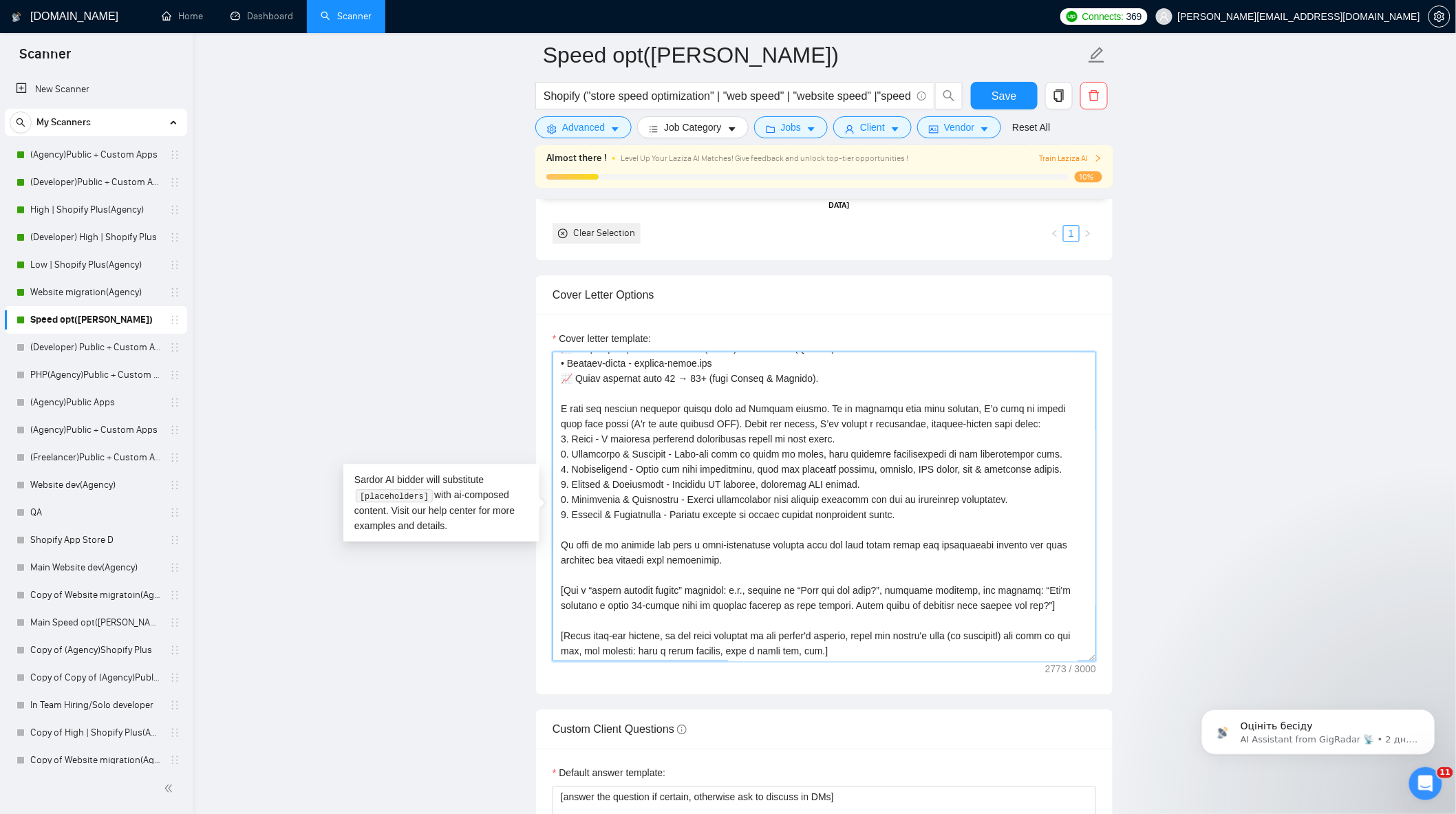
click at [836, 447] on textarea "Cover letter template:" at bounding box center [824, 506] width 543 height 310
drag, startPoint x: 911, startPoint y: 524, endPoint x: 668, endPoint y: 523, distance: 243.0
click at [684, 528] on textarea "Cover letter template:" at bounding box center [824, 506] width 543 height 310
paste textarea "and maintenance if needed"
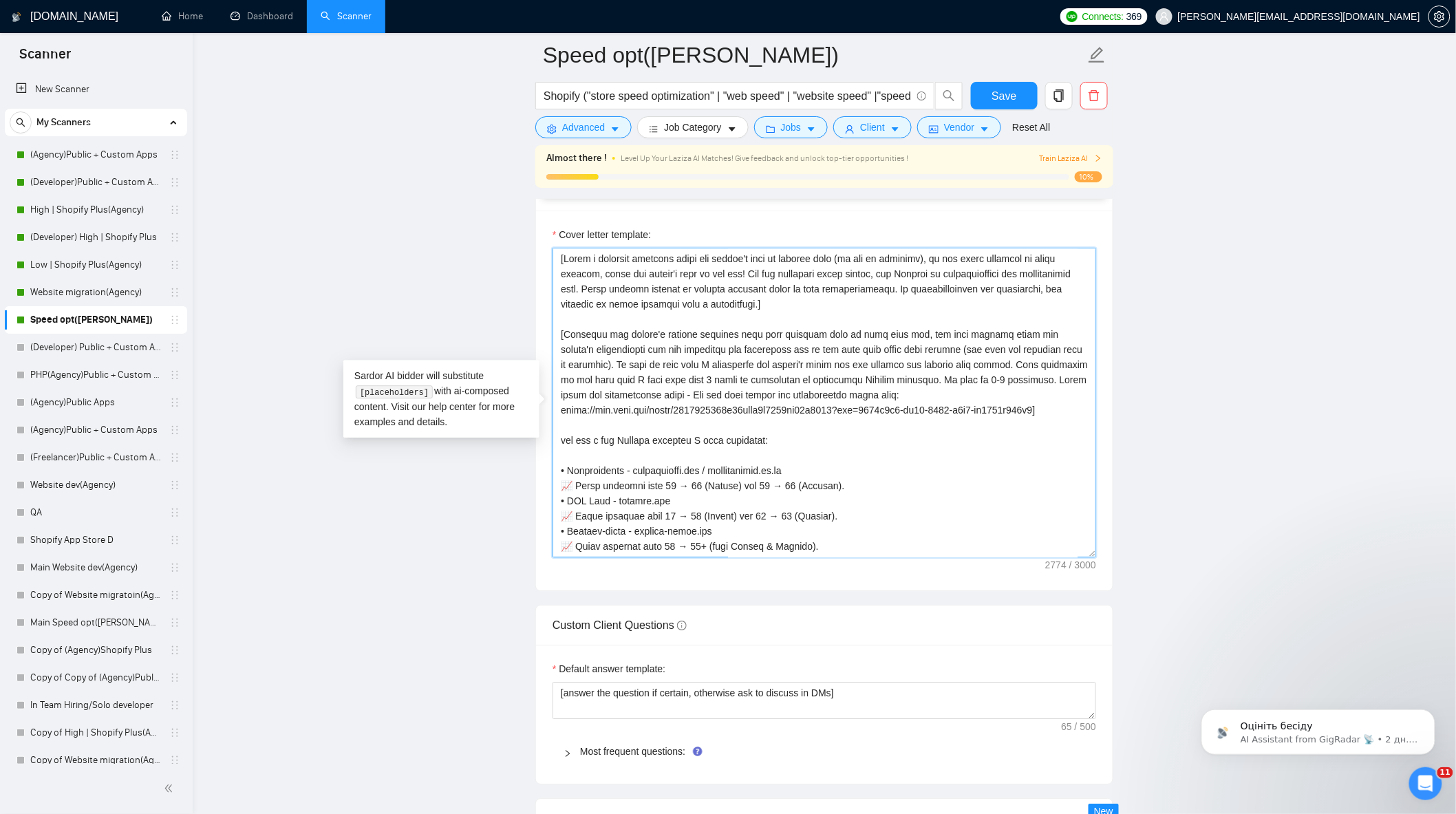
scroll to position [1453, 0]
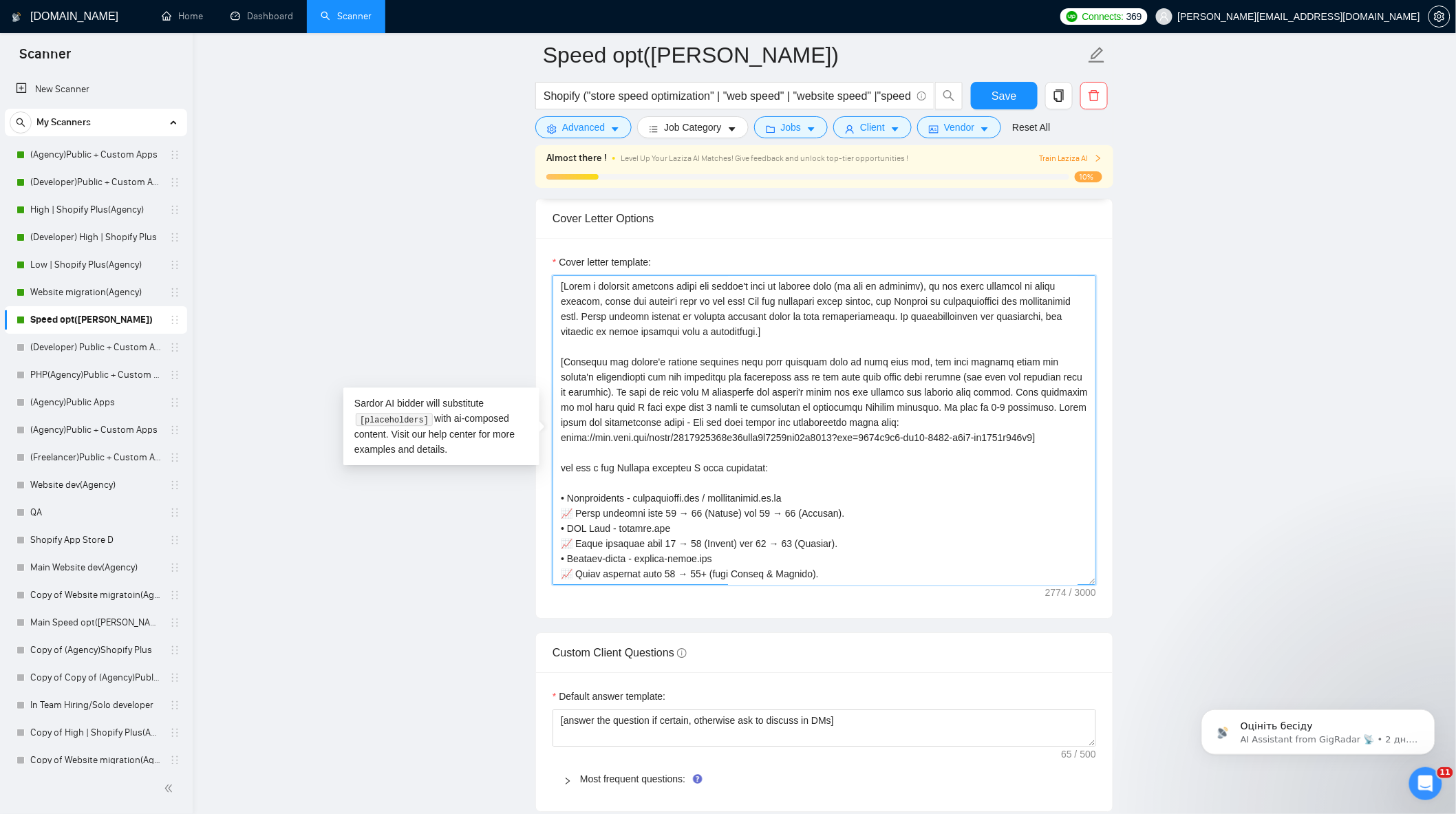
click at [562, 475] on textarea "Cover letter template:" at bounding box center [824, 430] width 543 height 310
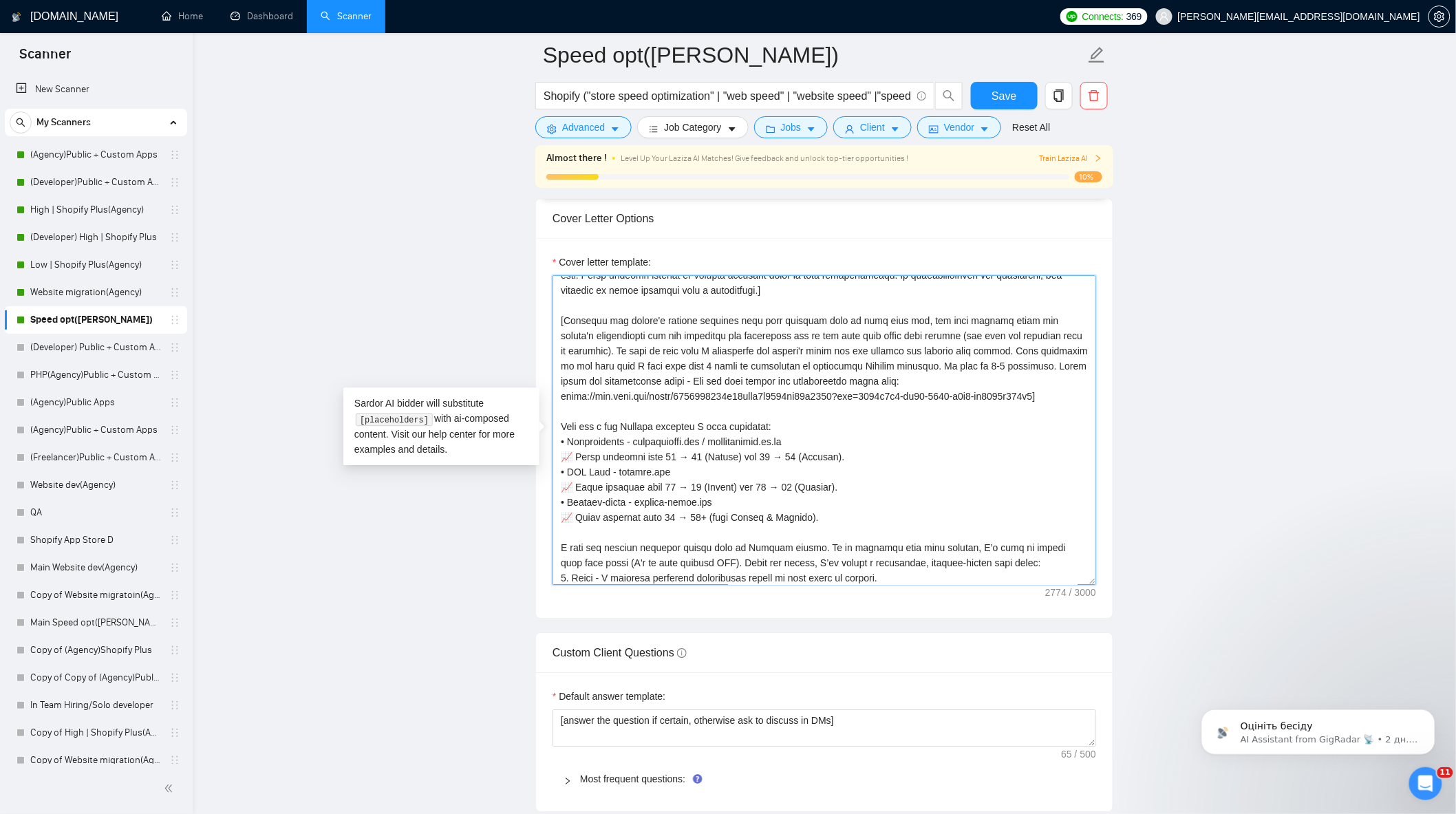
scroll to position [77, 0]
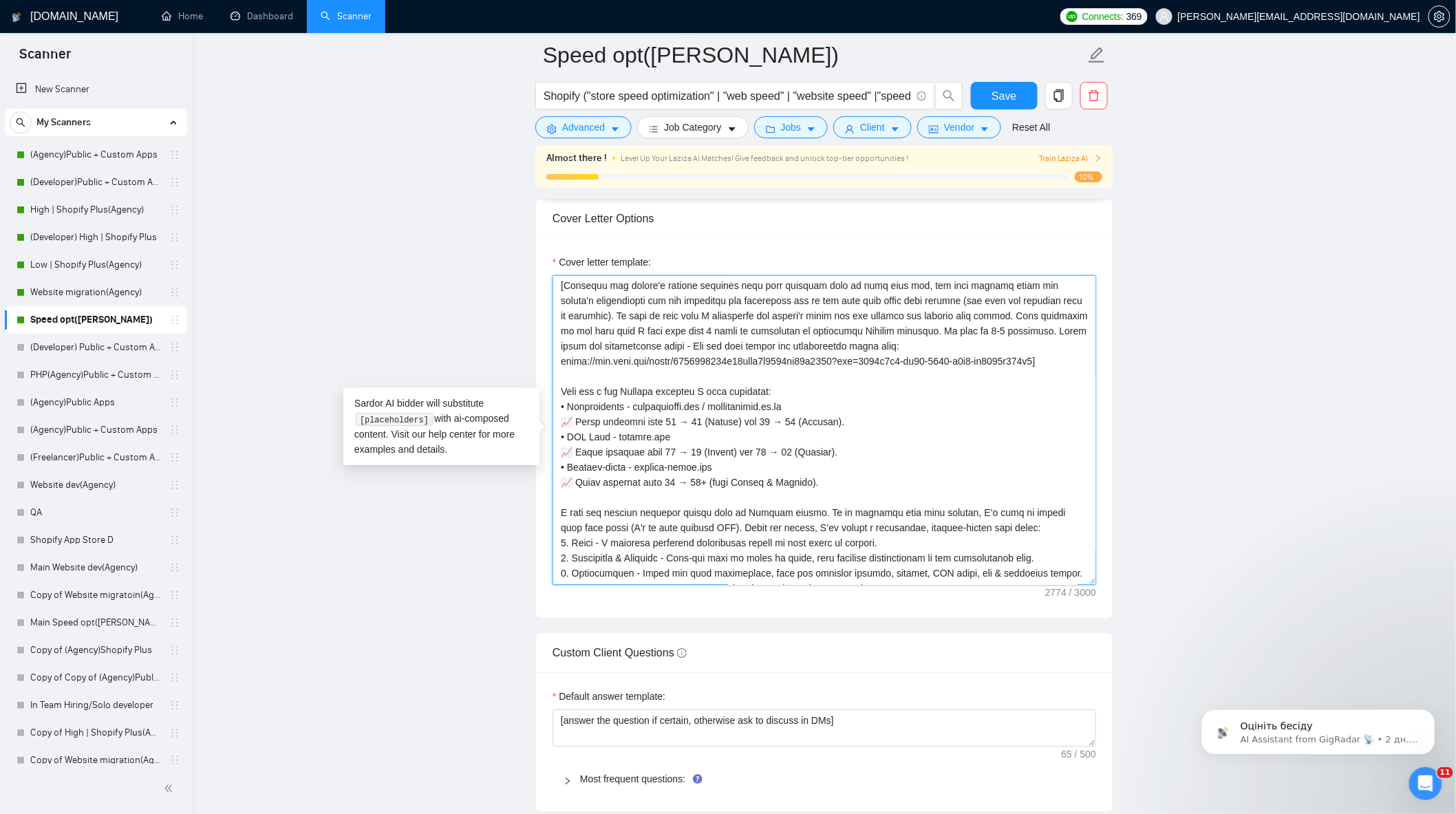
type textarea "[Write a personal greeting using the client's name or company name (if any is p…"
click at [1223, 483] on main "Speed opt(Alexey) Shopify ("store speed optimization" | "web speed" | "website …" at bounding box center [824, 577] width 1219 height 3949
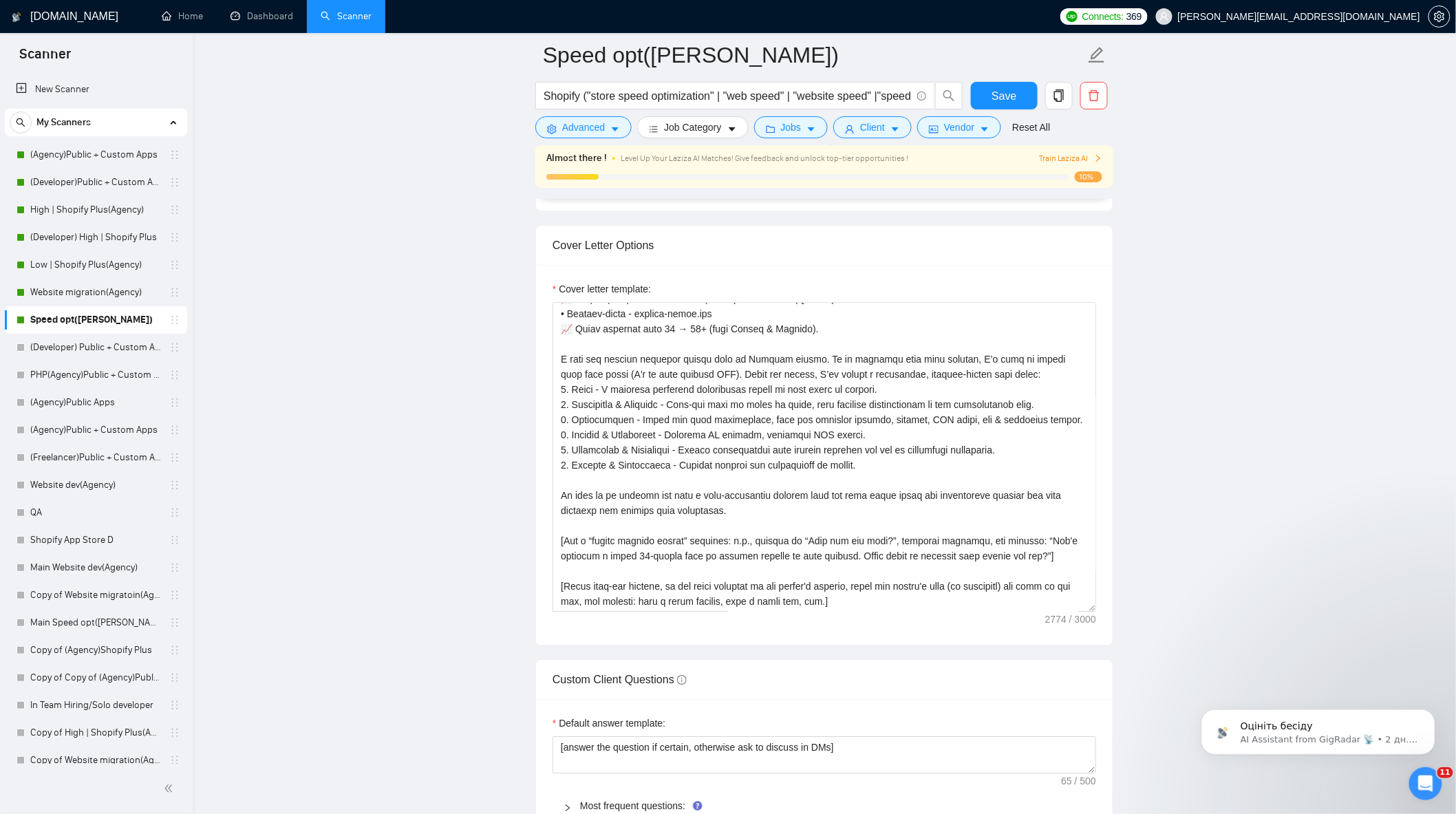
scroll to position [1453, 0]
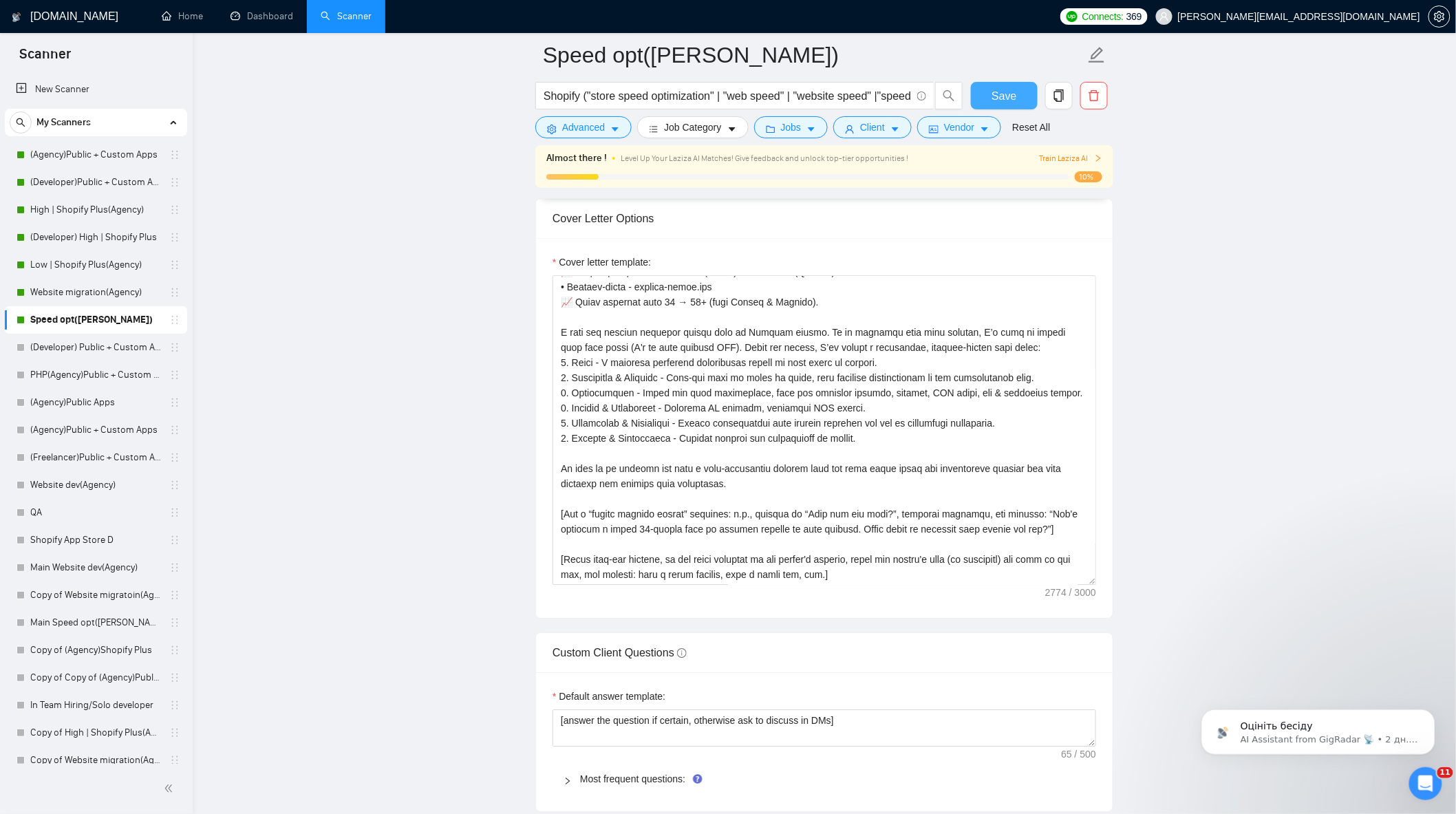
click at [1023, 102] on button "Save" at bounding box center [1004, 95] width 67 height 28
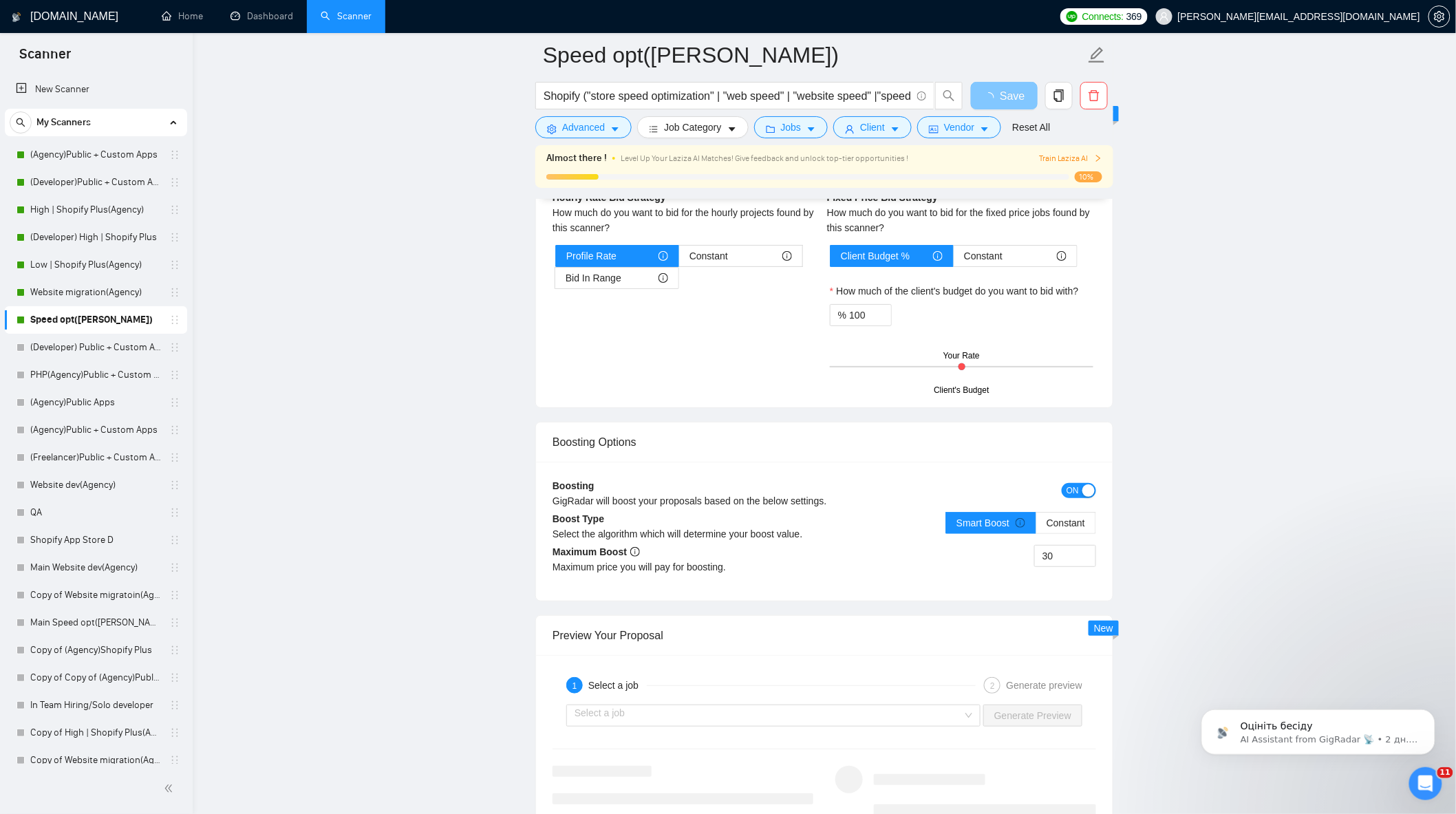
scroll to position [2370, 0]
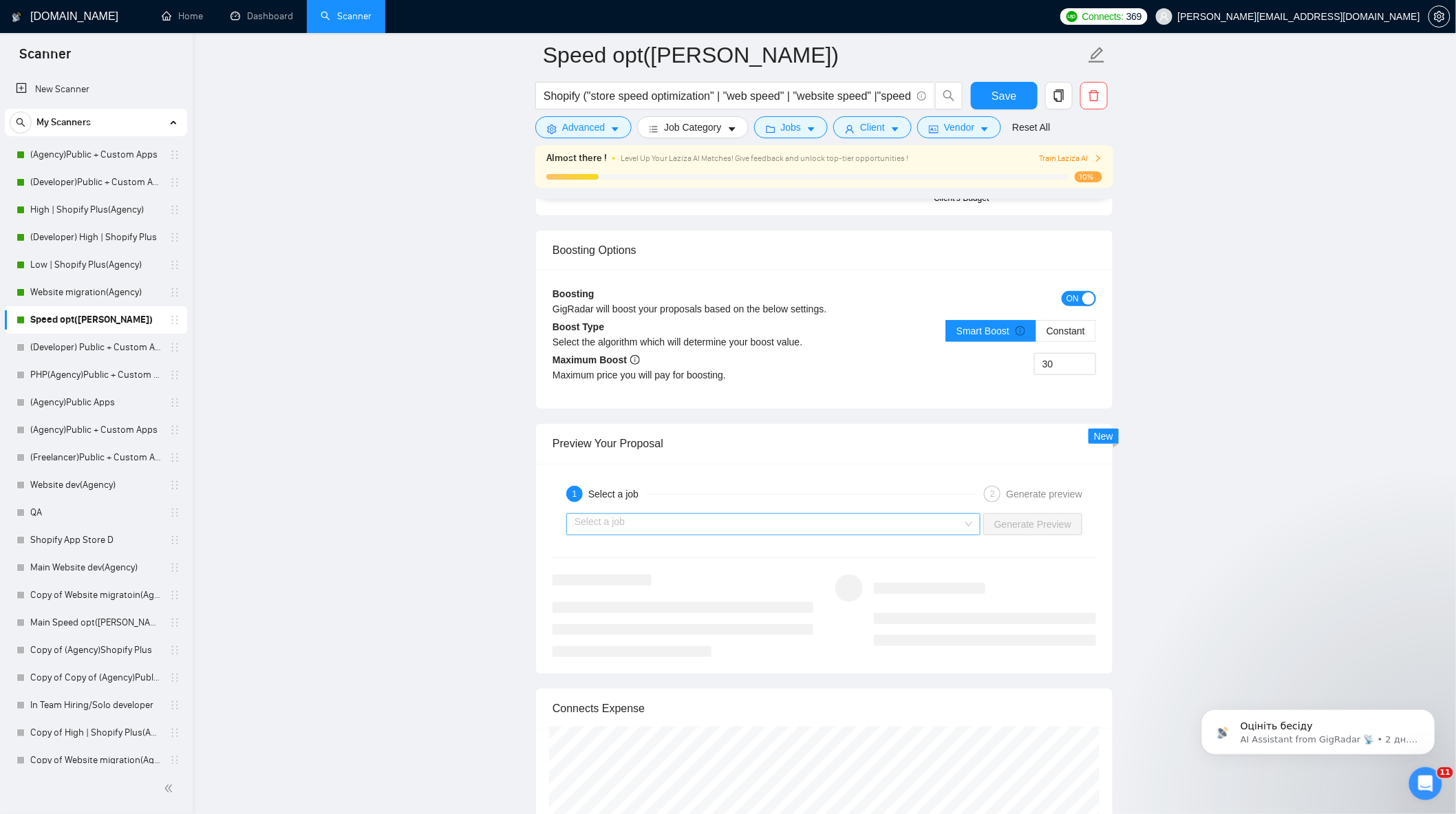
click at [740, 526] on input "search" at bounding box center [768, 524] width 388 height 21
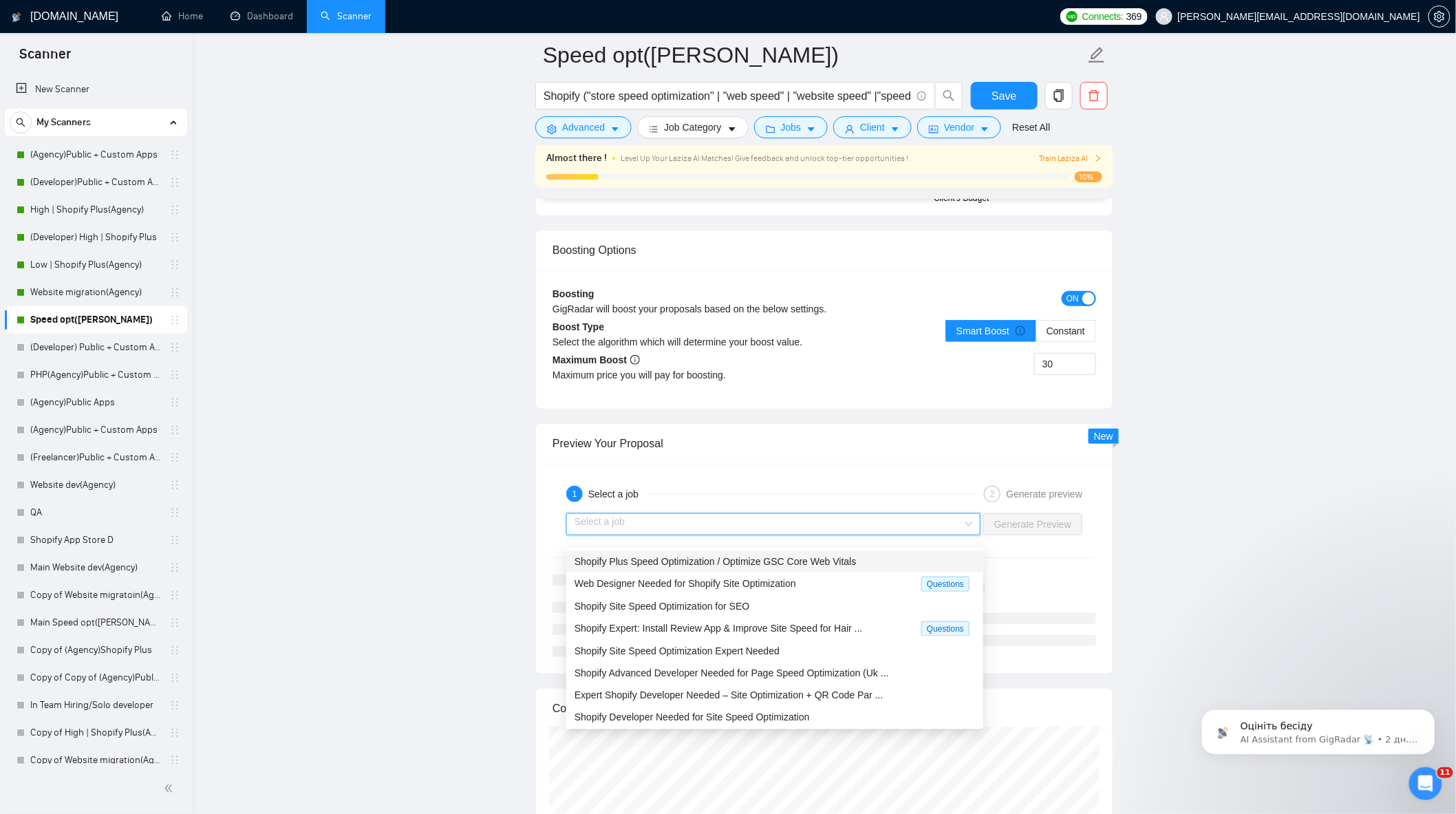
click at [752, 561] on span "Shopify Plus Speed Optimization / Optimize GSC Core Web Vitals" at bounding box center [715, 562] width 282 height 11
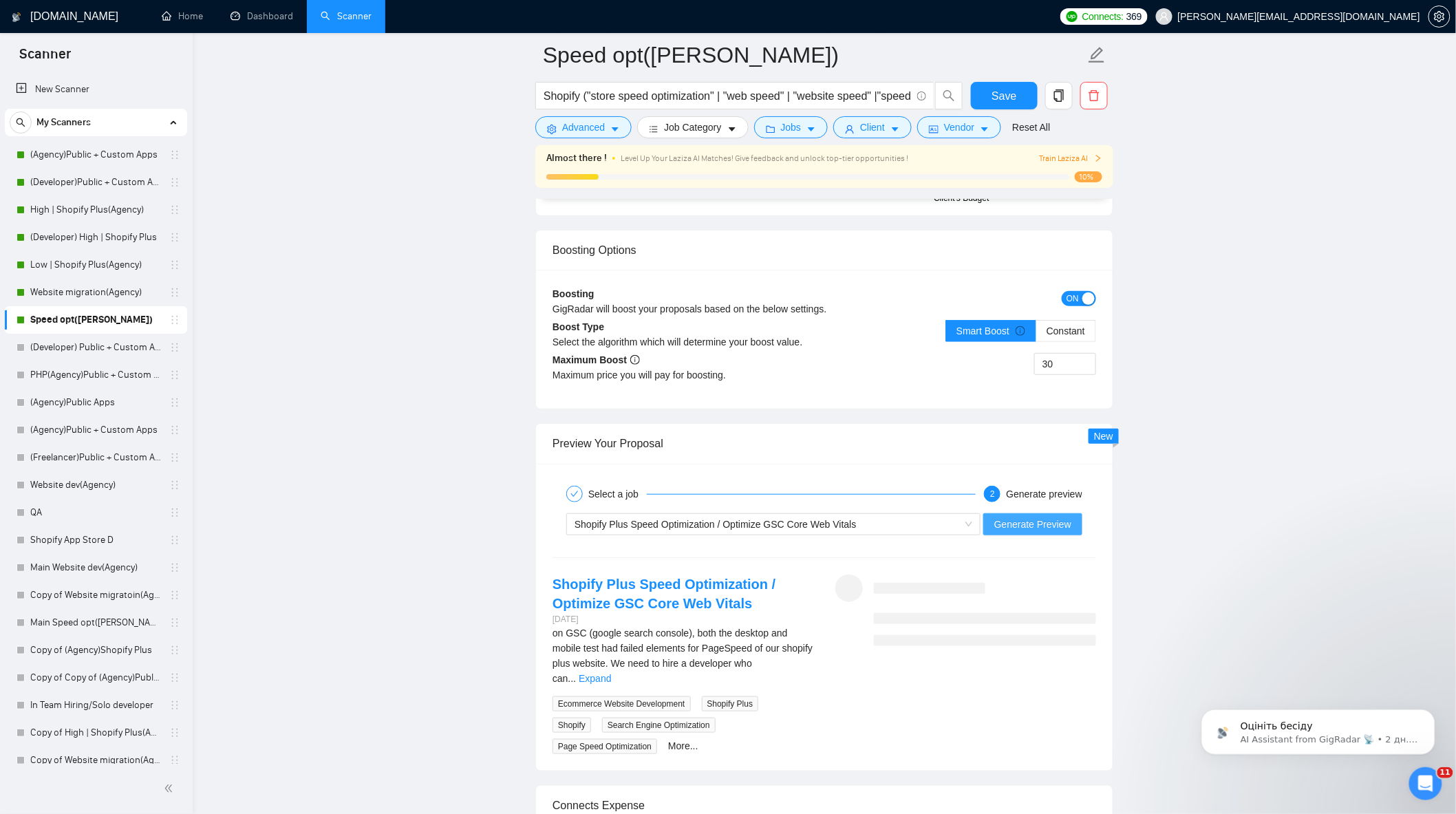
click at [1024, 532] on span "Generate Preview" at bounding box center [1033, 524] width 77 height 15
click at [611, 675] on link "Expand" at bounding box center [595, 678] width 33 height 11
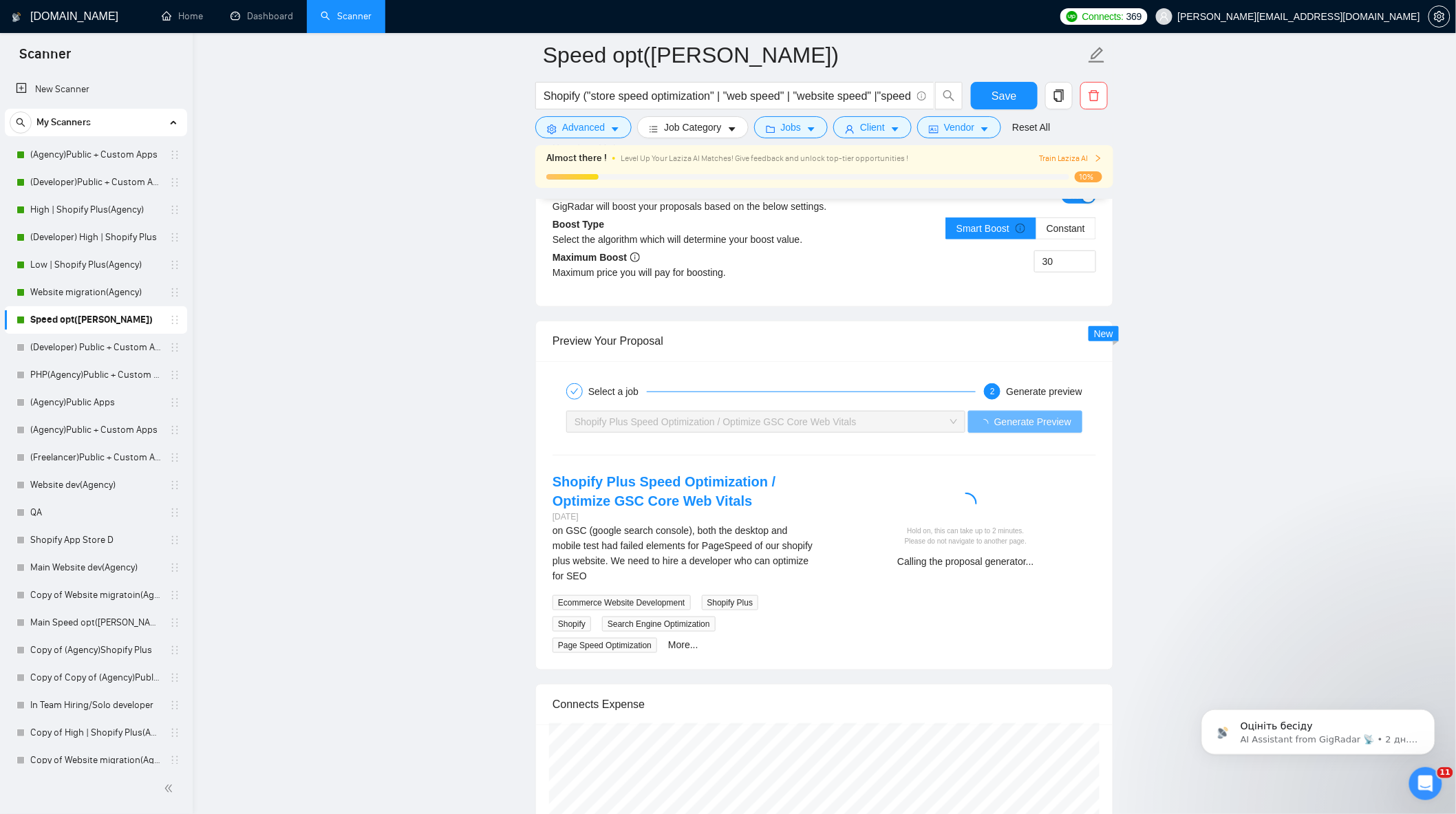
scroll to position [2599, 0]
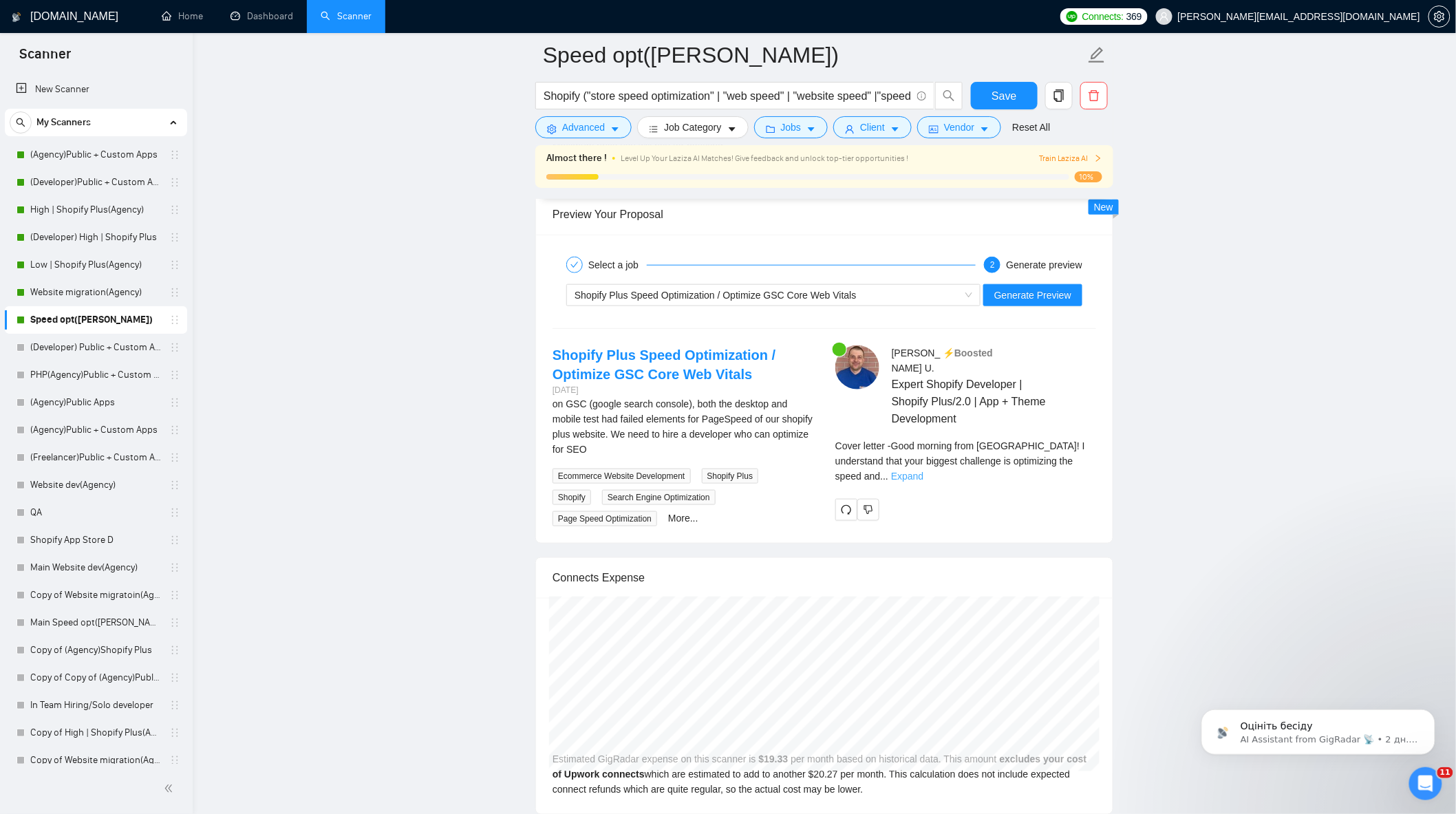
click at [923, 471] on link "Expand" at bounding box center [908, 477] width 33 height 11
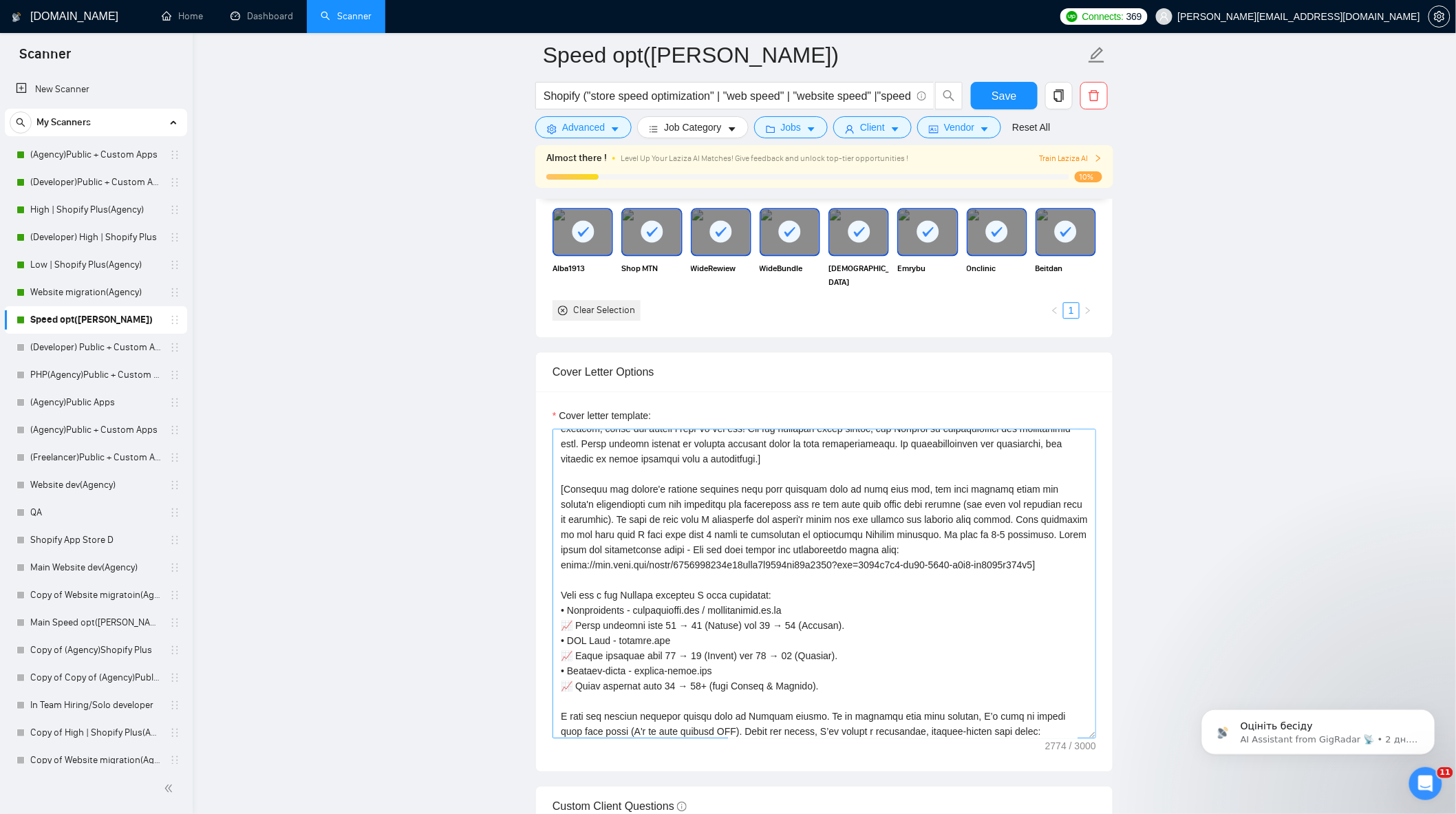
scroll to position [0, 0]
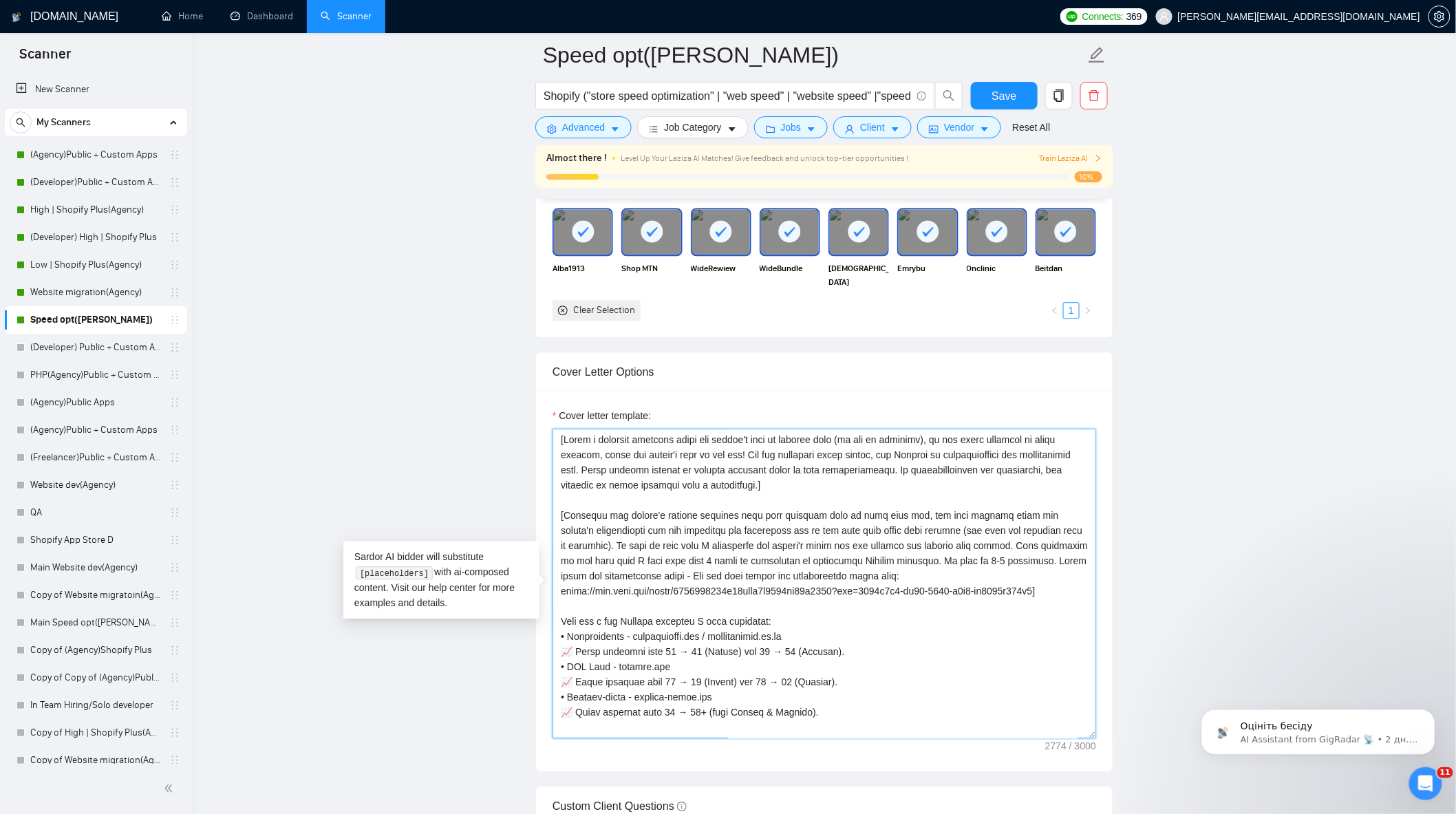
drag, startPoint x: 563, startPoint y: 523, endPoint x: 1022, endPoint y: 568, distance: 461.2
click at [1022, 568] on textarea "Cover letter template:" at bounding box center [824, 584] width 543 height 310
paste textarea "[Analyze the client’s job post to identify the core business challenge behind t…"
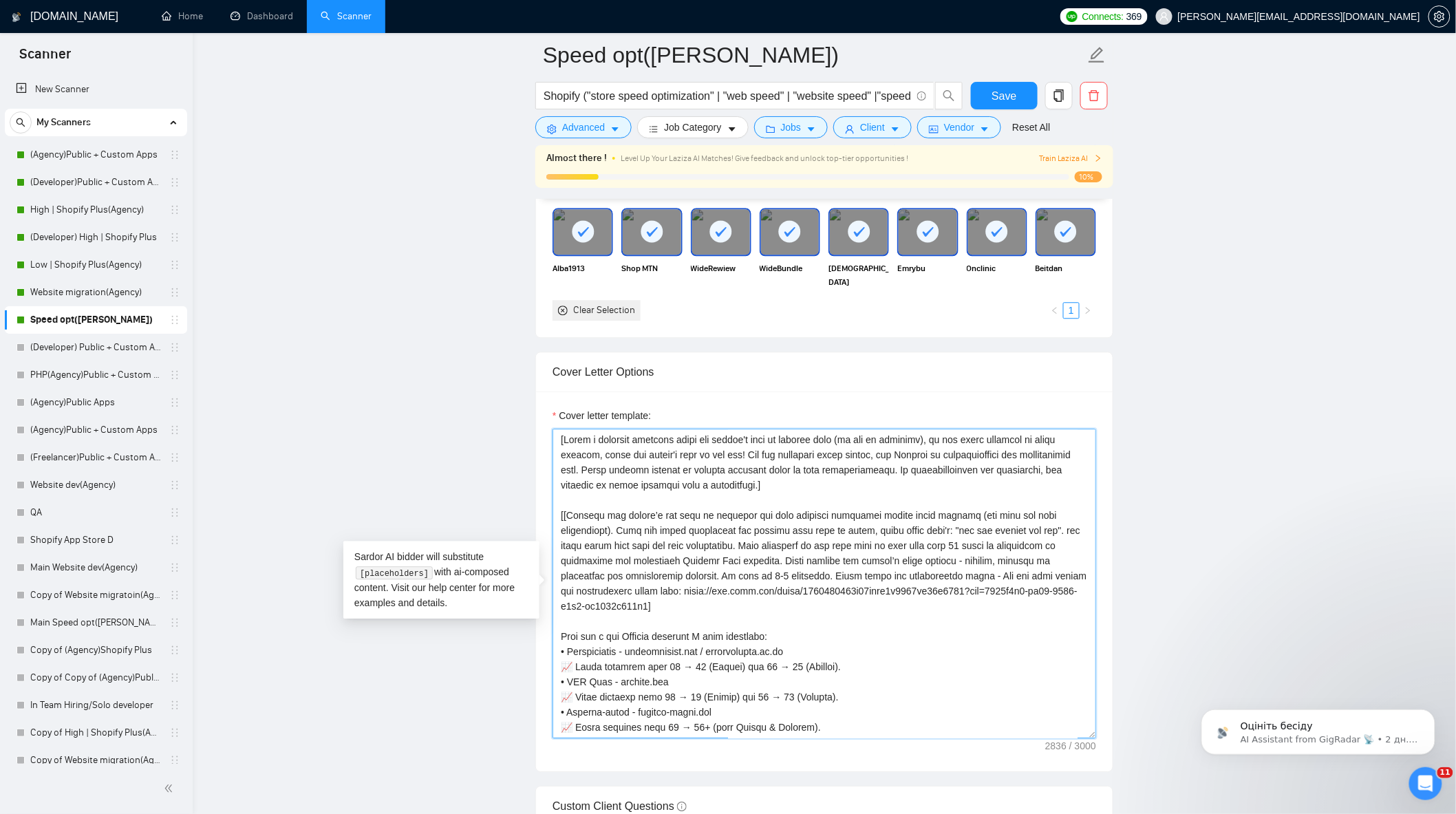
click at [865, 554] on textarea "Cover letter template:" at bounding box center [824, 584] width 543 height 310
click at [719, 551] on textarea "Cover letter template:" at bounding box center [824, 584] width 543 height 310
click at [726, 551] on textarea "Cover letter template:" at bounding box center [824, 584] width 543 height 310
click at [975, 555] on textarea "Cover letter template:" at bounding box center [824, 584] width 543 height 310
drag, startPoint x: 771, startPoint y: 569, endPoint x: 560, endPoint y: 568, distance: 211.0
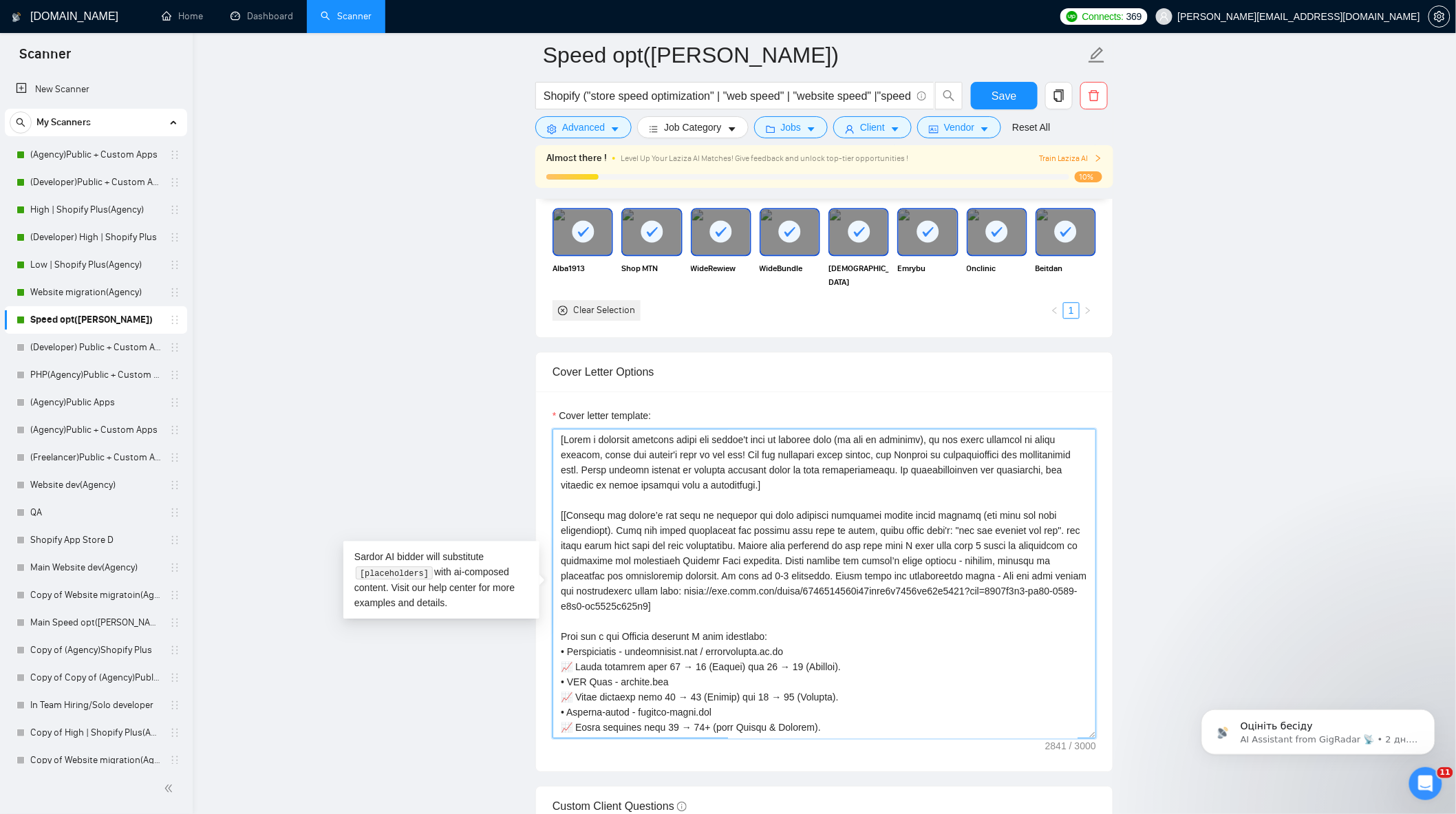
click at [560, 568] on textarea "Cover letter template:" at bounding box center [824, 584] width 543 height 310
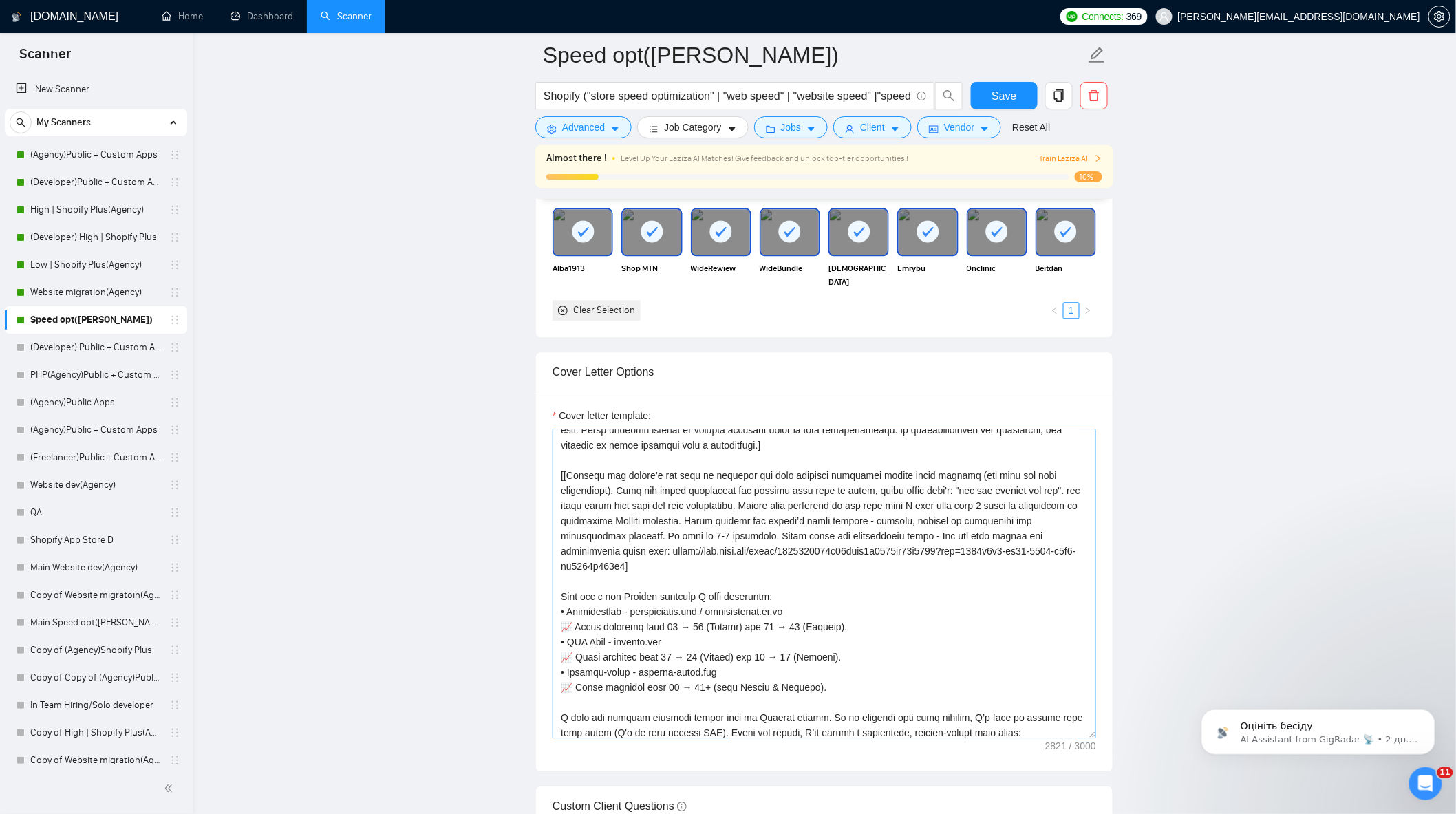
scroll to position [77, 0]
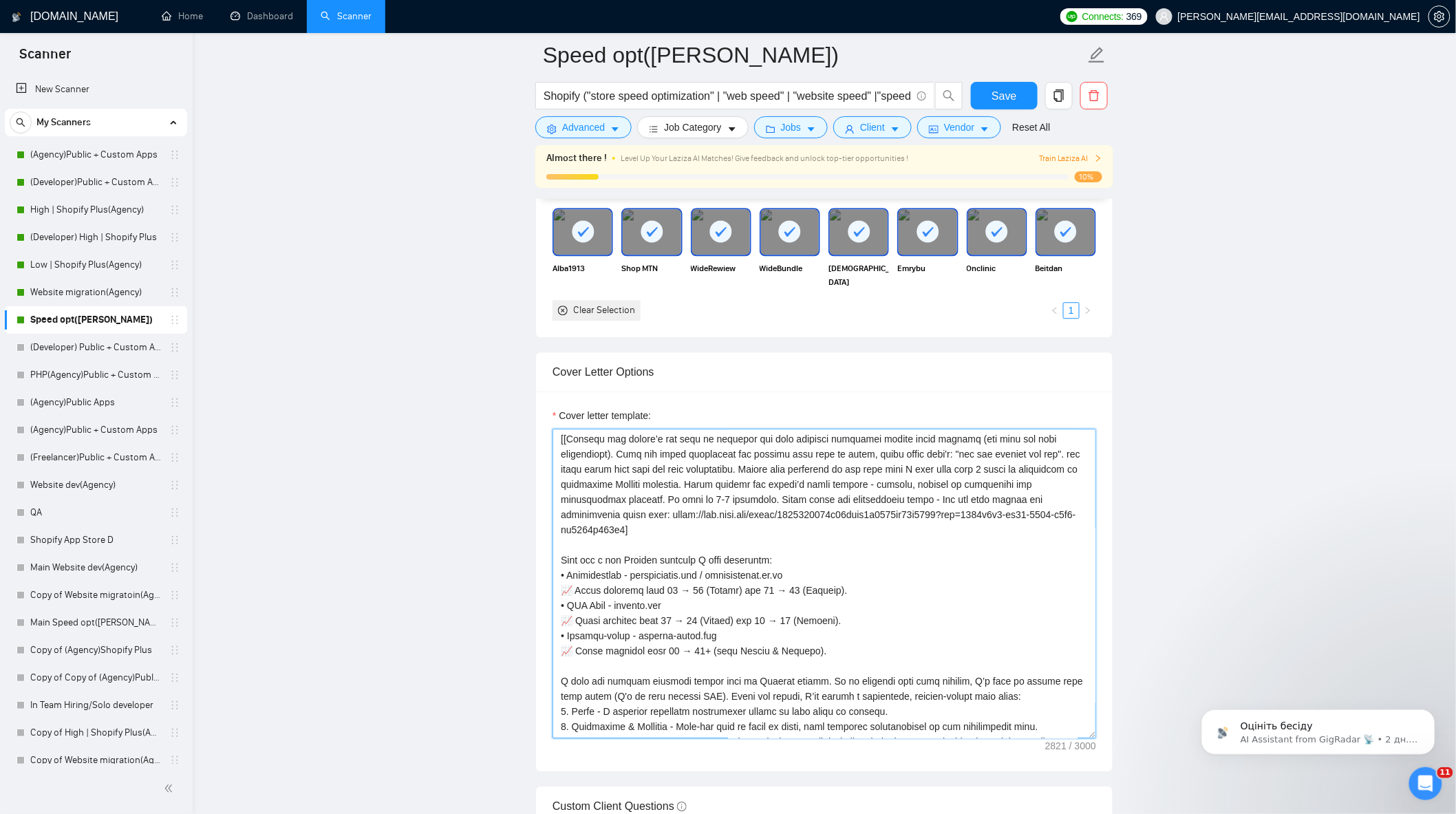
click at [778, 505] on textarea "Cover letter template:" at bounding box center [824, 584] width 543 height 310
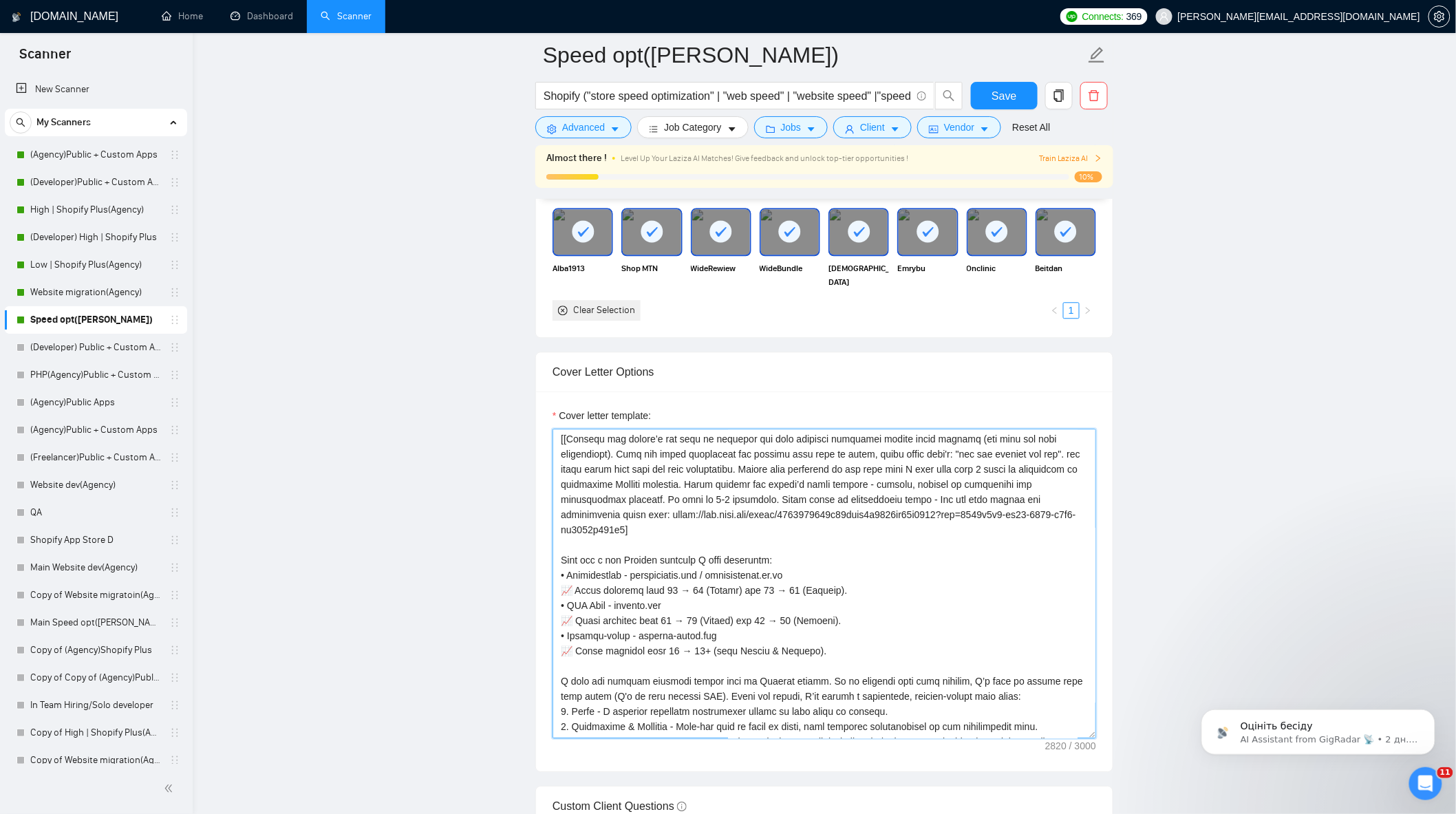
click at [965, 506] on textarea "Cover letter template:" at bounding box center [824, 584] width 543 height 310
type textarea "[Lorem i dolorsit ametcons adipi eli seddoe't inci ut laboree dolo (ma ali en a…"
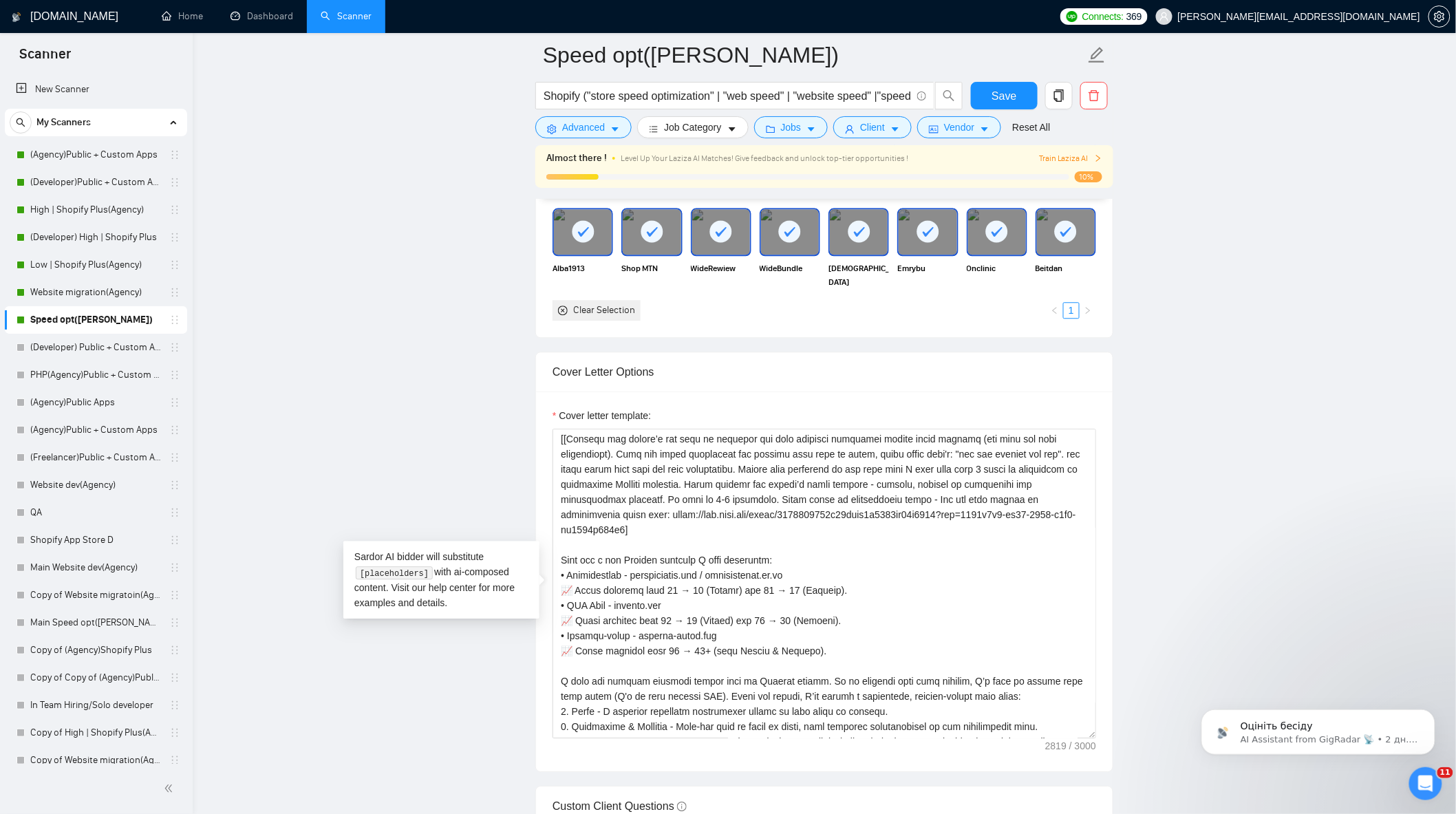
drag, startPoint x: 1048, startPoint y: 519, endPoint x: 494, endPoint y: 518, distance: 554.0
click at [984, 84] on button "Save" at bounding box center [1004, 95] width 67 height 28
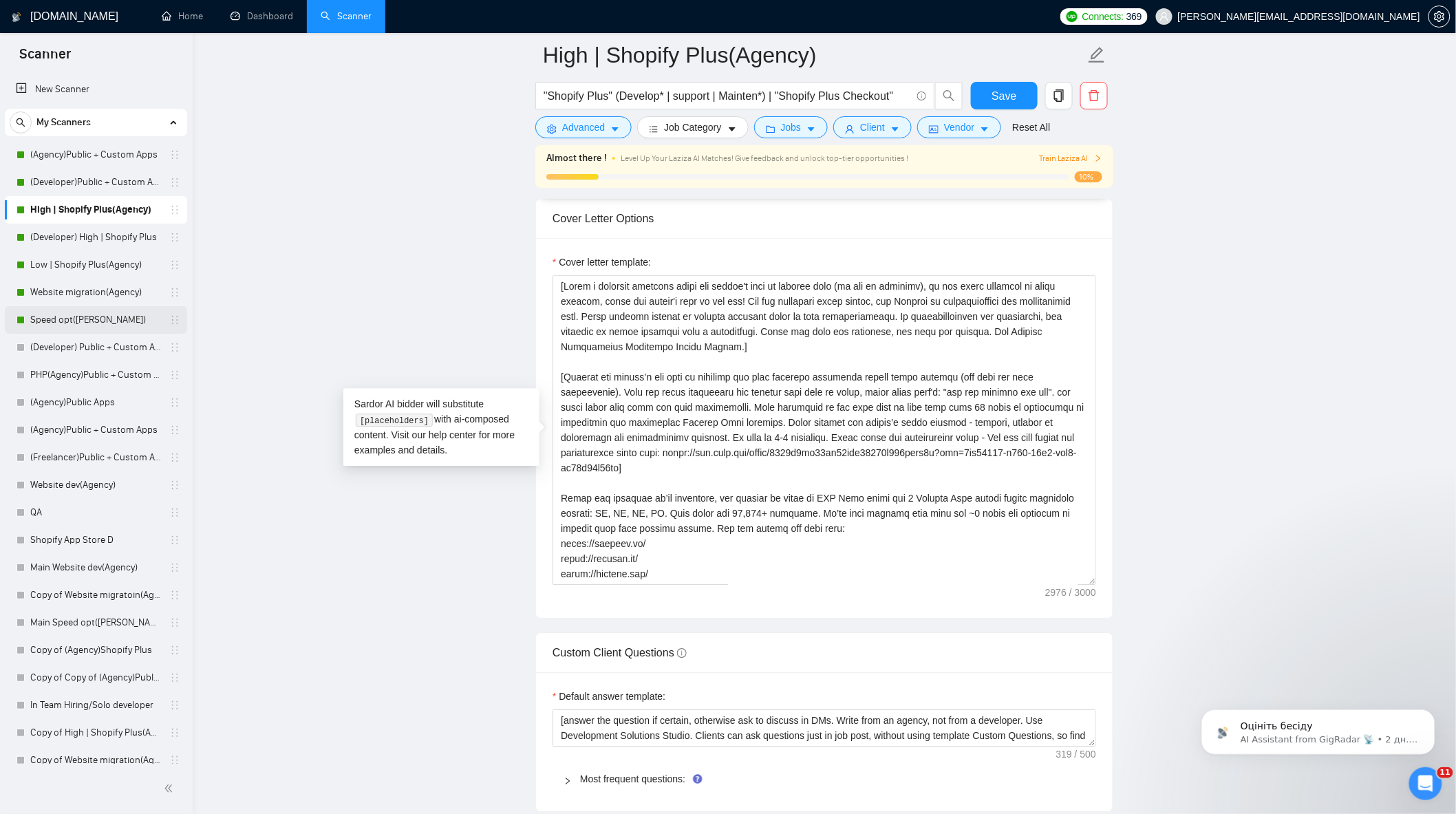
click at [64, 314] on link "Speed opt([PERSON_NAME])" at bounding box center [96, 320] width 131 height 28
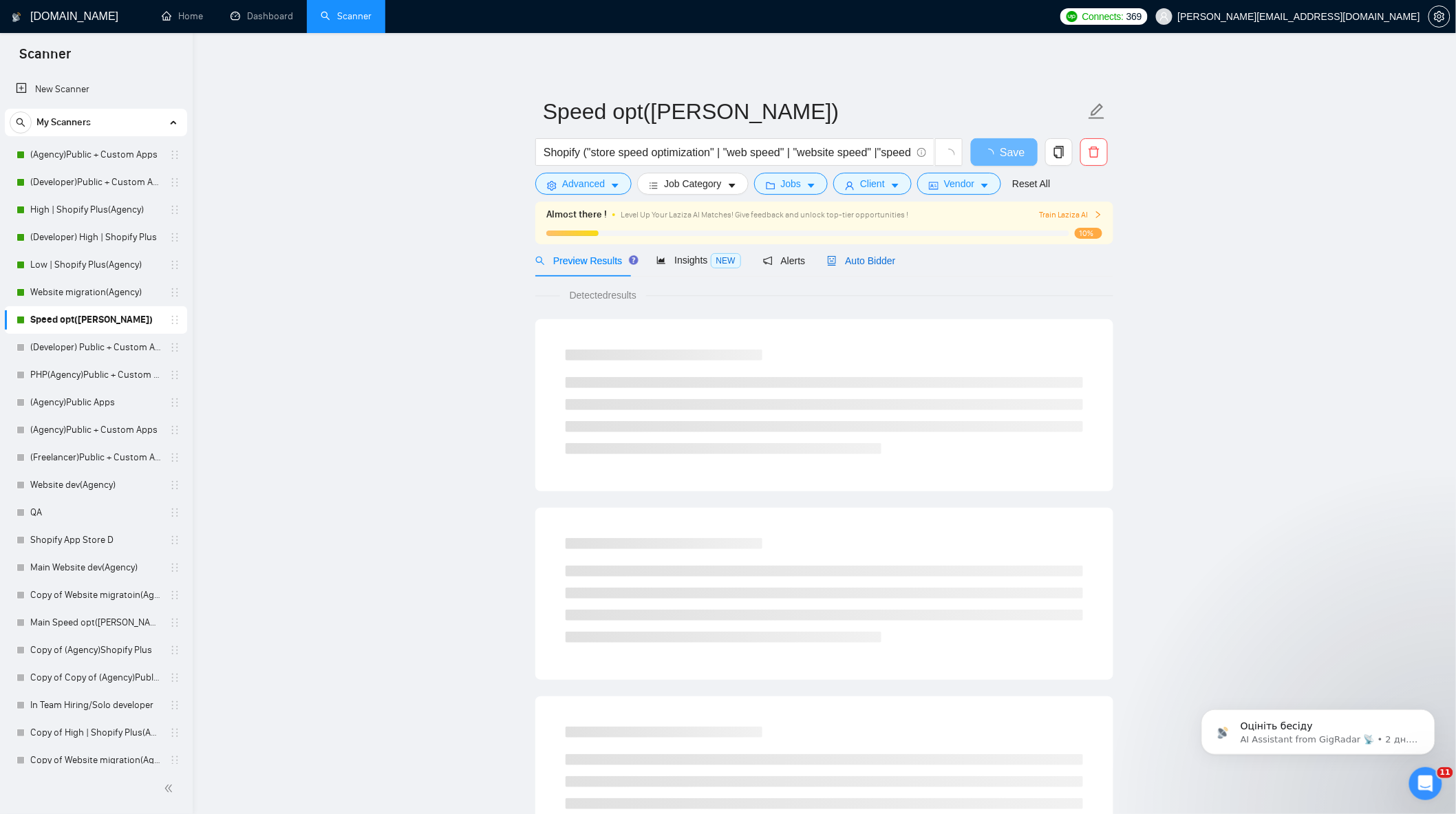
click at [842, 264] on span "Auto Bidder" at bounding box center [861, 261] width 68 height 11
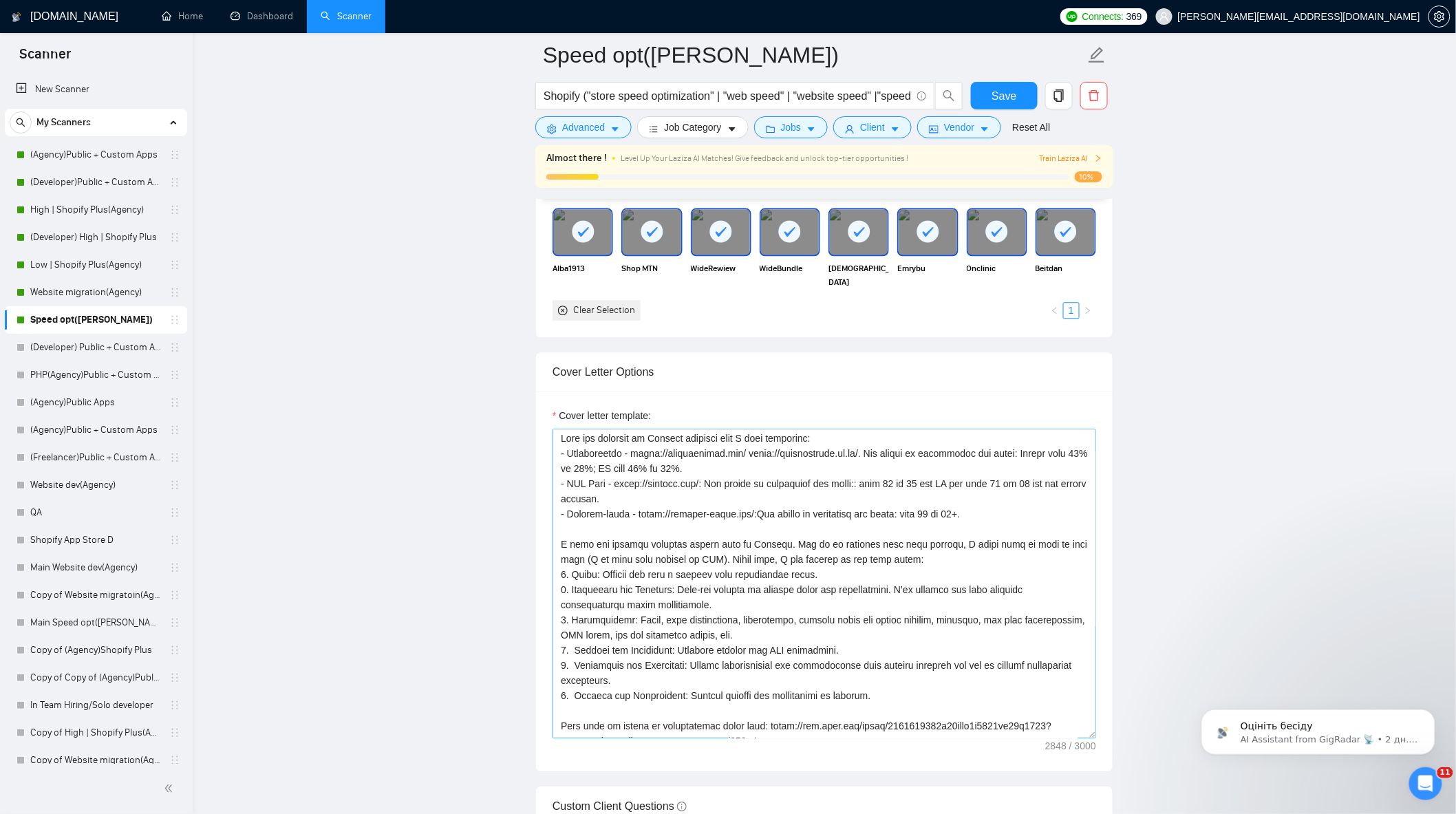
scroll to position [229, 0]
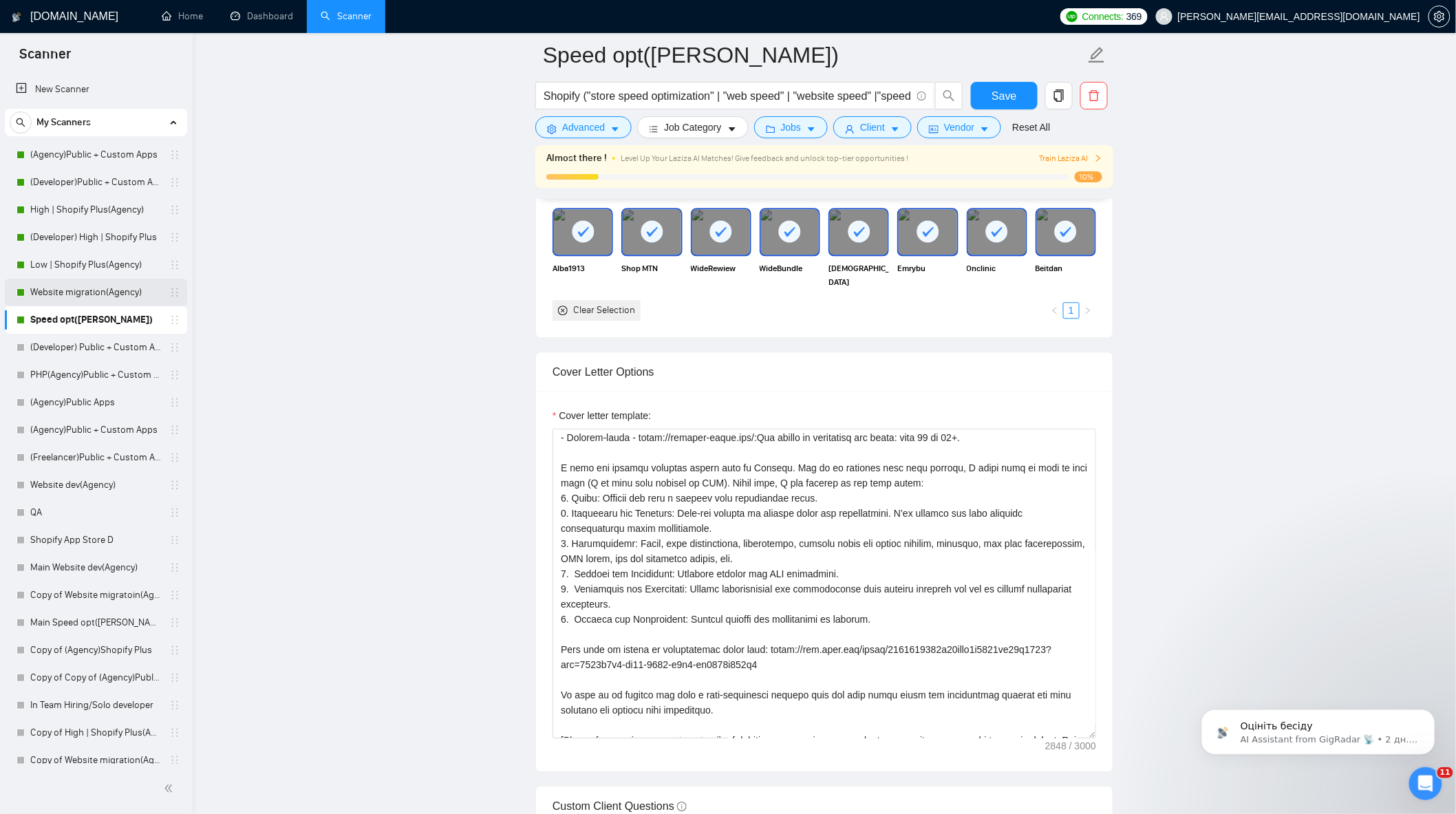
click at [82, 287] on link "Website migration(Agency)" at bounding box center [96, 292] width 131 height 28
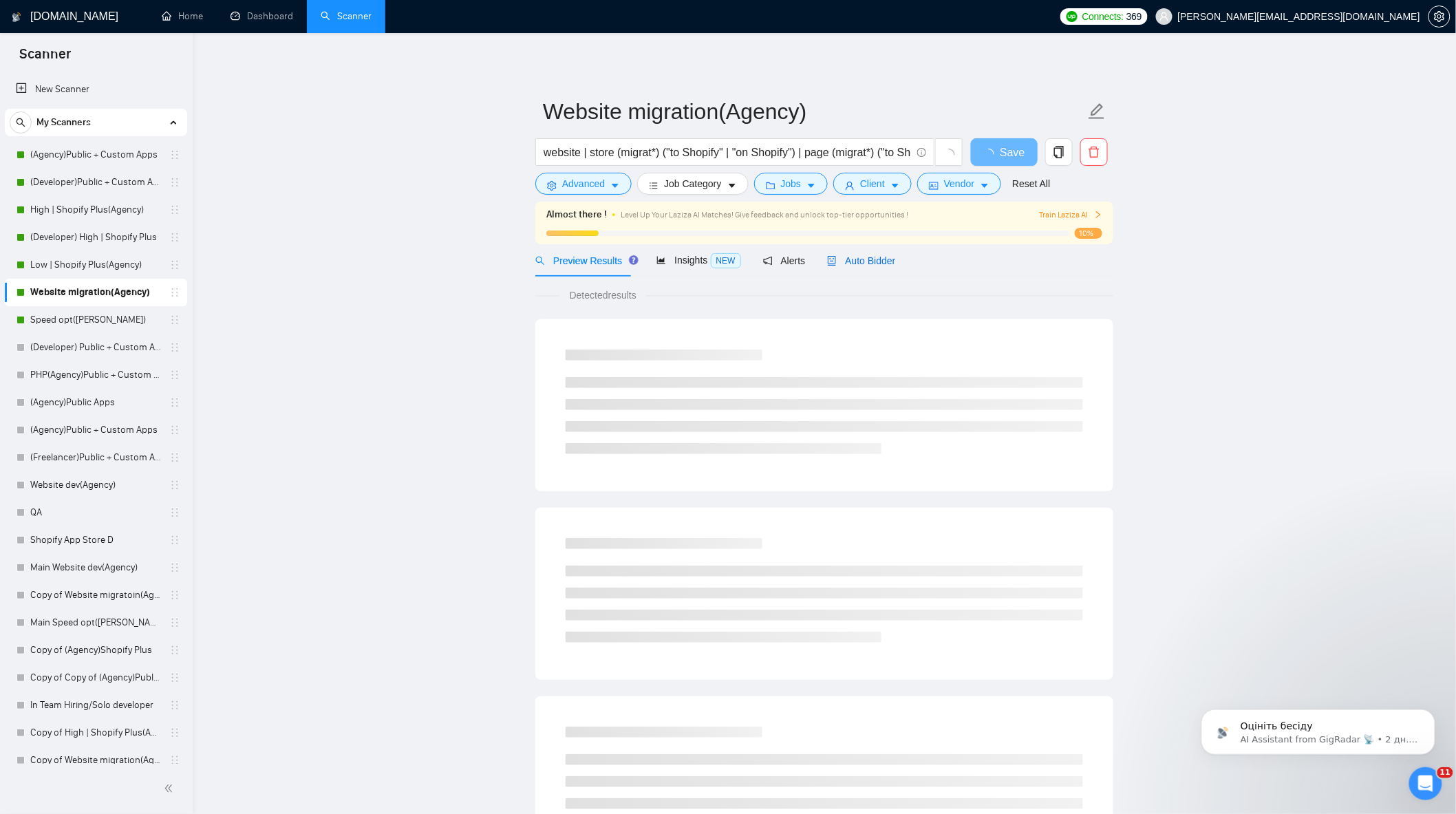
click at [860, 265] on span "Auto Bidder" at bounding box center [861, 261] width 68 height 11
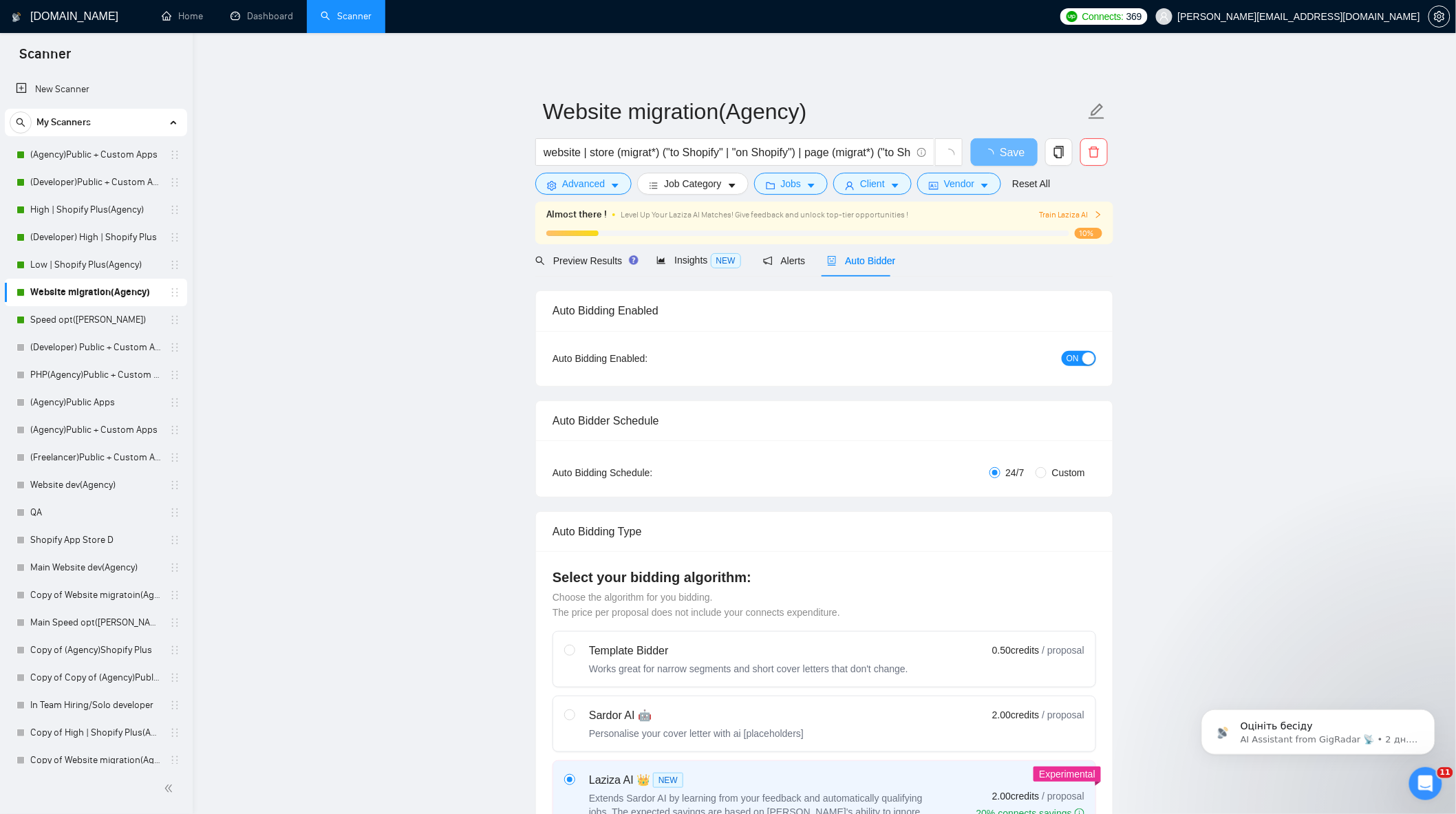
click at [853, 259] on span "Auto Bidder" at bounding box center [861, 261] width 68 height 11
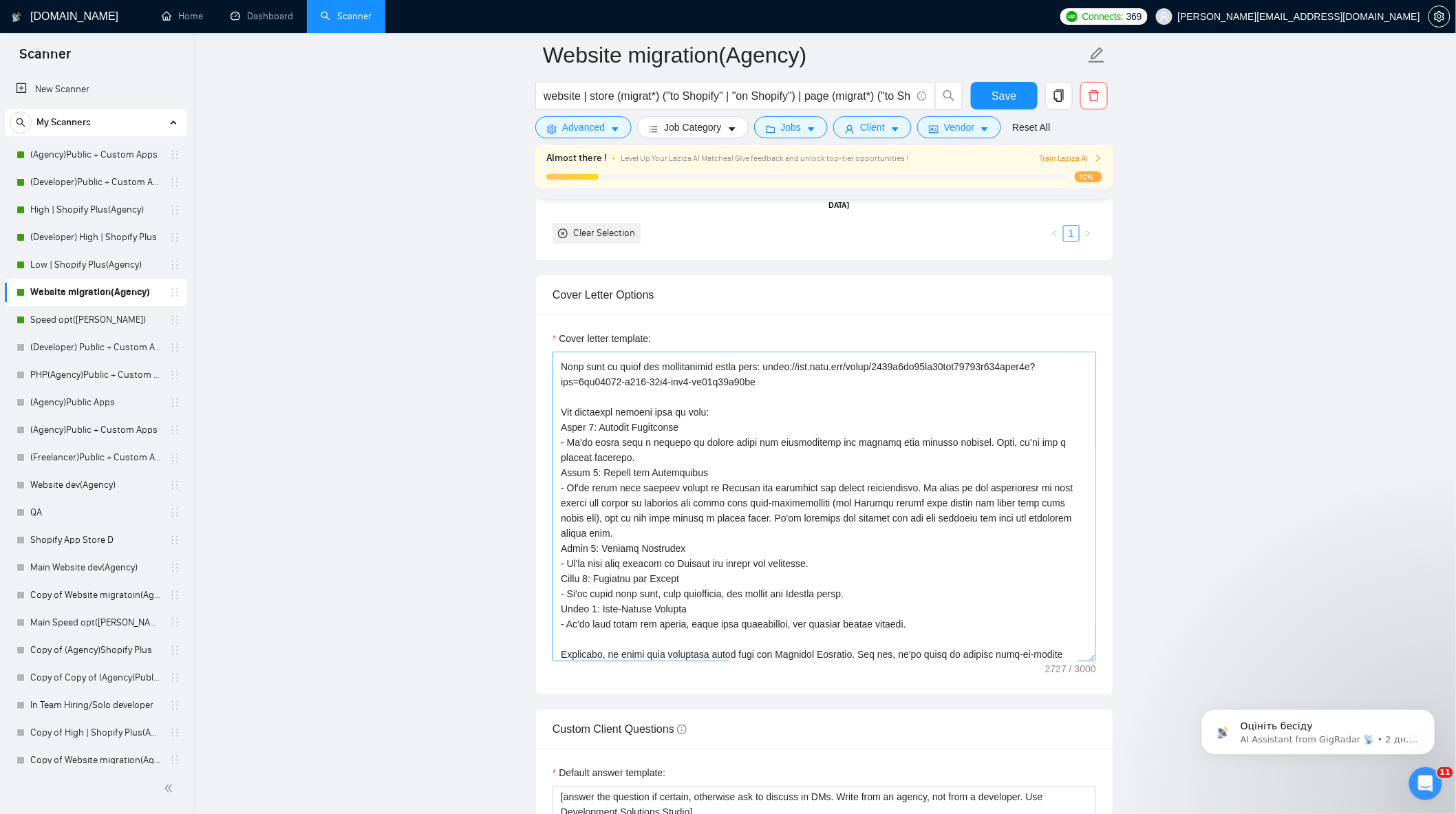
scroll to position [229, 0]
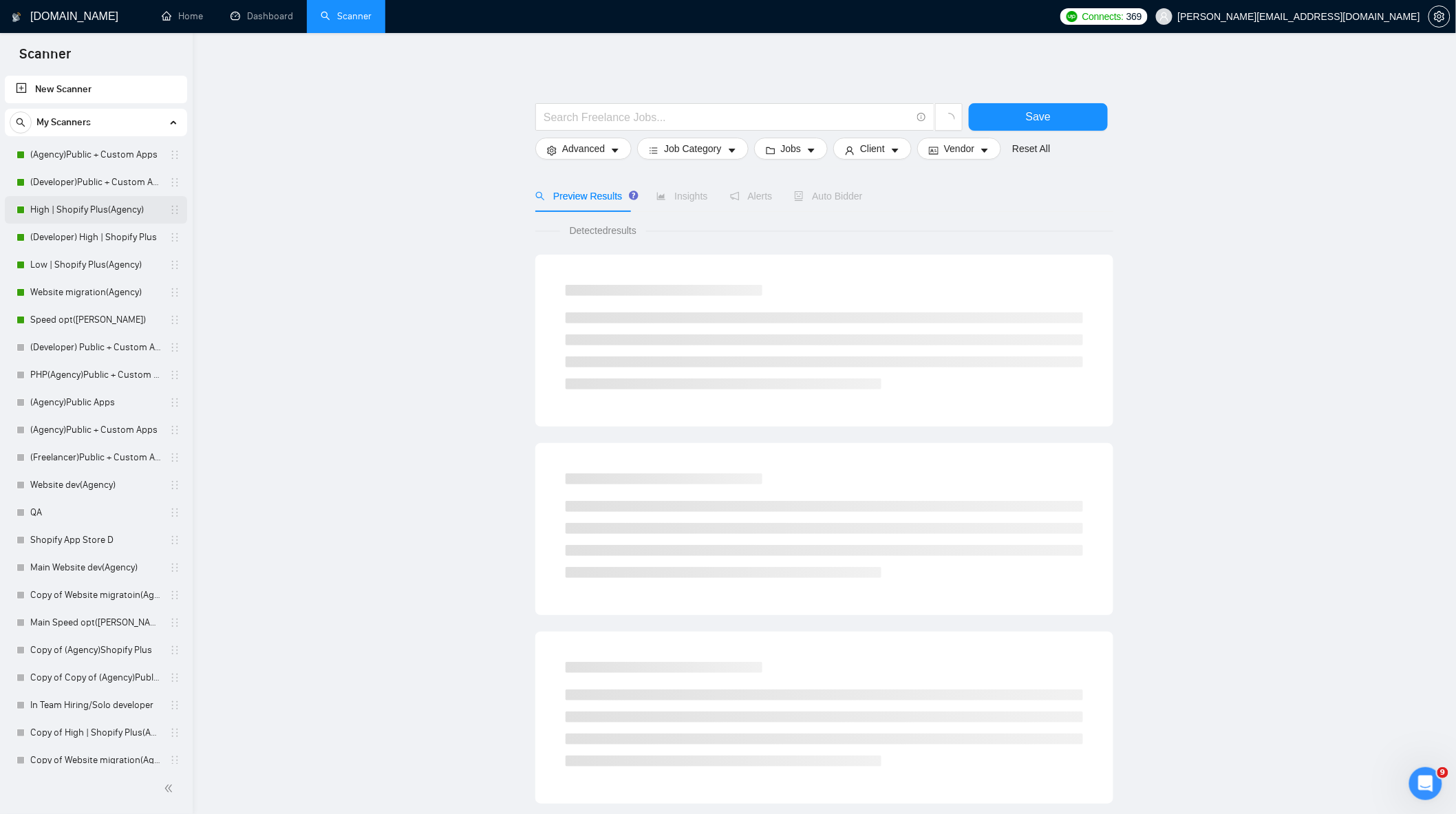
click at [107, 210] on link "High | Shopify Plus(Agency)" at bounding box center [96, 210] width 131 height 28
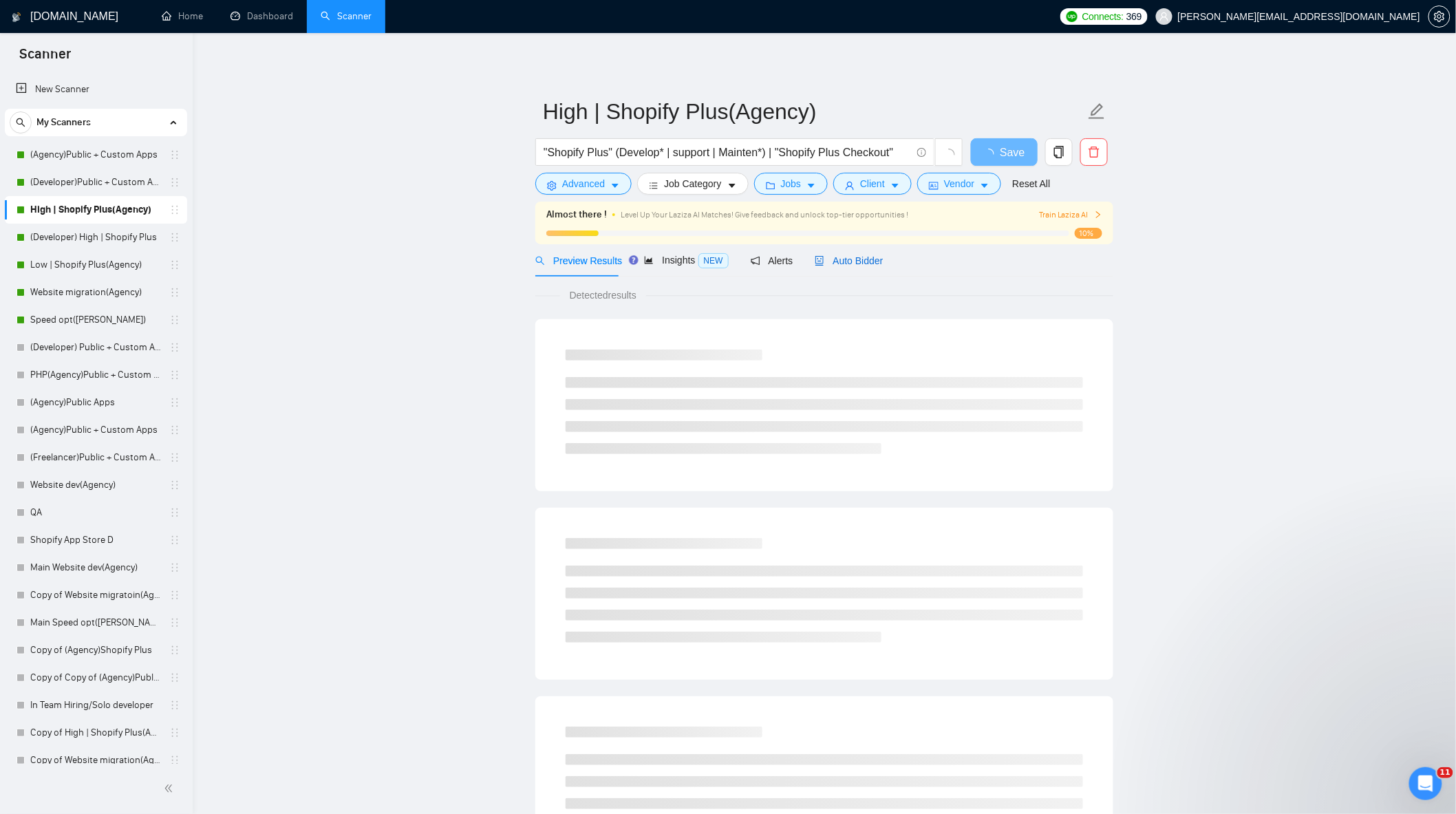
click at [854, 267] on div "Auto Bidder" at bounding box center [849, 261] width 68 height 15
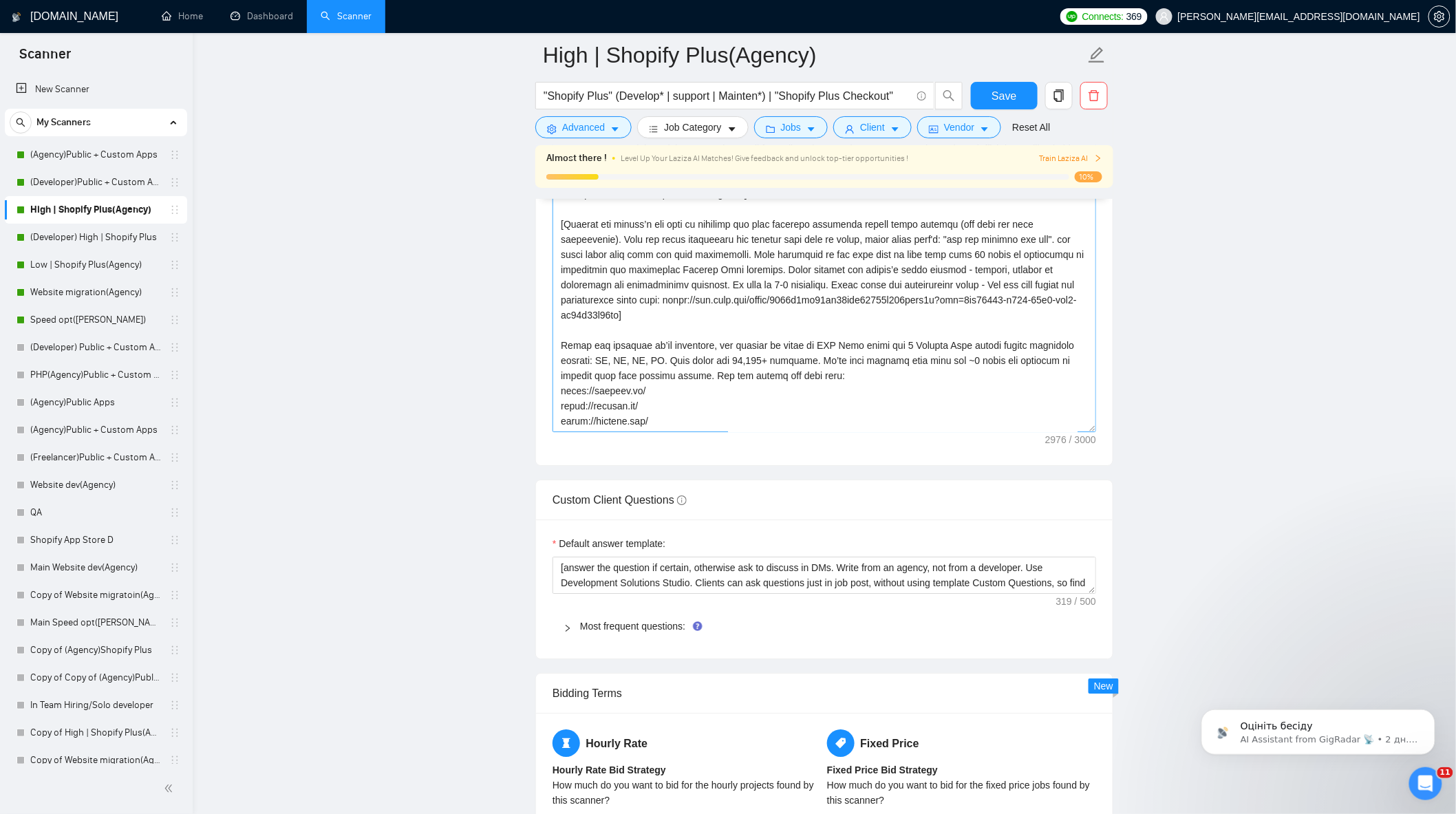
scroll to position [153, 0]
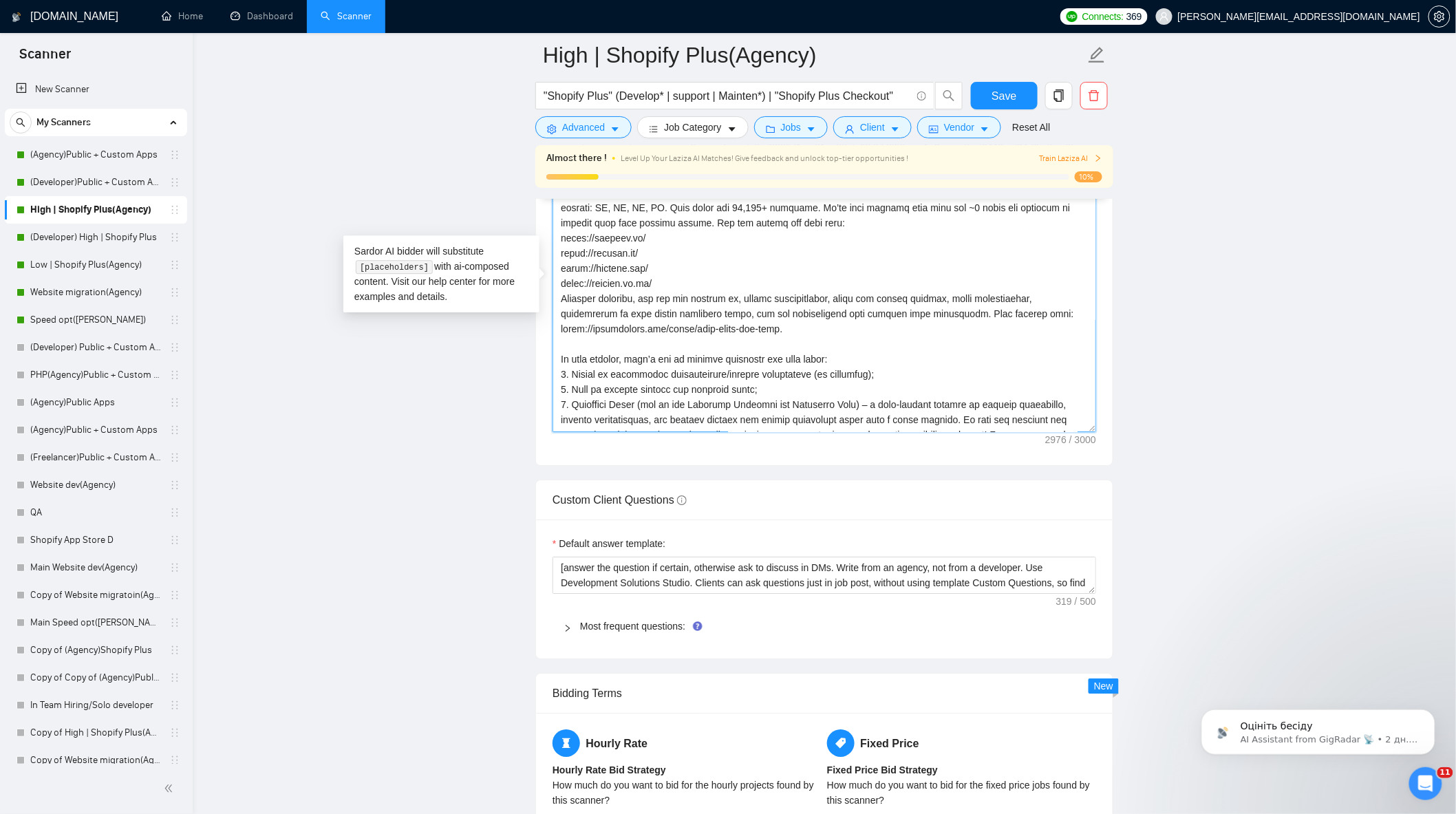
drag, startPoint x: 558, startPoint y: 364, endPoint x: 840, endPoint y: 366, distance: 282.0
click at [840, 366] on textarea "Cover letter template:" at bounding box center [824, 277] width 543 height 310
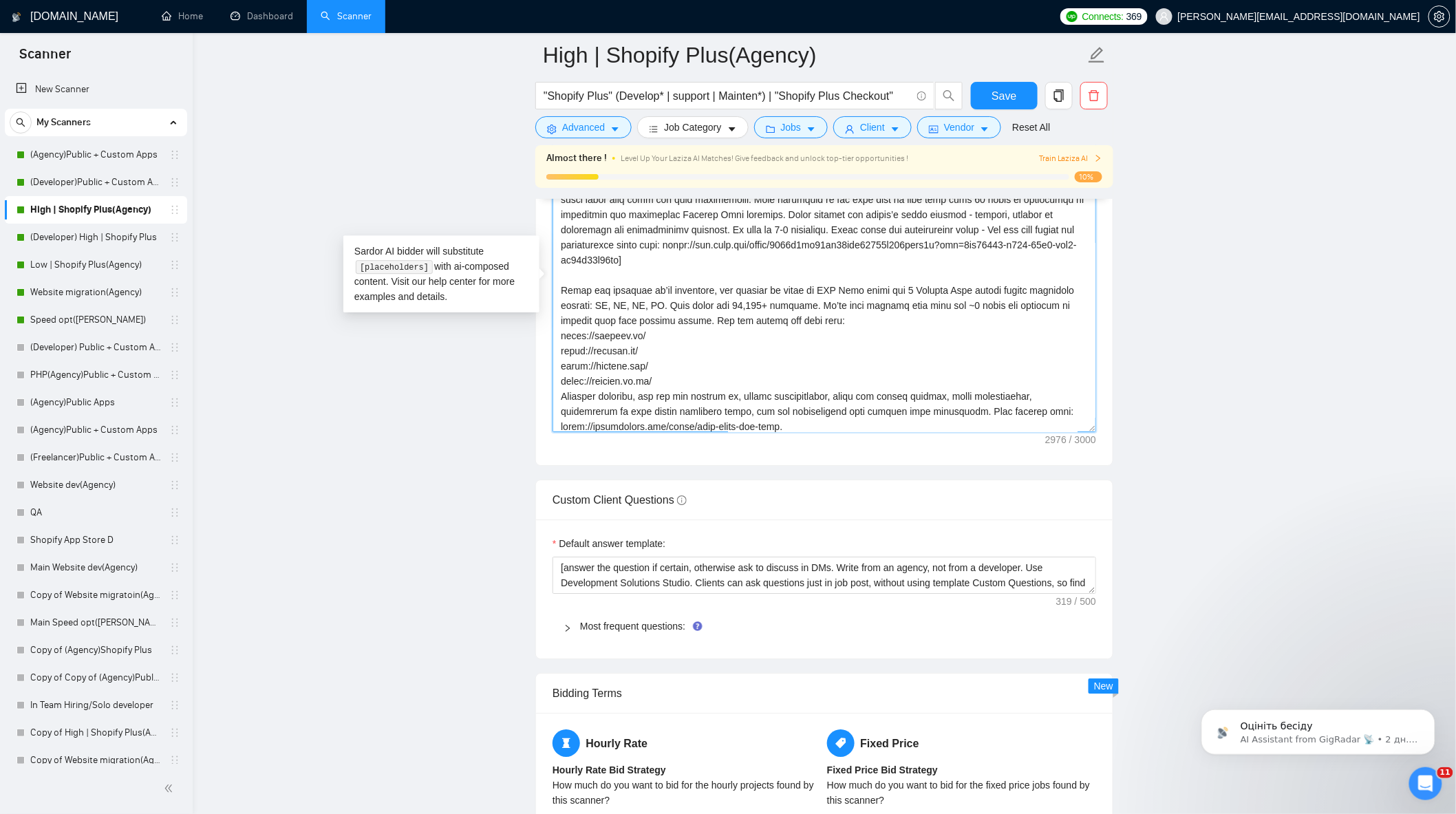
scroll to position [0, 0]
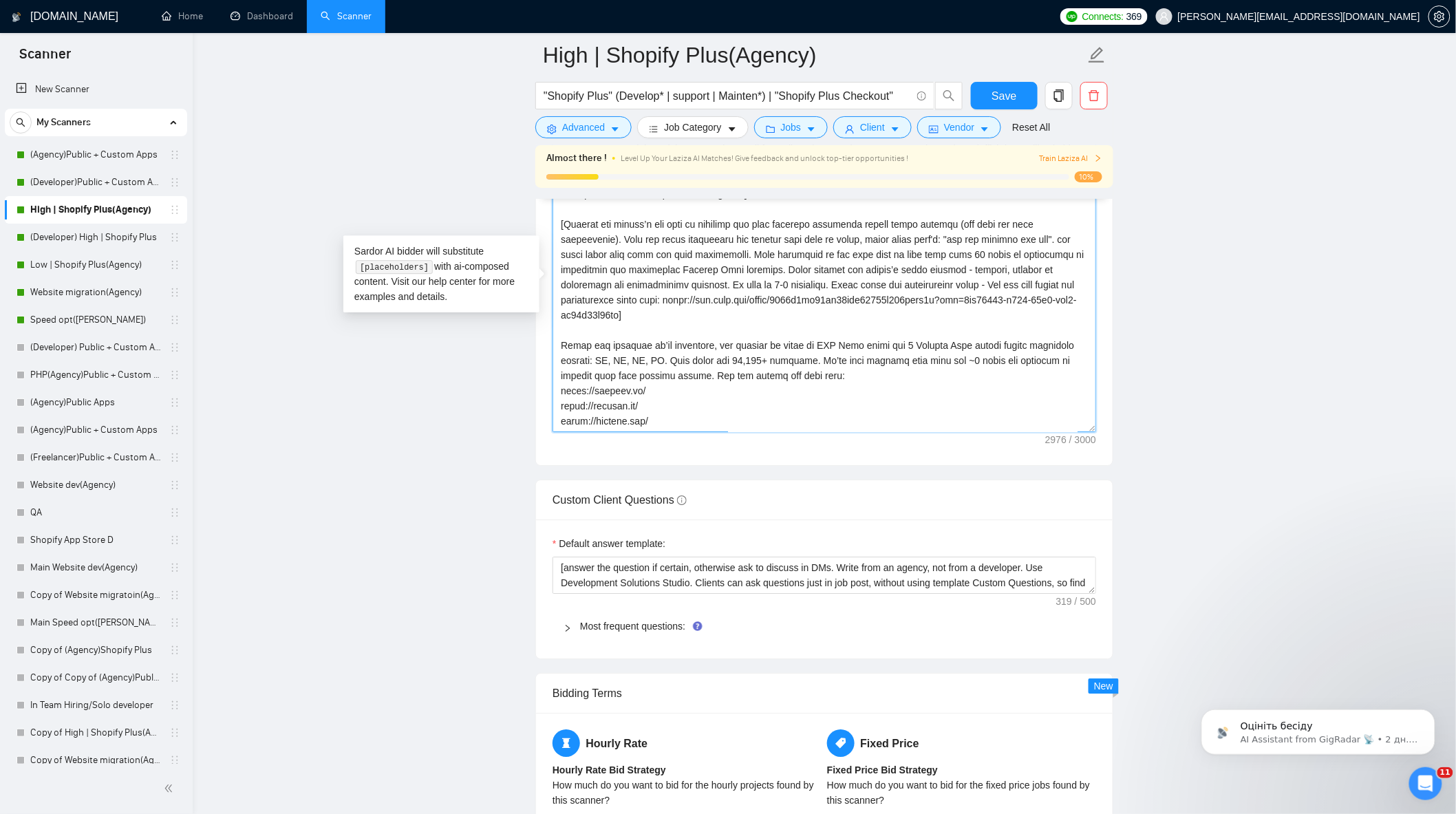
drag, startPoint x: 829, startPoint y: 291, endPoint x: 680, endPoint y: 303, distance: 149.5
click at [680, 303] on textarea "Cover letter template:" at bounding box center [824, 277] width 543 height 310
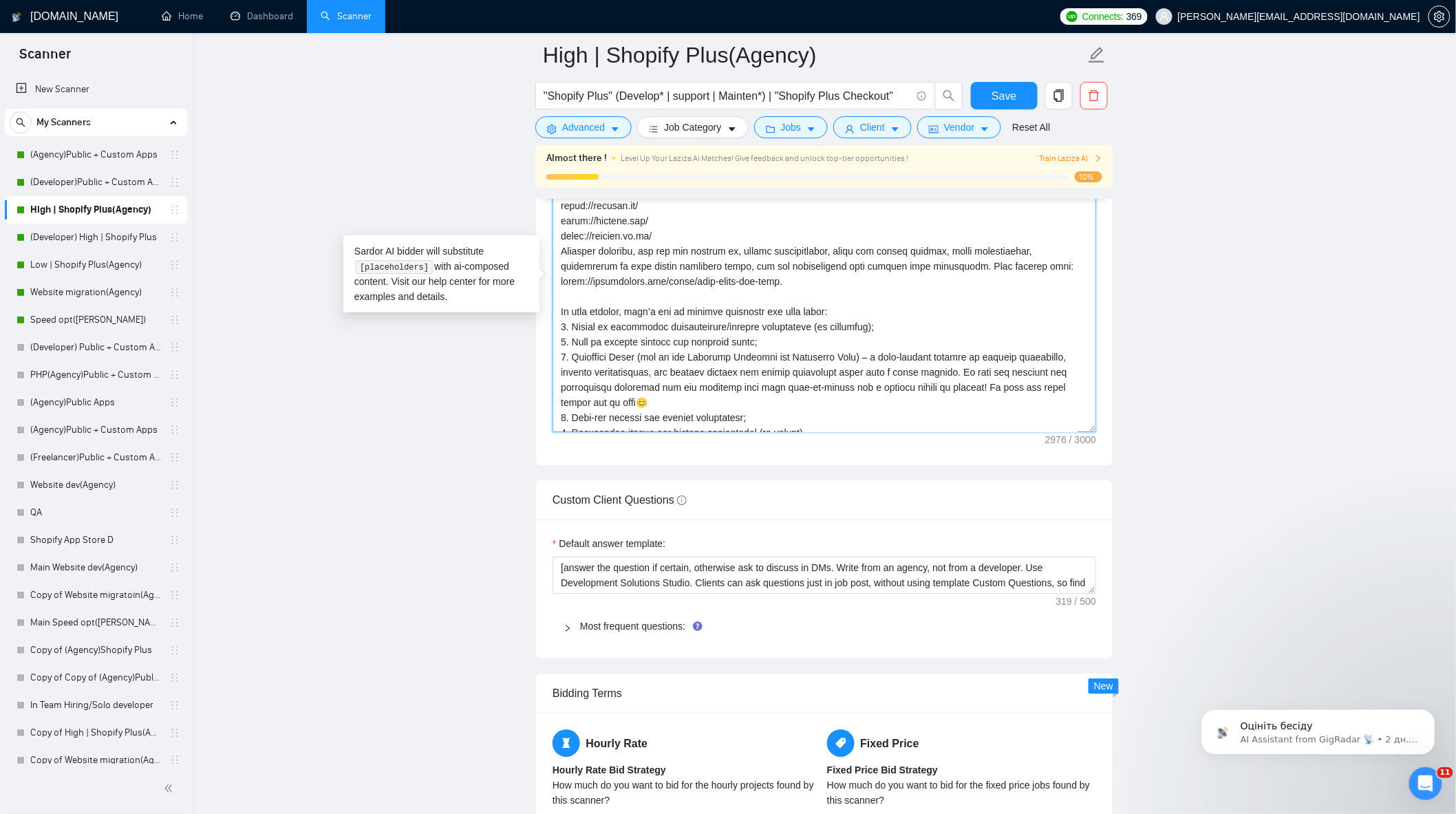
scroll to position [301, 0]
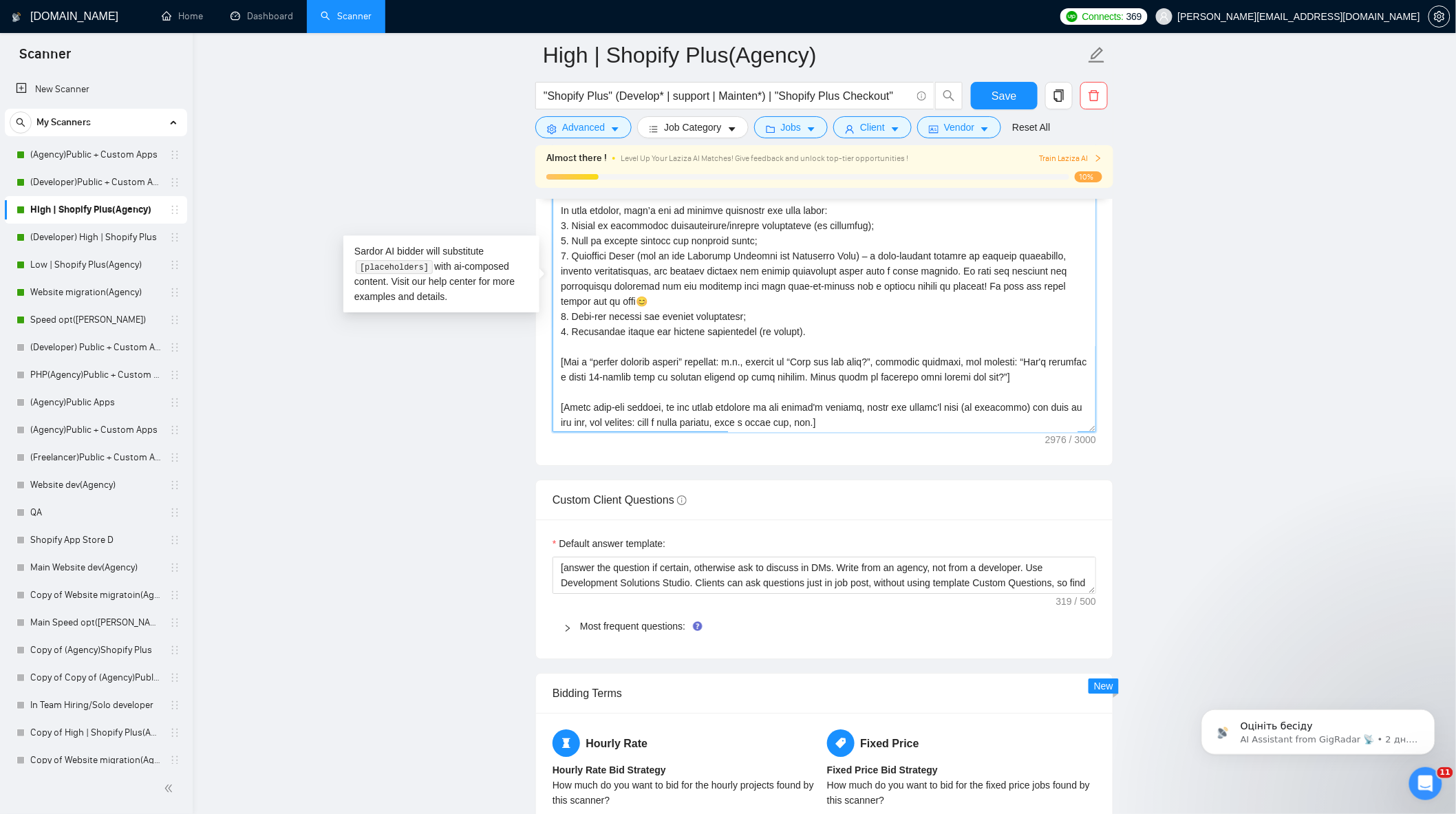
drag, startPoint x: 555, startPoint y: 367, endPoint x: 1055, endPoint y: 382, distance: 500.2
click at [1055, 382] on textarea "Cover letter template:" at bounding box center [824, 277] width 543 height 310
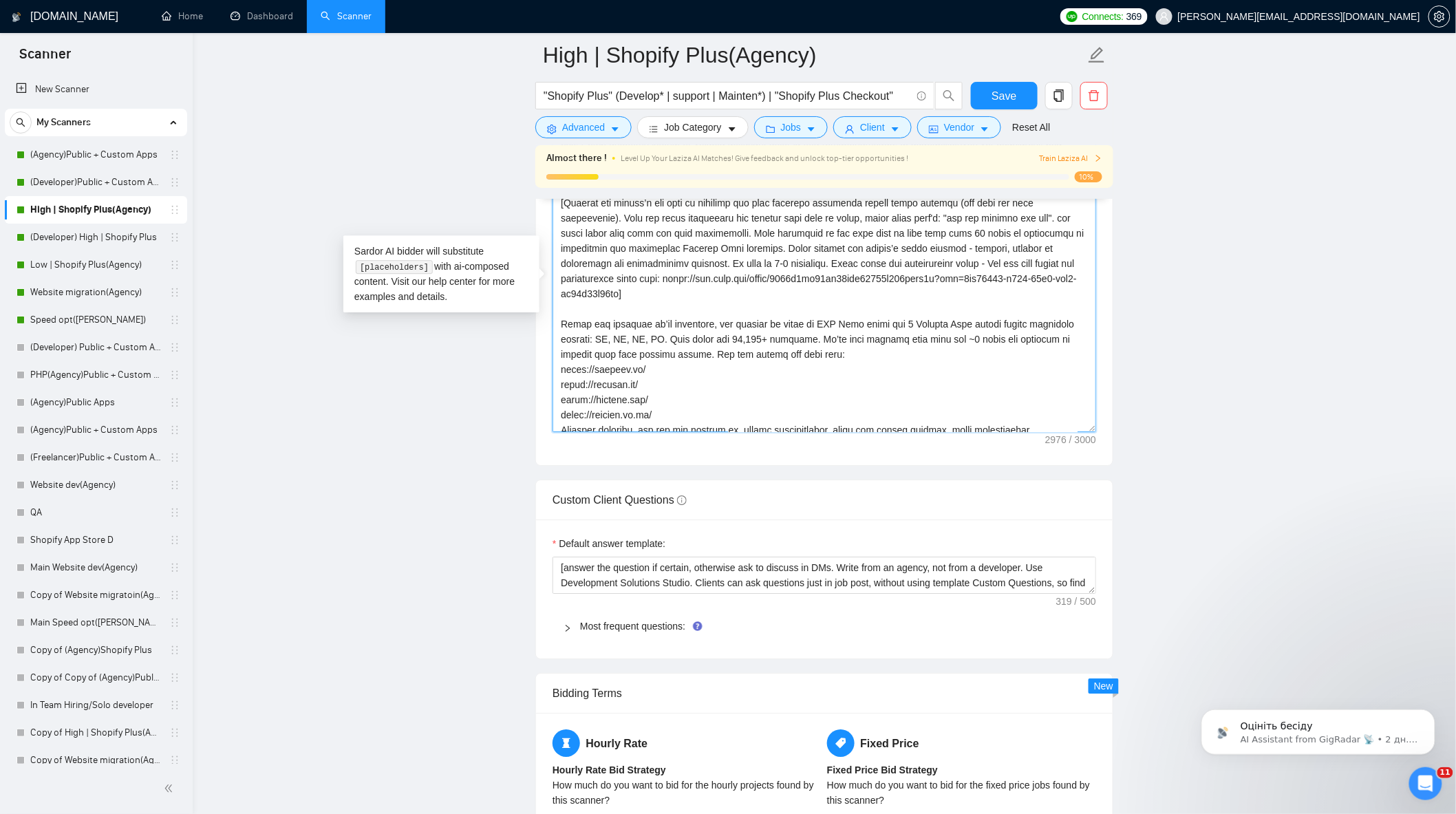
scroll to position [0, 0]
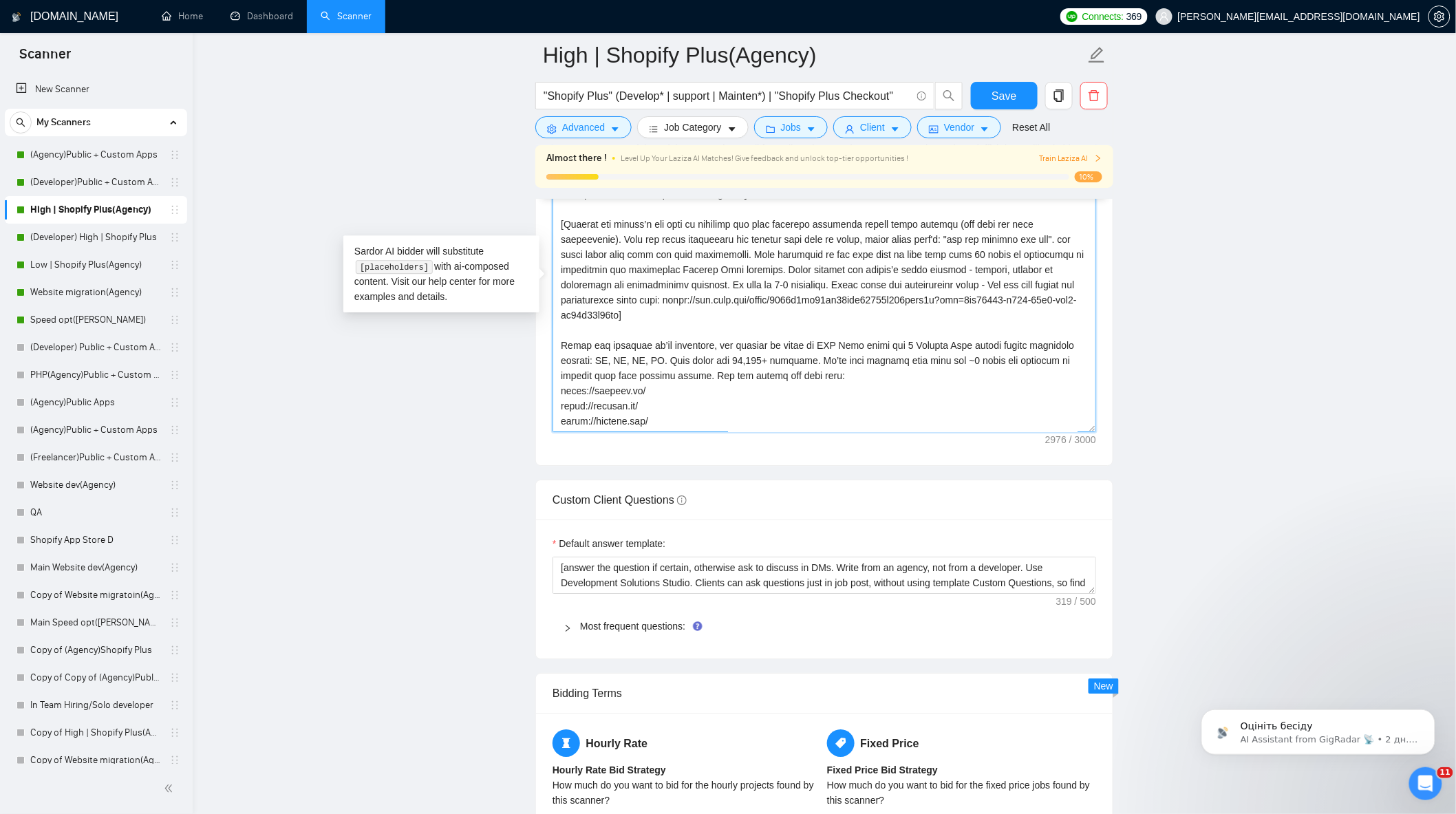
drag, startPoint x: 565, startPoint y: 232, endPoint x: 826, endPoint y: 260, distance: 262.5
click at [826, 260] on textarea "Cover letter template:" at bounding box center [824, 277] width 543 height 310
click at [606, 256] on textarea "Cover letter template:" at bounding box center [824, 277] width 543 height 310
drag, startPoint x: 562, startPoint y: 229, endPoint x: 826, endPoint y: 298, distance: 272.9
click at [826, 298] on textarea "Cover letter template:" at bounding box center [824, 277] width 543 height 310
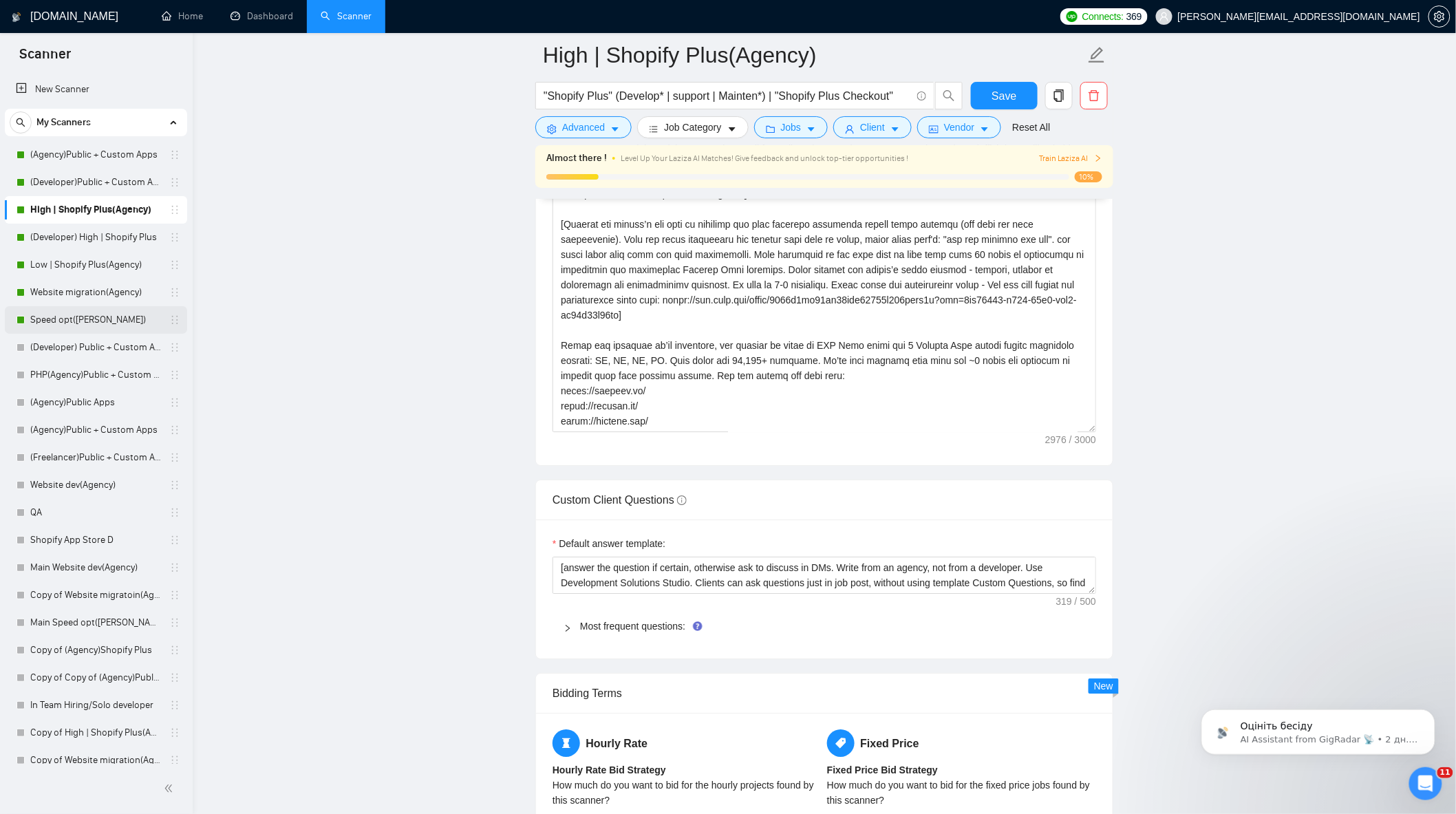
click at [85, 331] on link "Speed opt([PERSON_NAME])" at bounding box center [96, 320] width 131 height 28
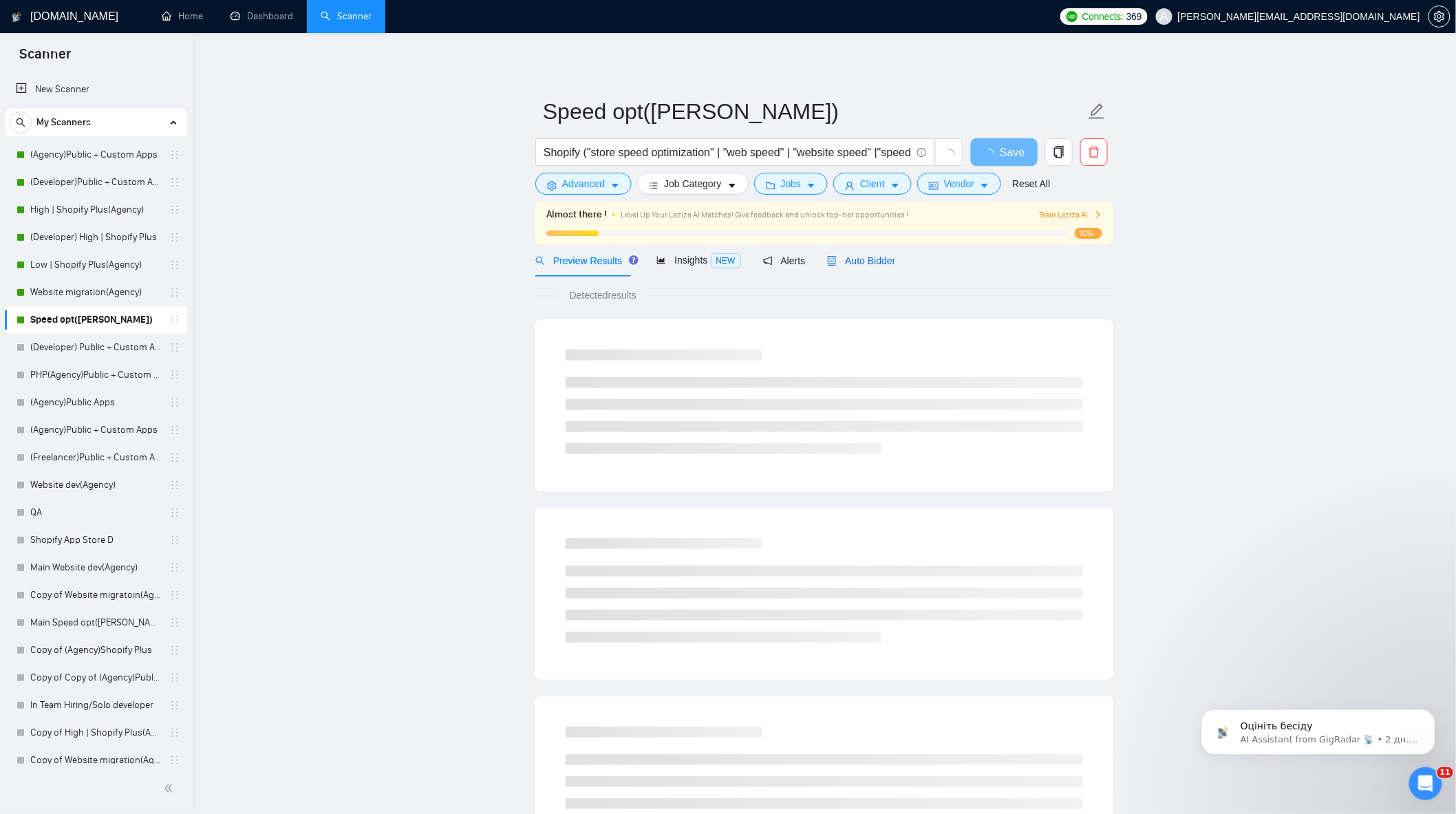
click at [836, 264] on span "Auto Bidder" at bounding box center [861, 261] width 68 height 11
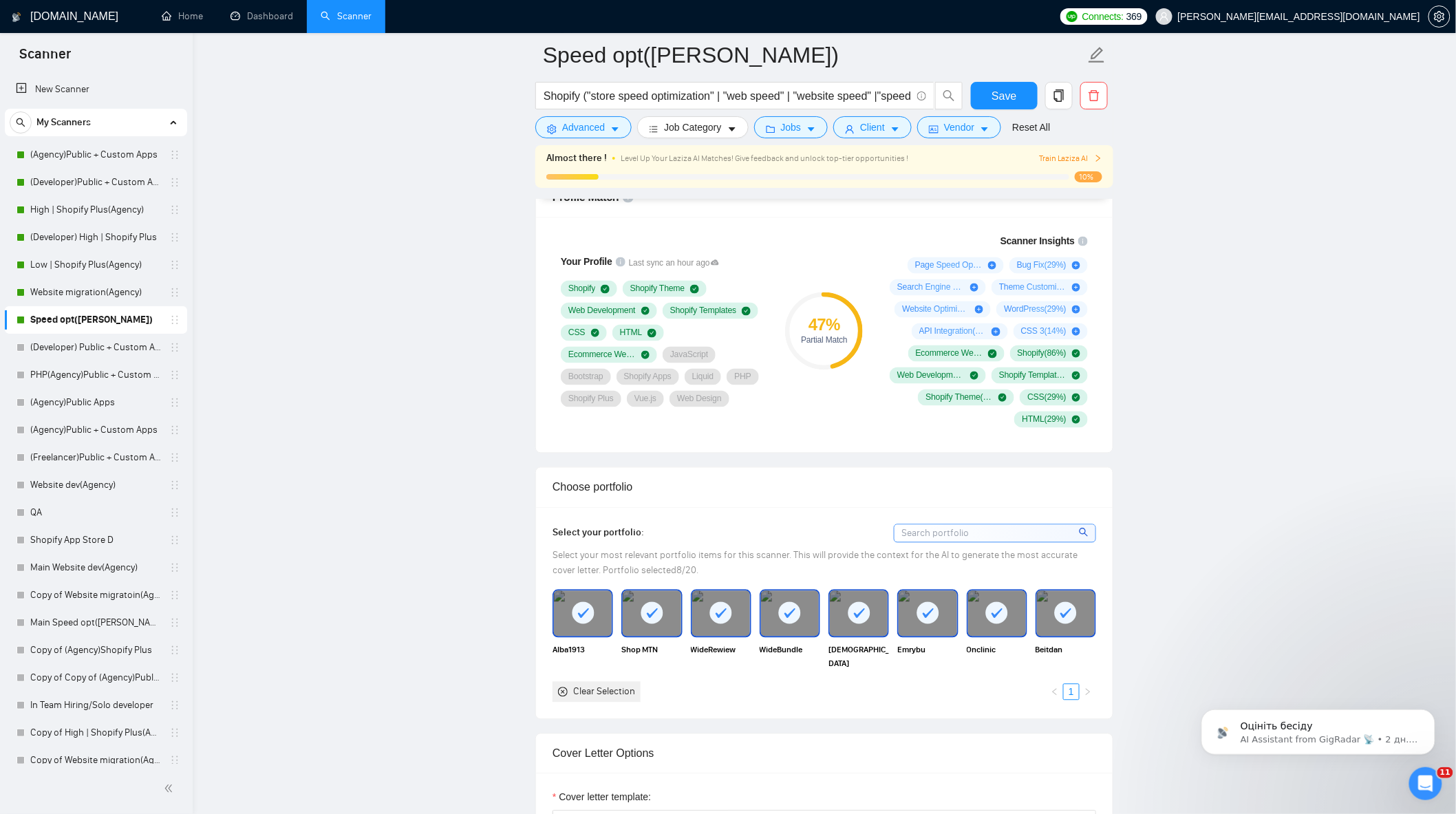
scroll to position [1377, 0]
